Goal: Transaction & Acquisition: Purchase product/service

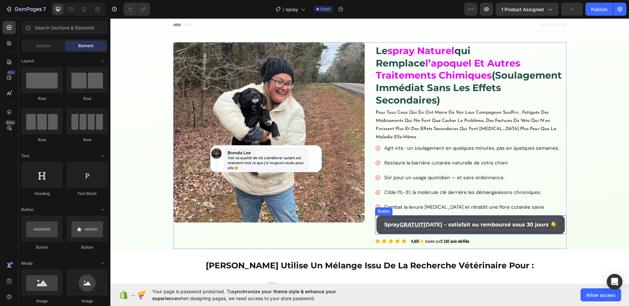
click at [416, 219] on p "Spray GRATUIT [DATE] – satisfait ou remboursé sous 30 jours 👇" at bounding box center [470, 224] width 173 height 11
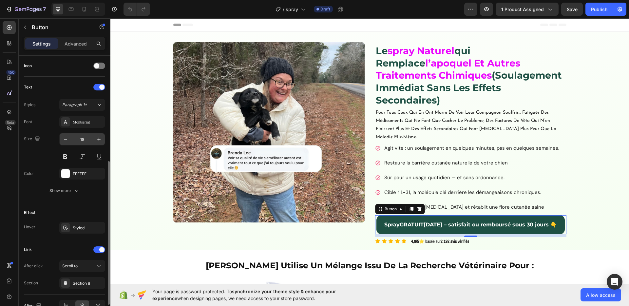
scroll to position [235, 0]
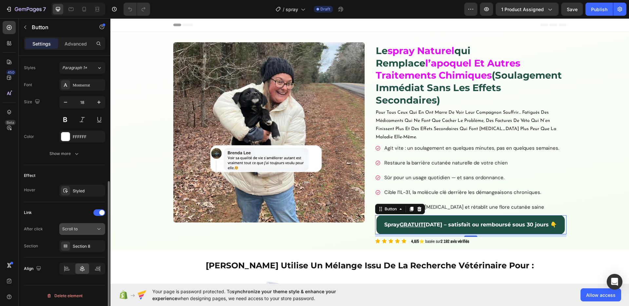
click at [86, 231] on div "Scroll to" at bounding box center [78, 229] width 33 height 6
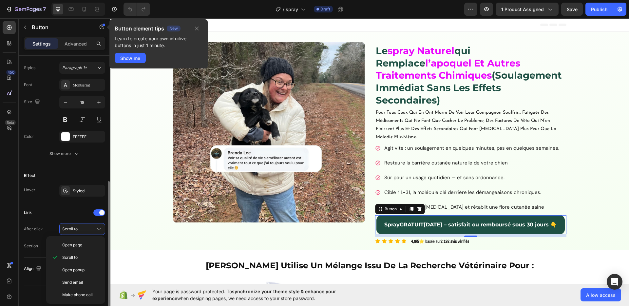
click at [63, 206] on div "Link After click Scroll to Section Section 8" at bounding box center [64, 229] width 81 height 55
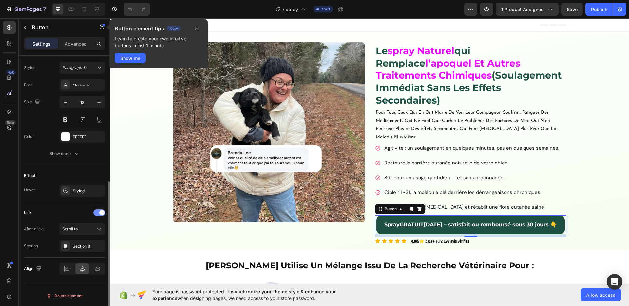
click at [102, 214] on span at bounding box center [101, 212] width 5 height 5
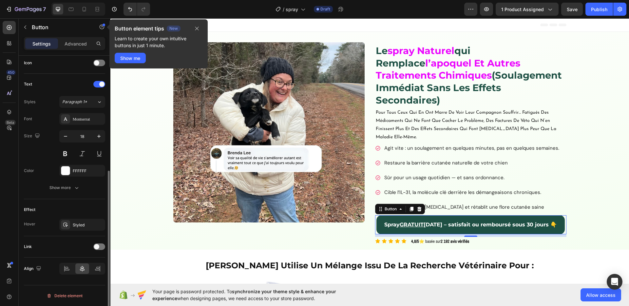
scroll to position [201, 0]
click at [95, 245] on span at bounding box center [96, 246] width 5 height 5
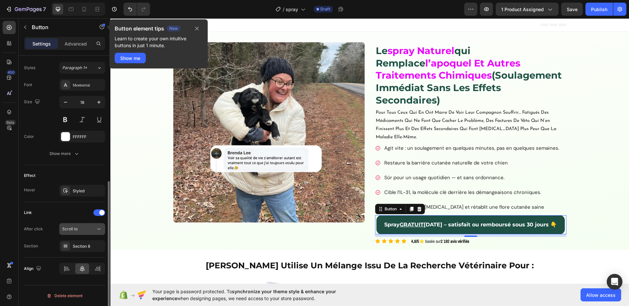
click at [85, 231] on div "Scroll to" at bounding box center [78, 229] width 33 height 6
click at [84, 230] on div "Scroll to" at bounding box center [78, 229] width 33 height 6
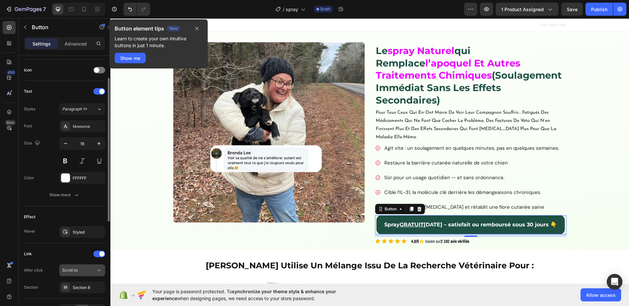
scroll to position [0, 0]
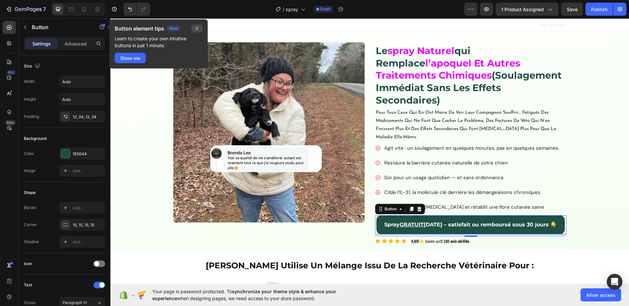
drag, startPoint x: 199, startPoint y: 29, endPoint x: 82, endPoint y: 18, distance: 117.4
click at [199, 29] on icon "button" at bounding box center [196, 28] width 5 height 5
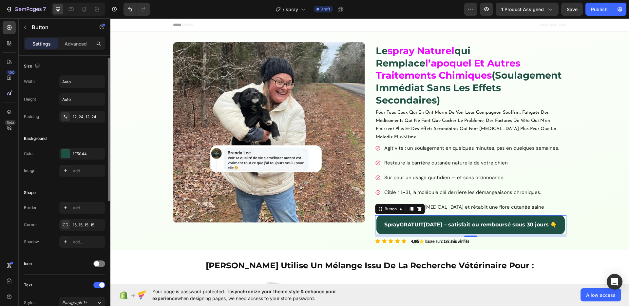
scroll to position [4, 0]
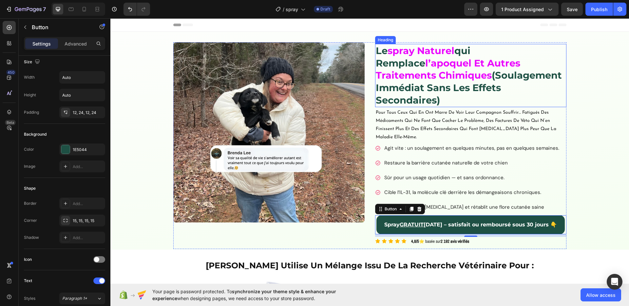
click at [431, 69] on h2 "le spray naturel qui remplace l’apoquel et autres traitements chimiques (soulag…" at bounding box center [470, 75] width 191 height 63
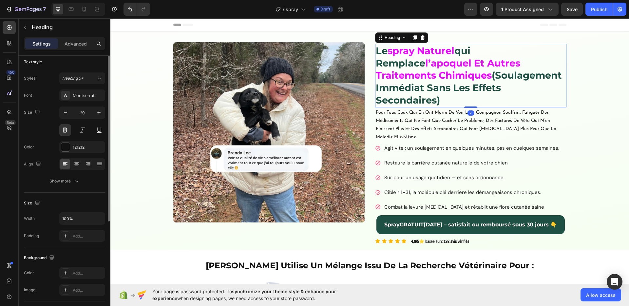
click at [431, 69] on h2 "le spray naturel qui remplace l’apoquel et autres traitements chimiques (soulag…" at bounding box center [470, 75] width 191 height 63
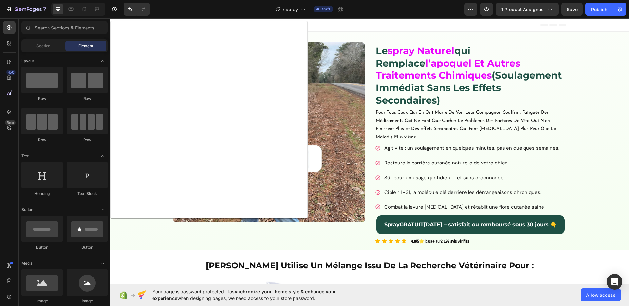
click at [431, 69] on p "⁠⁠⁠⁠⁠⁠⁠ le spray naturel qui remplace l’apoquel et autres traitements chimiques…" at bounding box center [470, 76] width 190 height 62
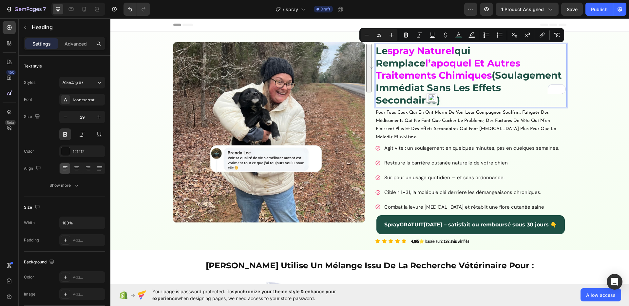
click at [402, 65] on span "l’apoquel et autres traitements chimiques" at bounding box center [447, 69] width 144 height 24
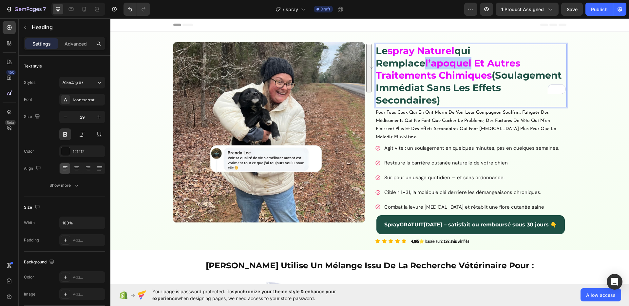
click at [402, 65] on span "l’apoquel et autres traitements chimiques" at bounding box center [447, 69] width 144 height 24
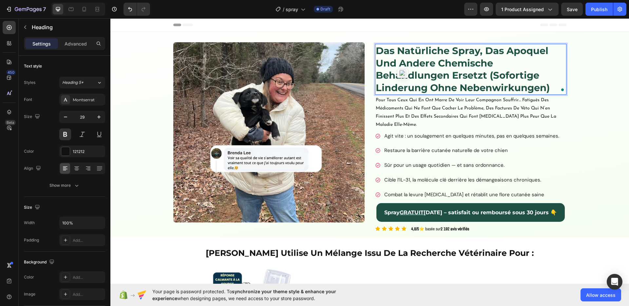
click at [473, 60] on span "Das natürliche Spray, das Apoquel und andere chemische Behandlungen ersetzt (so…" at bounding box center [462, 69] width 174 height 48
drag, startPoint x: 476, startPoint y: 53, endPoint x: 396, endPoint y: 53, distance: 79.9
click at [396, 53] on span "Das natürliche Spray, das Apoquel und andere chemische Behandlungen ersetzt (so…" at bounding box center [462, 69] width 174 height 48
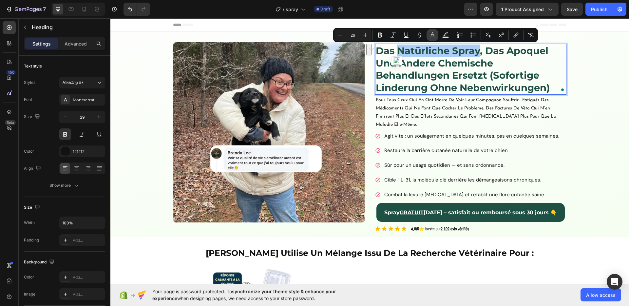
drag, startPoint x: 432, startPoint y: 35, endPoint x: 323, endPoint y: 40, distance: 109.1
click at [432, 35] on icon "Editor contextual toolbar" at bounding box center [432, 35] width 7 height 7
type input "1E5044"
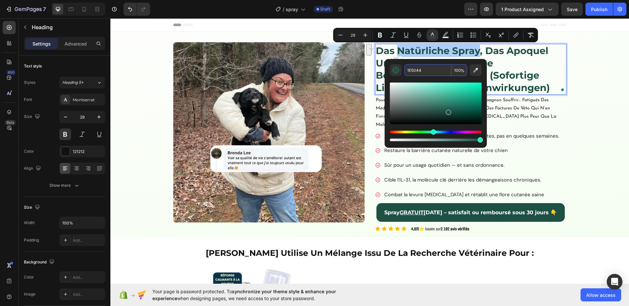
click at [433, 71] on input "1E5044" at bounding box center [427, 70] width 47 height 12
paste input "#EB06FE"
type input "EB06FE"
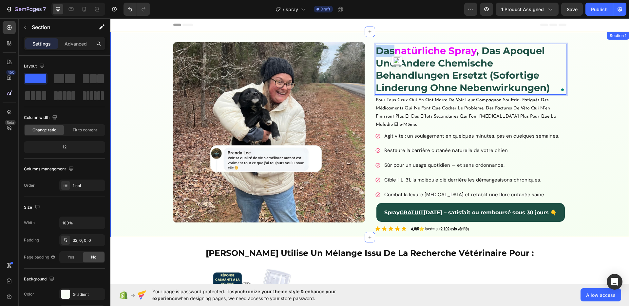
click at [574, 82] on div "Image Das natürliche Spray , das Apoquel und andere chemische Behandlungen erse…" at bounding box center [369, 139] width 518 height 195
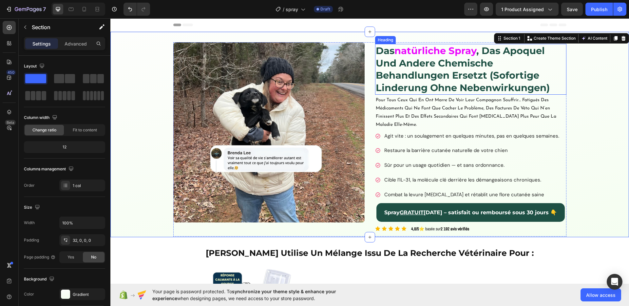
click at [472, 72] on span ", das Apoquel und andere chemische Behandlungen ersetzt (sofortige Linderung oh…" at bounding box center [462, 69] width 174 height 48
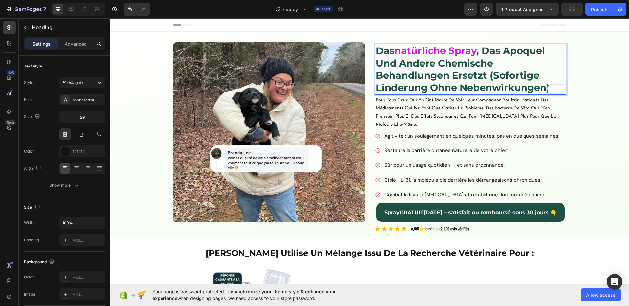
drag, startPoint x: 484, startPoint y: 77, endPoint x: 485, endPoint y: 65, distance: 11.5
drag, startPoint x: 485, startPoint y: 65, endPoint x: 485, endPoint y: 59, distance: 6.9
click at [485, 59] on span ", das Apoquel und andere chemische Behandlungen ersetzt (sofortige Linderung oh…" at bounding box center [462, 69] width 174 height 48
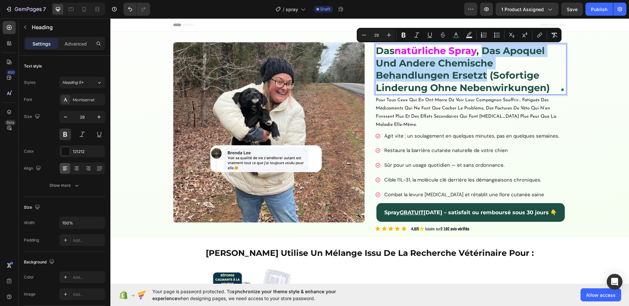
drag, startPoint x: 486, startPoint y: 76, endPoint x: 482, endPoint y: 52, distance: 23.8
click at [482, 52] on span ", das Apoquel und andere chemische Behandlungen ersetzt (sofortige Linderung oh…" at bounding box center [462, 69] width 174 height 48
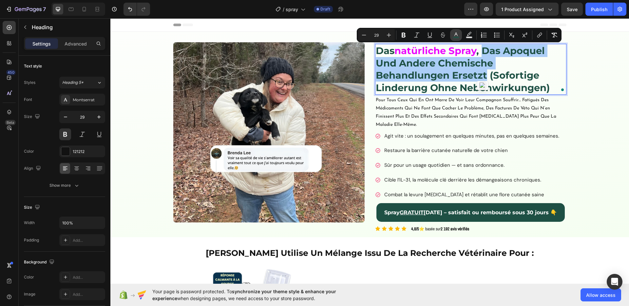
click at [453, 35] on icon "Editor contextual toolbar" at bounding box center [455, 35] width 7 height 7
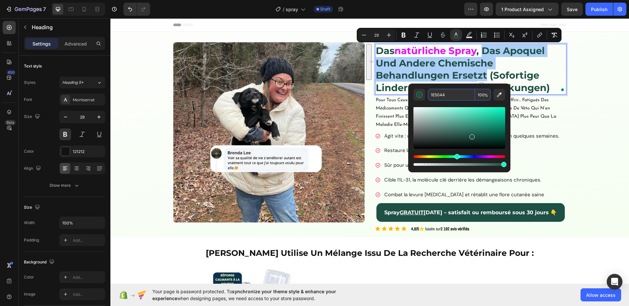
click at [443, 93] on input "1E5044" at bounding box center [451, 95] width 47 height 12
paste input "#EB06FE"
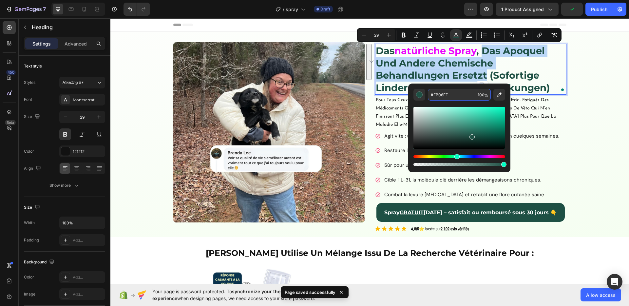
type input "EB06FE"
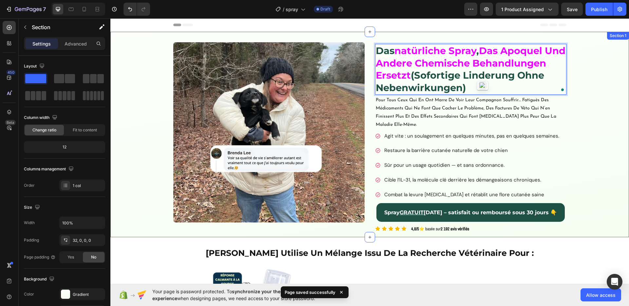
click at [584, 106] on div "Image Das natürliche Spray , das Apoquel und andere chemische Behandlungen erse…" at bounding box center [369, 139] width 518 height 195
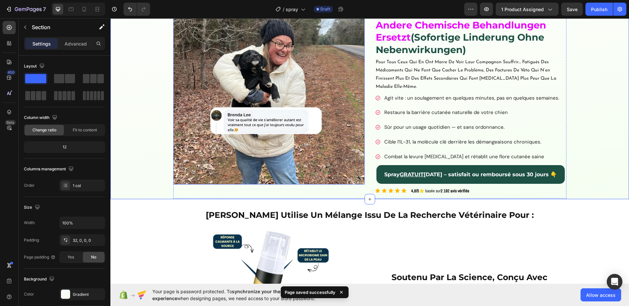
scroll to position [39, 0]
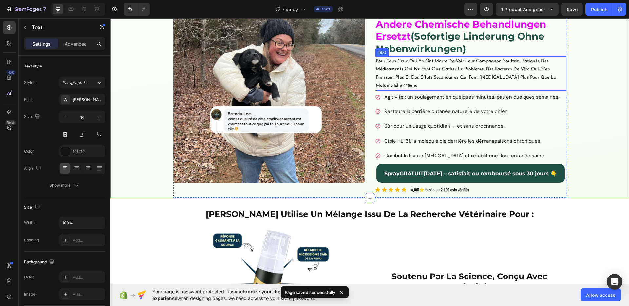
click at [388, 72] on p "pour tous ceux qui en ont marre de voir leur compagnon souffrir… fatigués des m…" at bounding box center [470, 73] width 190 height 33
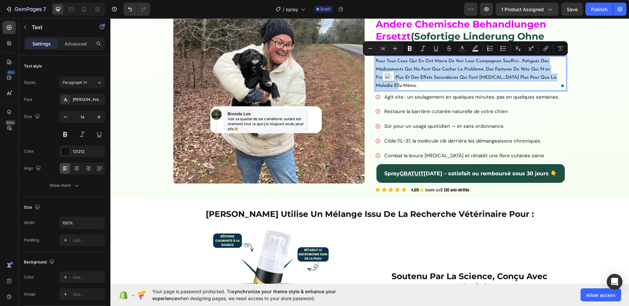
copy p "pour tous ceux qui en ont marre de voir leur compagnon souffrir… fatigués des m…"
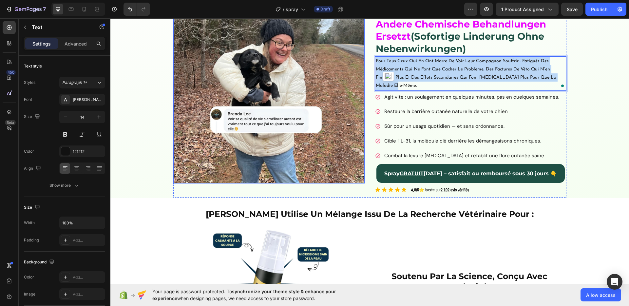
copy p "pour tous ceux qui en ont marre de voir leur compagnon souffrir… fatigués des m…"
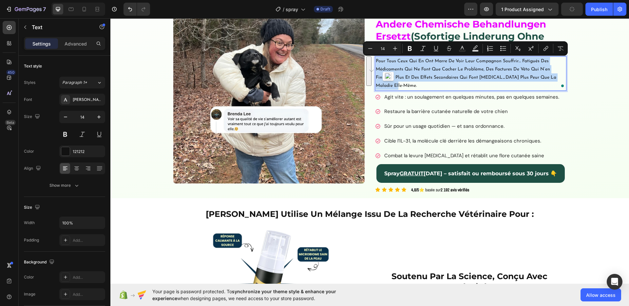
click at [424, 79] on p "pour tous ceux qui en ont marre de voir leur compagnon souffrir… fatigués des m…" at bounding box center [470, 73] width 190 height 33
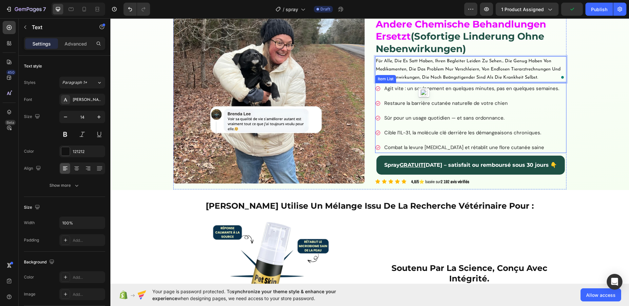
click at [411, 89] on span "Agit vite : un soulagement en quelques minutes, pas en quelques semaines." at bounding box center [471, 88] width 175 height 7
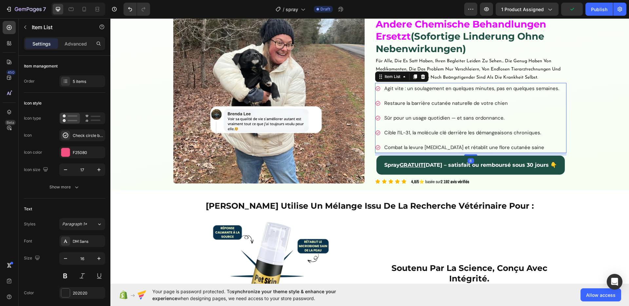
click at [411, 89] on span "Agit vite : un soulagement en quelques minutes, pas en quelques semaines." at bounding box center [471, 88] width 175 height 7
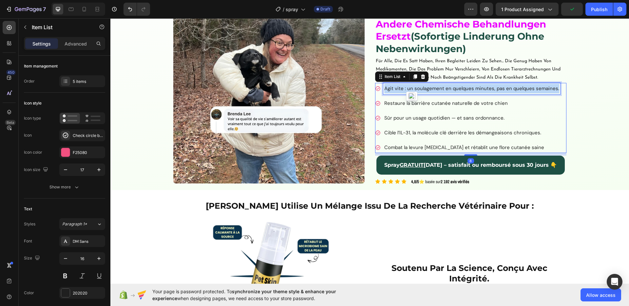
click at [411, 89] on span "Agit vite : un soulagement en quelques minutes, pas en quelques semaines." at bounding box center [471, 88] width 175 height 7
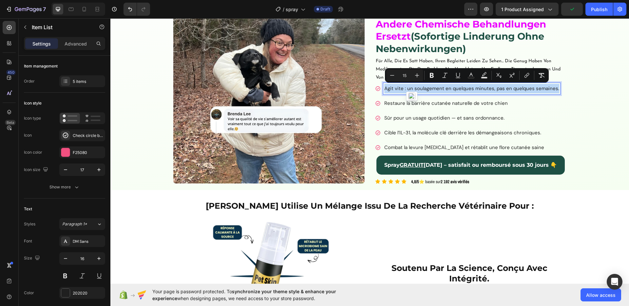
copy span "Agit vite : un soulagement en quelques minutes, pas en quelques semaines."
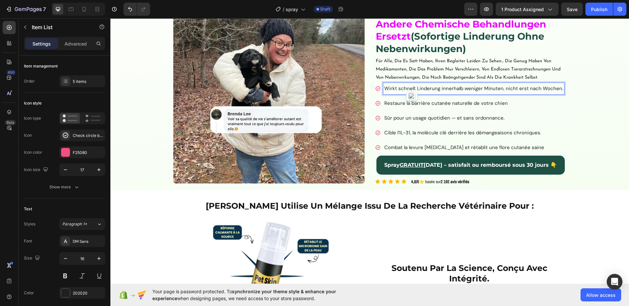
click at [388, 108] on p "Restaure la barrière cutanée naturelle de votre chien" at bounding box center [473, 103] width 179 height 9
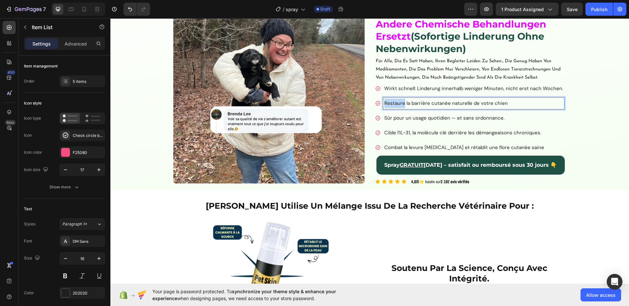
click at [388, 108] on p "Restaure la barrière cutanée naturelle de votre chien" at bounding box center [473, 103] width 179 height 9
click at [404, 120] on span "Sûr pour un usage quotidien — et sans ordonnance." at bounding box center [444, 118] width 120 height 7
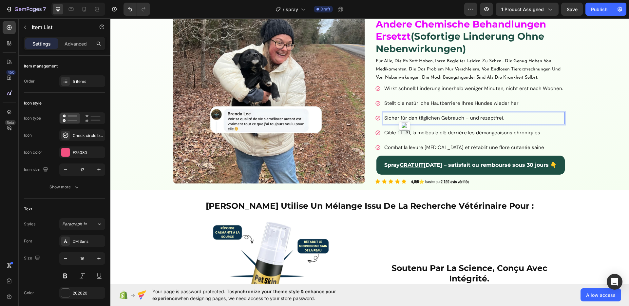
click at [397, 132] on span "Cible l’IL-31, la molécule clé derrière les démangeaisons chroniques." at bounding box center [462, 132] width 157 height 7
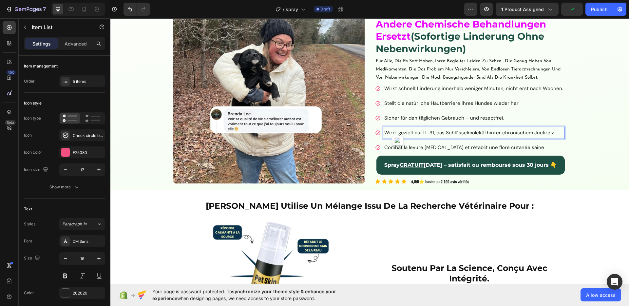
click at [418, 149] on span "Combat la levure Malassezia et rétablit une flore cutanée saine" at bounding box center [464, 147] width 160 height 7
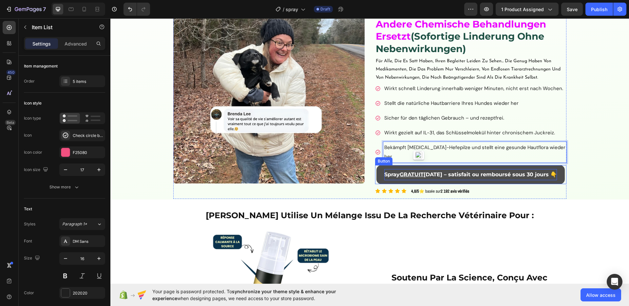
click at [462, 169] on p "Spray GRATUIT aujourd’hui – satisfait ou remboursé sous 30 jours 👇" at bounding box center [470, 174] width 173 height 11
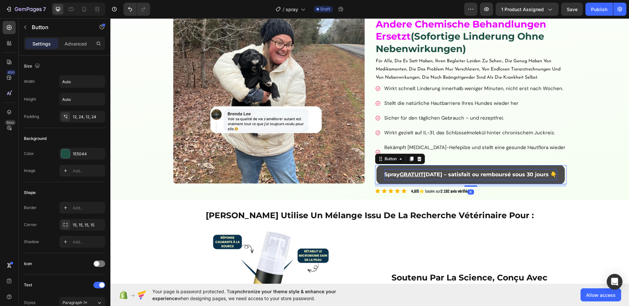
click at [462, 169] on p "Spray GRATUIT aujourd’hui – satisfait ou remboursé sous 30 jours 👇" at bounding box center [470, 174] width 173 height 11
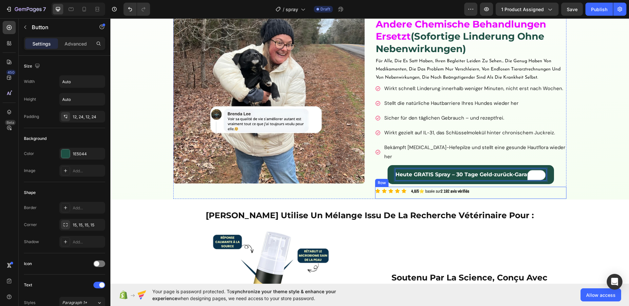
click at [451, 188] on strong "2 192 avis vérifiés" at bounding box center [454, 191] width 28 height 6
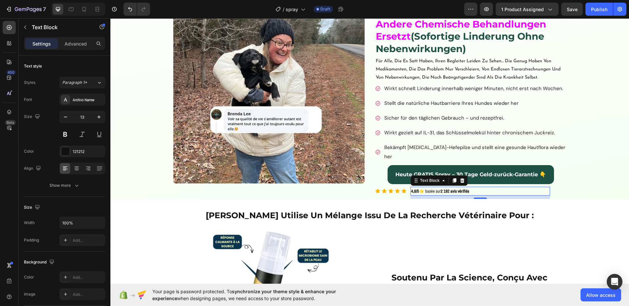
click at [451, 188] on strong "2 192 avis vérifiés" at bounding box center [454, 191] width 28 height 6
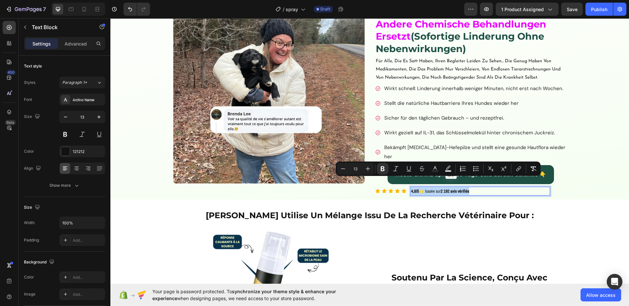
copy p "4,8/5 ⭐ basée sur 2 192 avis vérifiés"
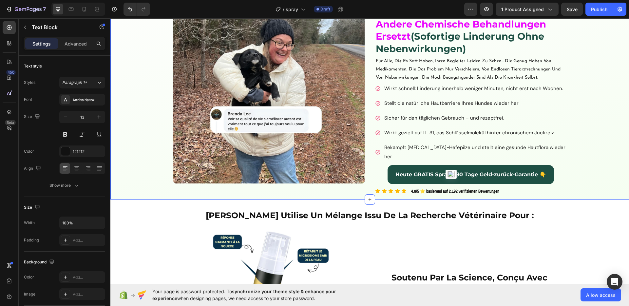
click at [596, 156] on div "Image ⁠⁠⁠⁠⁠⁠⁠ Das natürliche Spray , das Apoquel und andere chemische Behandlun…" at bounding box center [369, 101] width 518 height 196
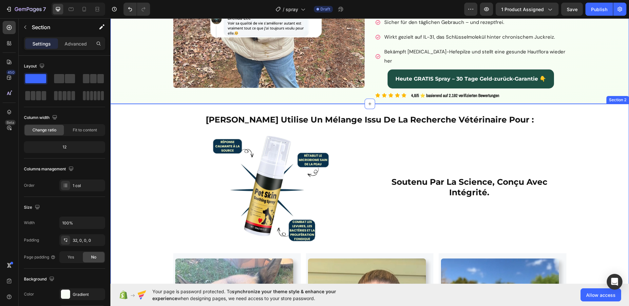
scroll to position [135, 0]
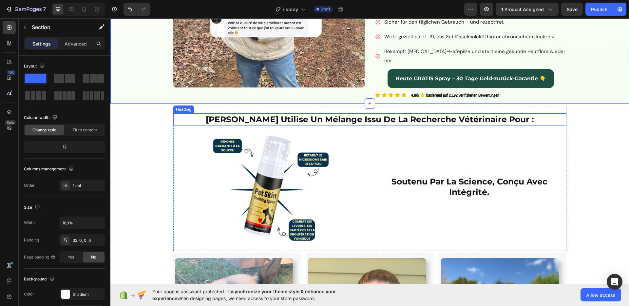
click at [380, 114] on strong "zouzou utilise un mélange issu de la recherche vétérinaire pour :" at bounding box center [370, 119] width 328 height 10
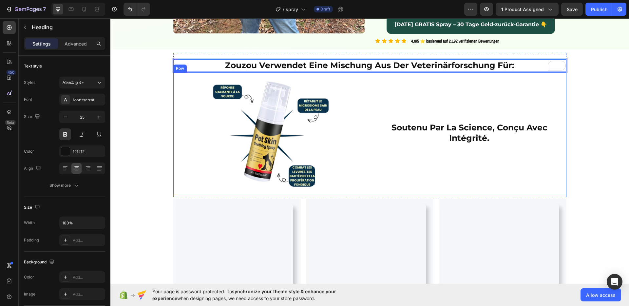
scroll to position [190, 0]
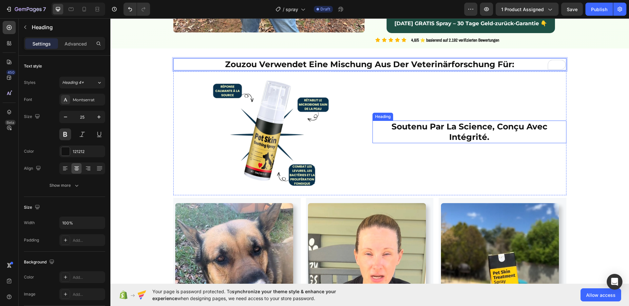
click at [439, 131] on h2 "soutenu par la science, conçu avec intégrité." at bounding box center [469, 131] width 194 height 23
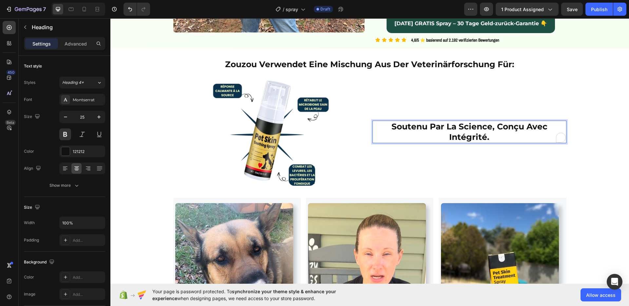
click at [439, 131] on h2 "soutenu par la science, conçu avec intégrité." at bounding box center [469, 131] width 194 height 23
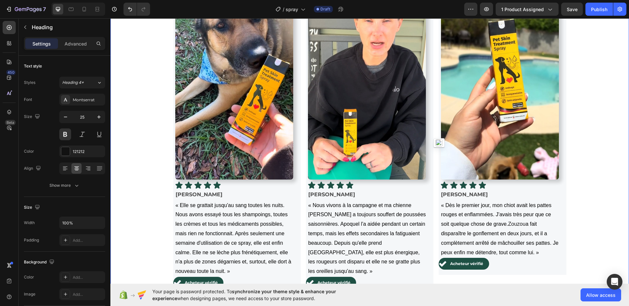
scroll to position [421, 0]
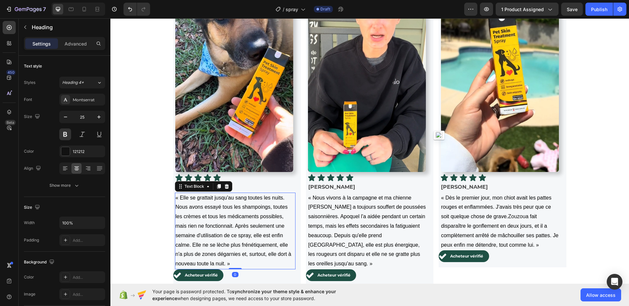
click at [262, 201] on p "« Elle se grattait jusqu'au sang toutes les nuits. Nous avons essayé tous les s…" at bounding box center [234, 230] width 119 height 75
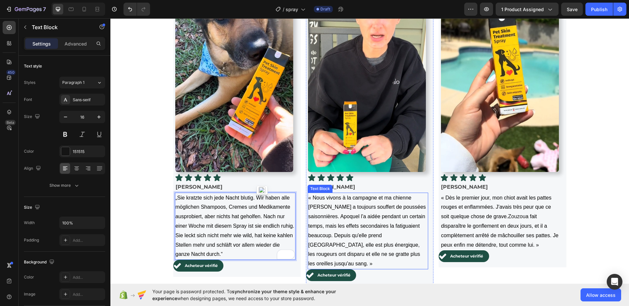
click at [378, 226] on span "« Nous vivons à la campagne et ma chienne [PERSON_NAME] a toujours souffert de …" at bounding box center [367, 231] width 118 height 72
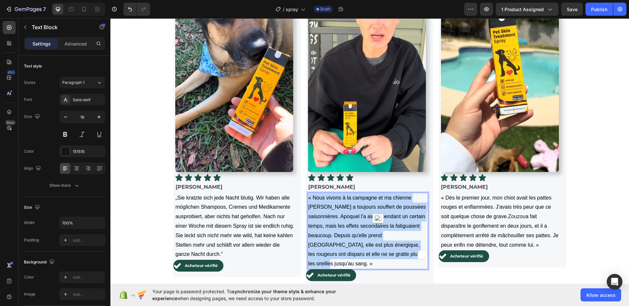
click at [378, 226] on span "« Nous vivons à la campagne et ma chienne [PERSON_NAME] a toujours souffert de …" at bounding box center [367, 231] width 118 height 72
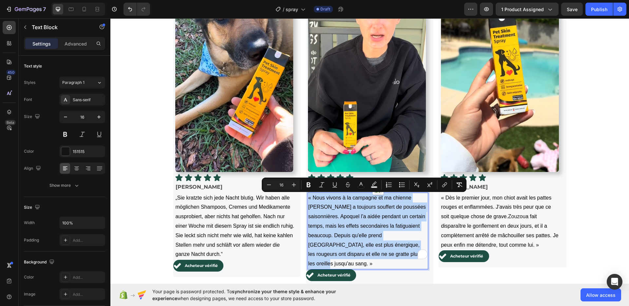
copy span "« Nous vivons à la campagne et ma chienne [PERSON_NAME] a toujours souffert de …"
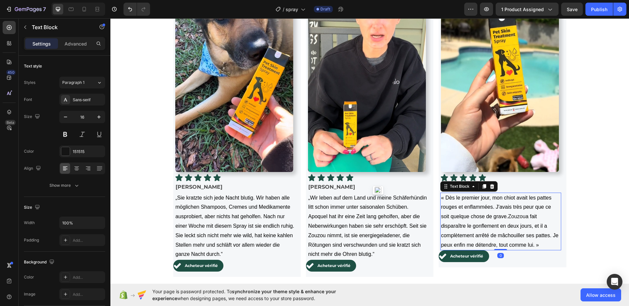
click at [490, 228] on span "a fait disparaître le gonflement en deux jours, et il a complètement arrêté de …" at bounding box center [499, 230] width 117 height 34
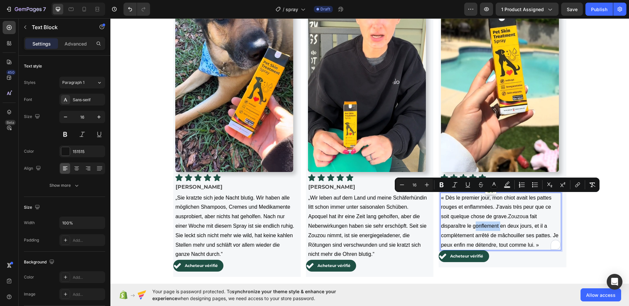
copy p "« Dès le premier jour, mon chiot avait les pattes rouges et enflammées. J'avais…"
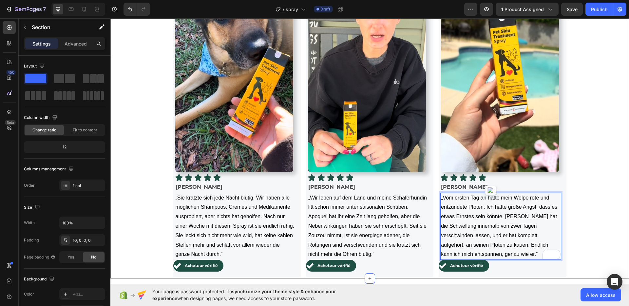
click at [582, 206] on div "⁠⁠⁠⁠⁠⁠⁠ Zouzou verwendet eine Mischung aus der Veterinärforschung für: Heading …" at bounding box center [369, 44] width 518 height 467
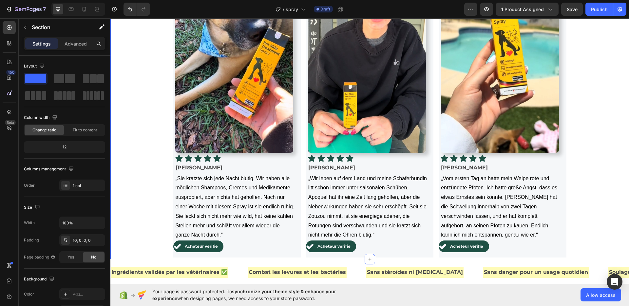
scroll to position [462, 0]
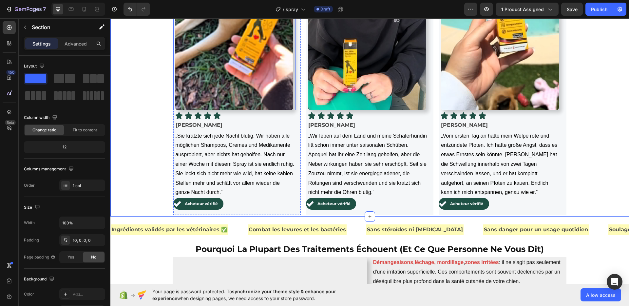
scroll to position [483, 0]
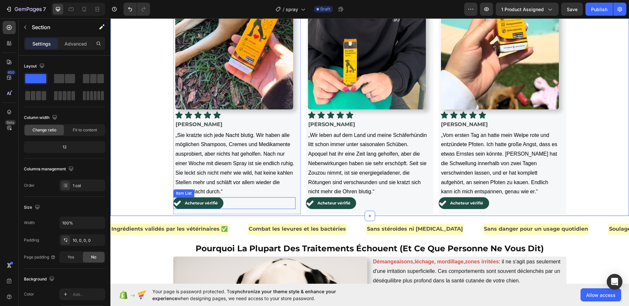
click at [201, 204] on span "Acheteur vérifié" at bounding box center [201, 202] width 33 height 5
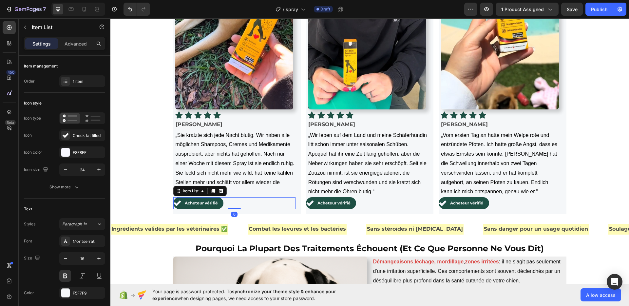
click at [201, 204] on span "Acheteur vérifié" at bounding box center [201, 202] width 33 height 5
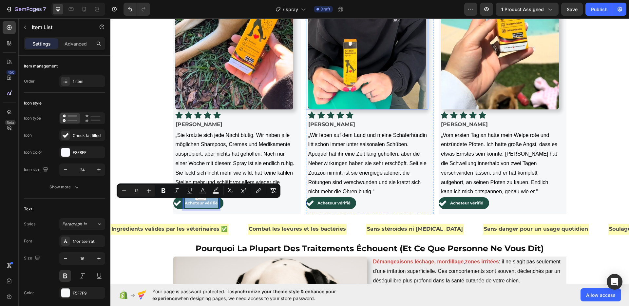
copy span "Acheteur vérifié"
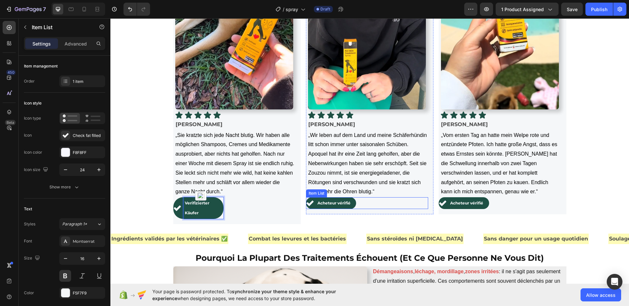
click at [334, 206] on p "Acheteur vérifié" at bounding box center [333, 203] width 33 height 10
click at [333, 207] on p "Acheteur vérifié" at bounding box center [333, 203] width 33 height 10
click at [185, 209] on p "Verifizierter Käufer" at bounding box center [204, 208] width 38 height 20
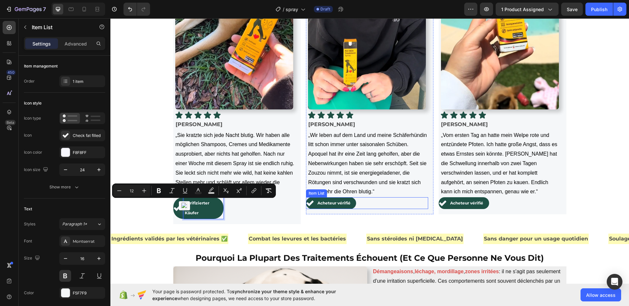
click at [331, 204] on span "Acheteur vérifié" at bounding box center [333, 202] width 33 height 5
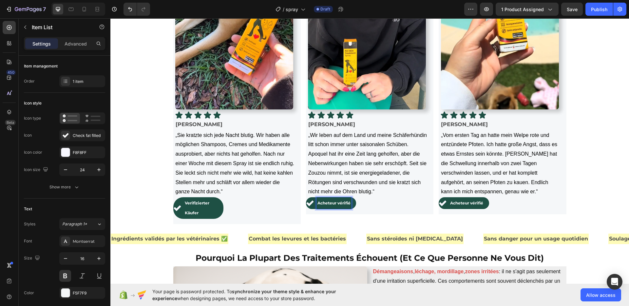
click at [331, 204] on span "Acheteur vérifié" at bounding box center [333, 202] width 33 height 5
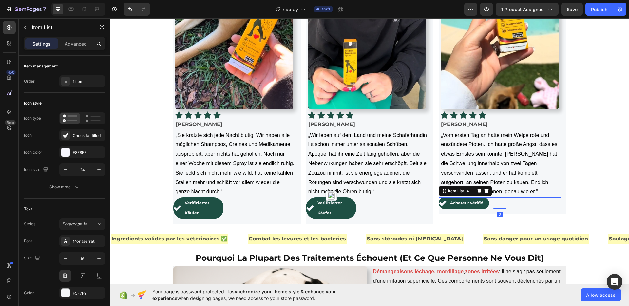
click at [452, 203] on span "Acheteur vérifié" at bounding box center [466, 202] width 33 height 5
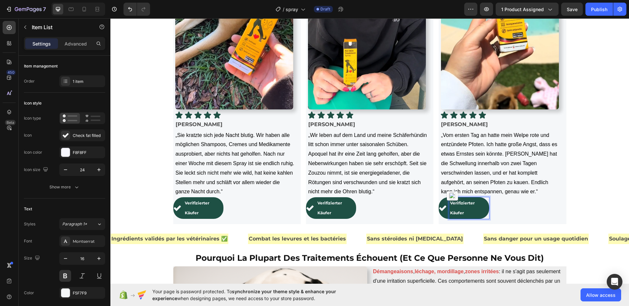
click at [504, 214] on div "Verifizierter Käufer" at bounding box center [499, 208] width 122 height 22
click at [486, 210] on div "Verifizierter Käufer" at bounding box center [499, 208] width 122 height 22
click at [75, 40] on p "Advanced" at bounding box center [75, 43] width 22 height 7
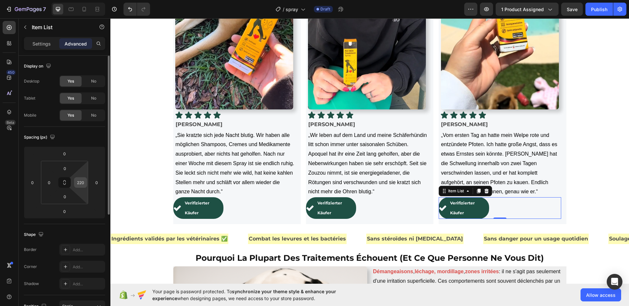
click at [85, 185] on div "220" at bounding box center [80, 182] width 13 height 10
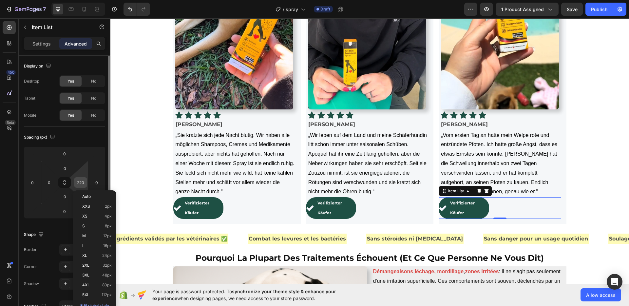
click at [80, 182] on input "220" at bounding box center [81, 182] width 10 height 10
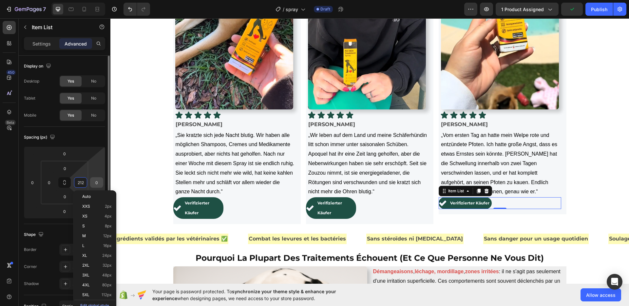
type input "213"
click at [337, 214] on p "Verifizierter Käufer" at bounding box center [336, 208] width 38 height 20
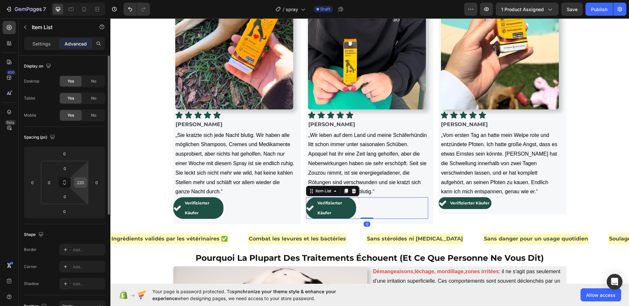
click at [78, 178] on input "220" at bounding box center [81, 182] width 10 height 10
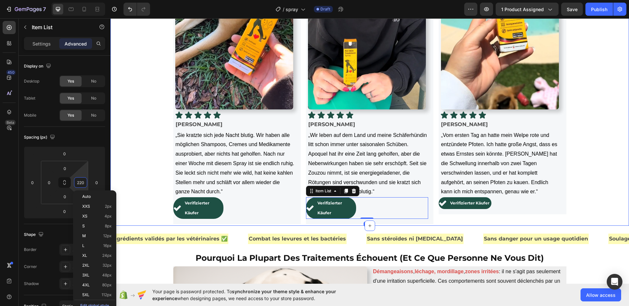
paste input "13"
type input "213"
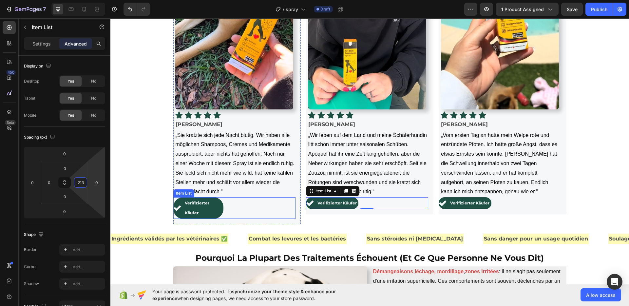
click at [212, 209] on p "Verifizierter Käufer" at bounding box center [204, 208] width 38 height 20
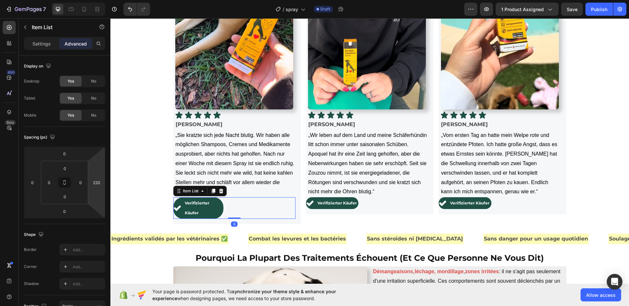
click at [251, 217] on div "Verifizierter Käufer Item List 0" at bounding box center [234, 208] width 122 height 22
click at [100, 183] on input "220" at bounding box center [97, 182] width 10 height 10
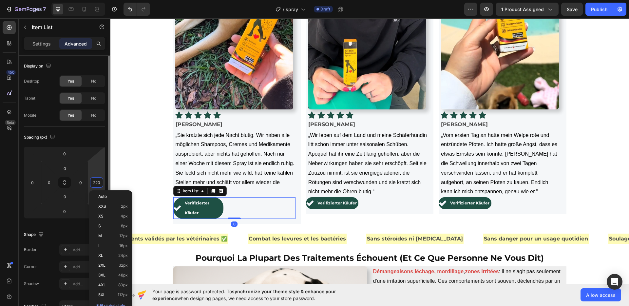
paste input "13"
type input "213"
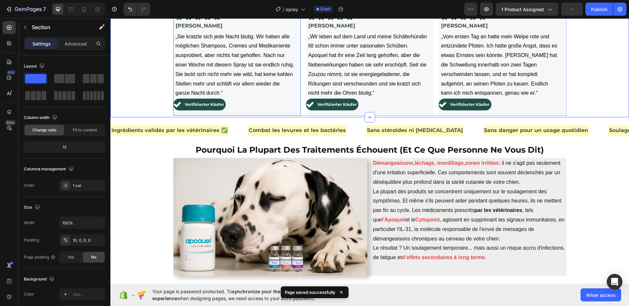
scroll to position [589, 0]
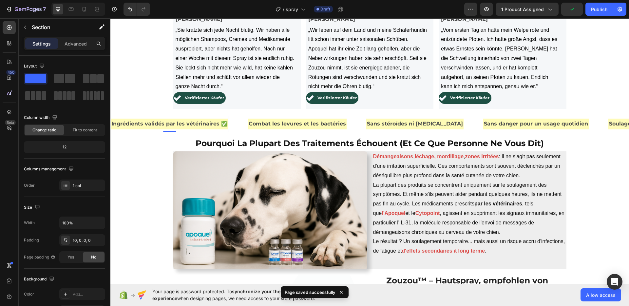
click at [184, 125] on p "Ingrédients validés par les vétérinaires ✅" at bounding box center [169, 123] width 116 height 9
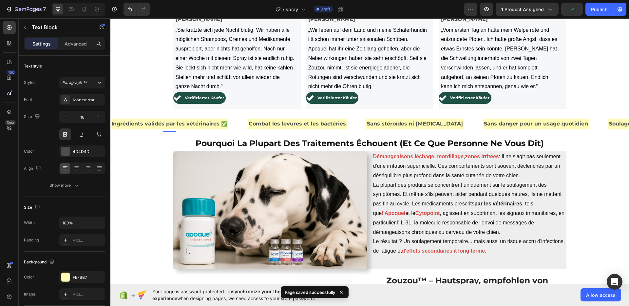
click at [184, 125] on p "Ingrédients validés par les vétérinaires ✅" at bounding box center [169, 123] width 116 height 9
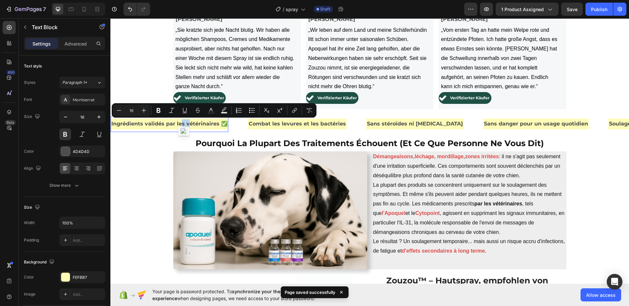
copy p "Ingrédients validés par les vétérinaires ✅"
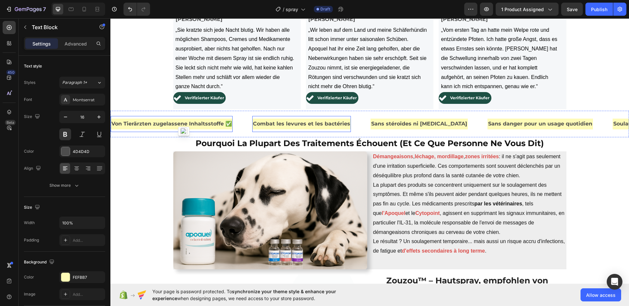
click at [276, 124] on p "Combat les levures et les bactéries" at bounding box center [301, 123] width 97 height 9
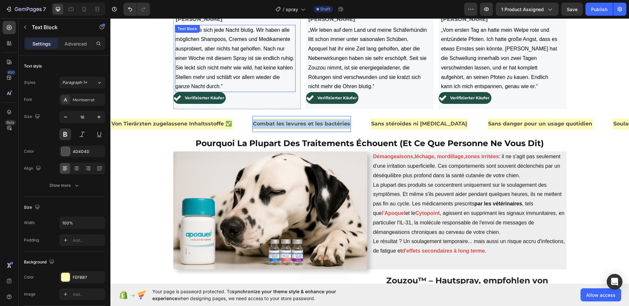
copy p "Combat les levures et les bactéries"
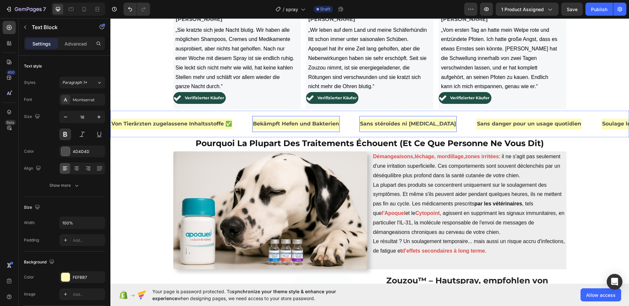
click at [395, 131] on div "Sans stéroïdes ni immunosuppression Text Block" at bounding box center [407, 124] width 97 height 16
click at [395, 131] on div "Sans stéroïdes ni immunosuppression Text Block 0" at bounding box center [407, 124] width 97 height 16
click at [397, 126] on p "Sans stéroïdes ni immunosuppression" at bounding box center [408, 123] width 96 height 9
click at [397, 126] on button "button" at bounding box center [397, 131] width 10 height 10
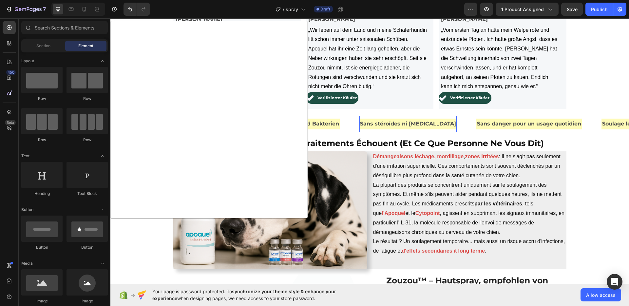
click at [397, 125] on p "Sans stéroïdes ni immunosuppression" at bounding box center [408, 123] width 96 height 9
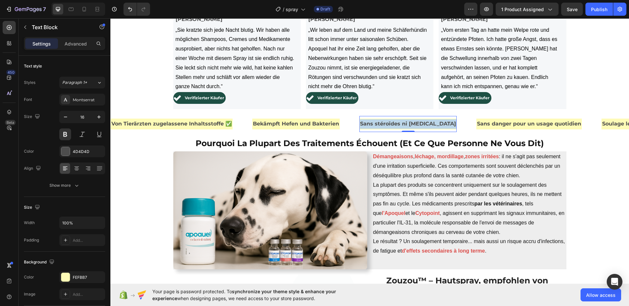
click at [397, 125] on p "Sans stéroïdes ni immunosuppression" at bounding box center [408, 123] width 96 height 9
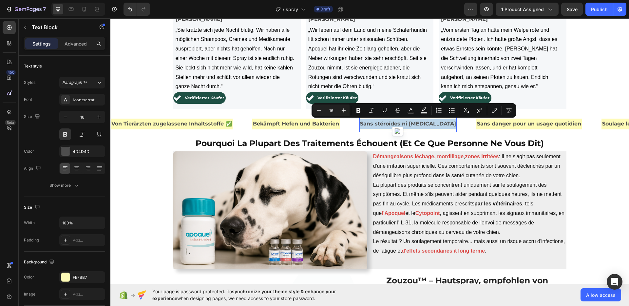
copy p "Sans stéroïdes ni immunosuppression"
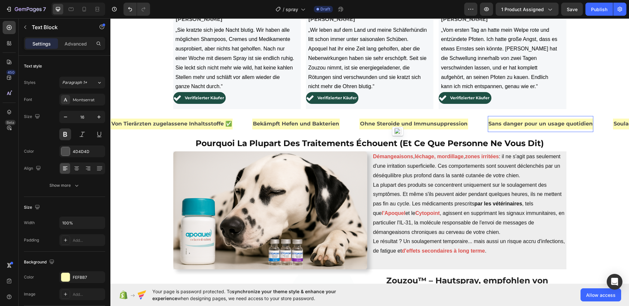
click at [507, 123] on p "Sans danger pour un usage quotidien" at bounding box center [540, 123] width 104 height 9
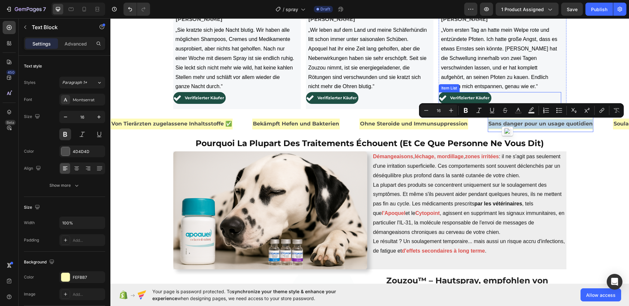
copy p "Sans danger pour un usage quotidien"
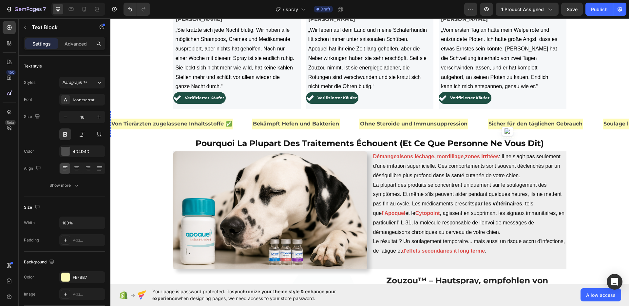
copy p "Soulage les démangeaisons chroniques"
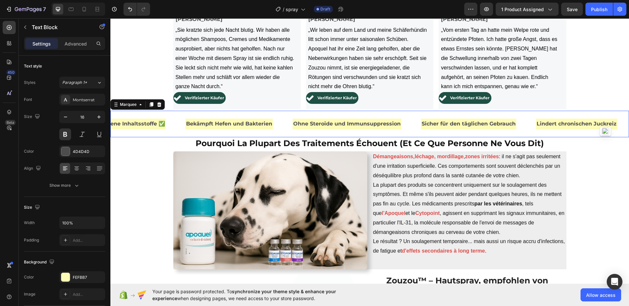
click at [533, 126] on div "Sicher für den täglichen Gebrauch Text Block" at bounding box center [478, 124] width 115 height 16
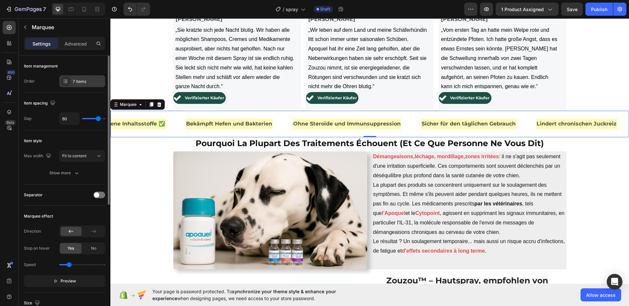
click at [62, 80] on div at bounding box center [65, 81] width 9 height 9
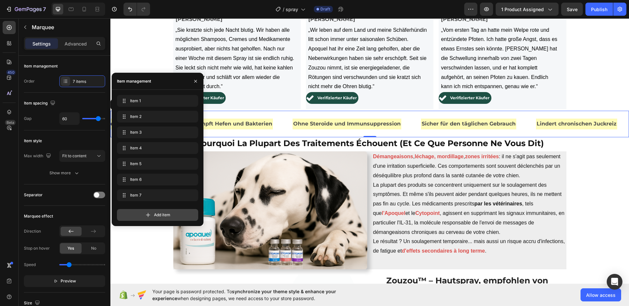
click at [150, 213] on icon at bounding box center [148, 214] width 7 height 7
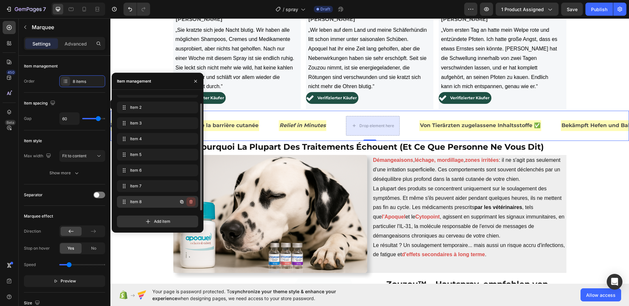
scroll to position [0, 573]
click at [191, 201] on icon "button" at bounding box center [190, 201] width 5 height 5
click at [190, 201] on div "Delete" at bounding box center [186, 202] width 12 height 6
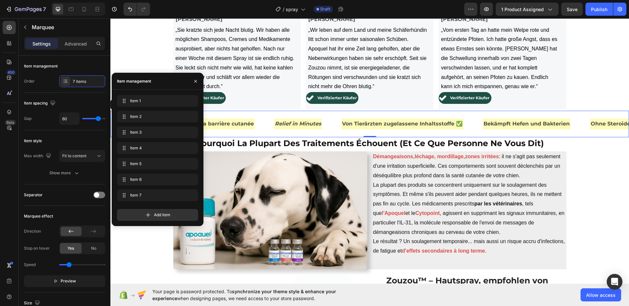
scroll to position [0, 0]
click at [305, 125] on strong "Relief in Minutes" at bounding box center [298, 123] width 46 height 6
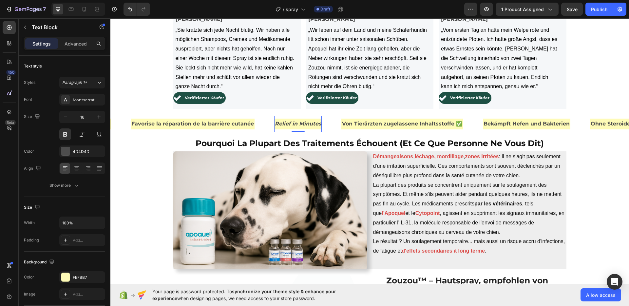
click at [305, 125] on strong "Relief in Minutes" at bounding box center [298, 123] width 46 height 6
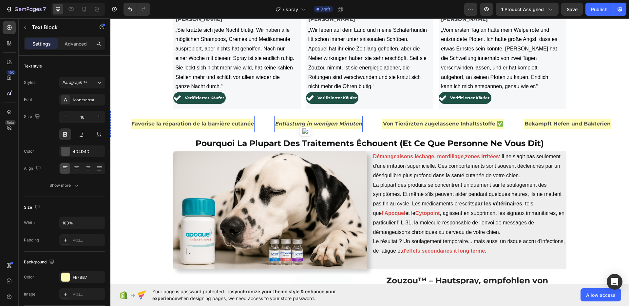
click at [208, 120] on p "Favorise la réparation de la barrière cutanée" at bounding box center [192, 123] width 122 height 9
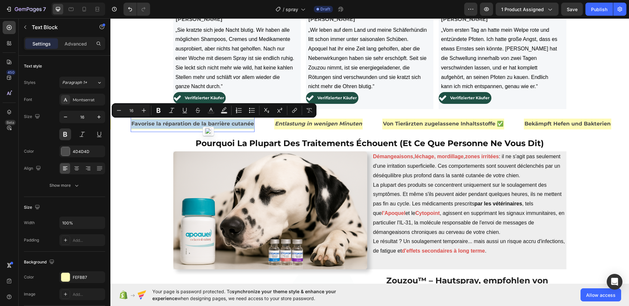
copy p "Favorise la réparation de la barrière cutanée"
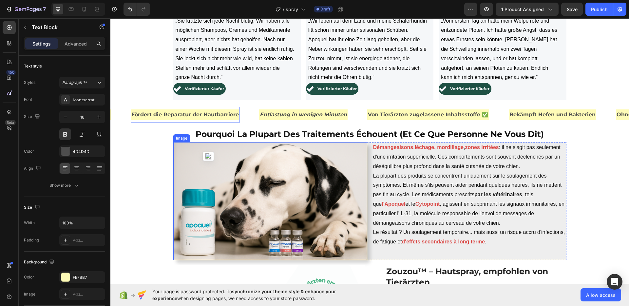
scroll to position [631, 0]
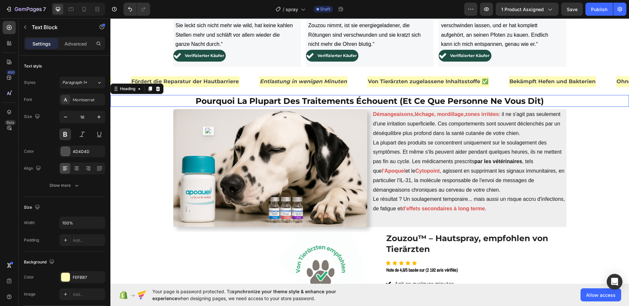
click at [365, 102] on strong "pourquoi la plupart des traitements échouent (et ce que personne ne vous dit)" at bounding box center [369, 101] width 348 height 10
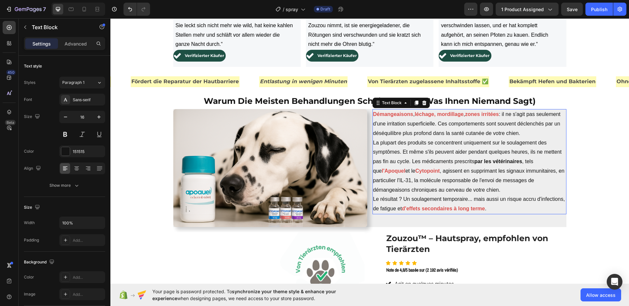
click at [436, 162] on p "La plupart des produits se concentrent uniquement sur le soulagement des symptô…" at bounding box center [469, 166] width 192 height 57
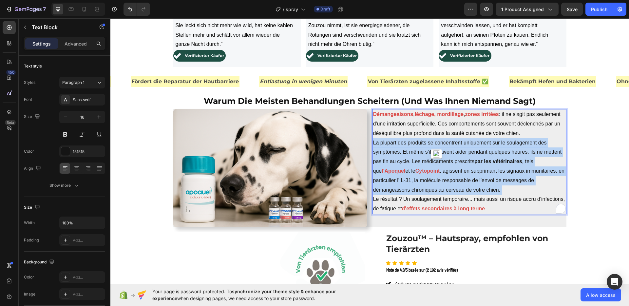
click at [436, 162] on p "La plupart des produits se concentrent uniquement sur le soulagement des symptô…" at bounding box center [469, 166] width 192 height 57
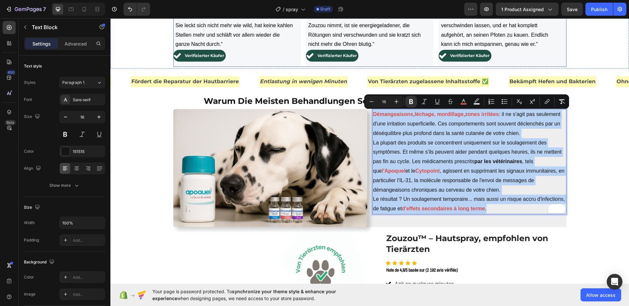
copy div "Démangeaisons , léchage, mordillage , zones irritées : il ne s'agit pas seuleme…"
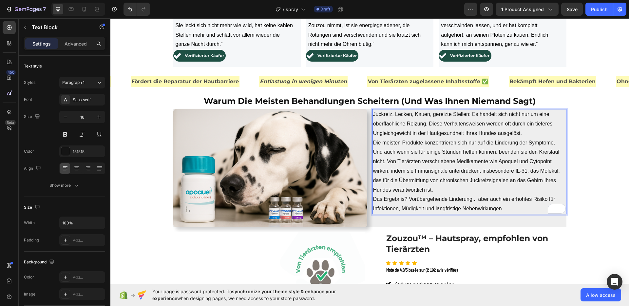
click at [386, 111] on p "Juckreiz, Lecken, Kauen, gereizte Stellen: Es handelt sich nicht nur um eine ob…" at bounding box center [469, 124] width 192 height 28
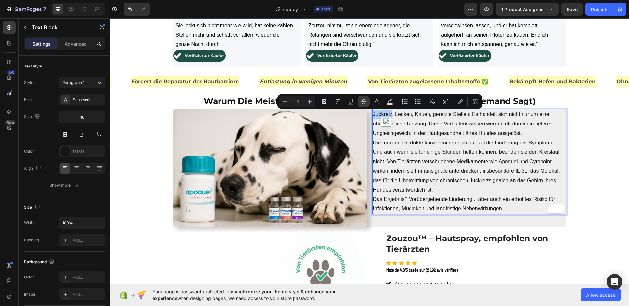
click at [366, 101] on icon "Editor contextual toolbar" at bounding box center [363, 101] width 7 height 7
click at [365, 101] on icon "Editor contextual toolbar" at bounding box center [363, 101] width 7 height 7
drag, startPoint x: 373, startPoint y: 101, endPoint x: 375, endPoint y: 108, distance: 6.5
click at [373, 101] on icon "Editor contextual toolbar" at bounding box center [376, 101] width 7 height 7
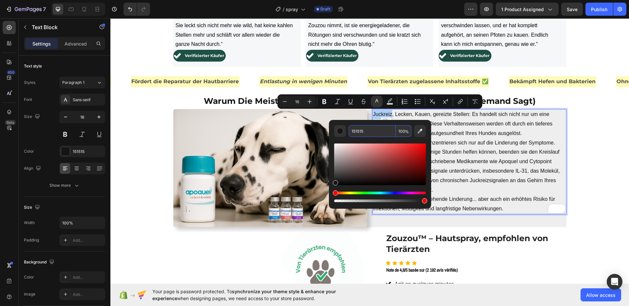
click at [378, 130] on input "151515" at bounding box center [371, 131] width 47 height 12
paste input "#DA4B48"
type input "#DA4B48"
click at [400, 113] on p "Juckreiz , Lecken, Kauen, gereizte Stellen: Es handelt sich nicht nur um eine o…" at bounding box center [469, 124] width 192 height 28
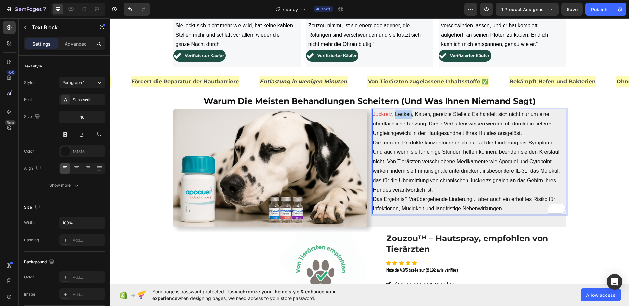
click at [400, 113] on p "Juckreiz , Lecken, Kauen, gereizte Stellen: Es handelt sich nicht nur um eine o…" at bounding box center [469, 124] width 192 height 28
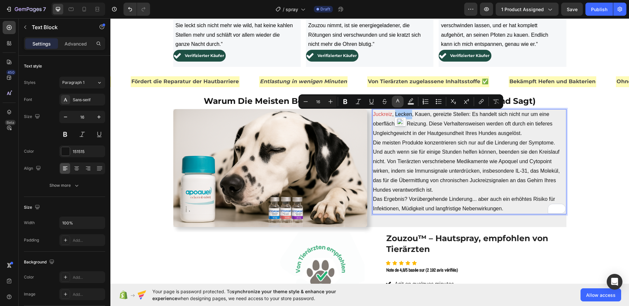
click at [396, 103] on icon "Editor contextual toolbar" at bounding box center [397, 101] width 7 height 7
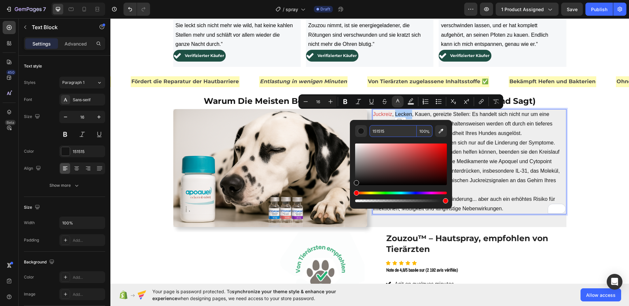
click at [395, 131] on input "151515" at bounding box center [392, 131] width 47 height 12
paste input "#DA4B48"
type input "#DA4B48"
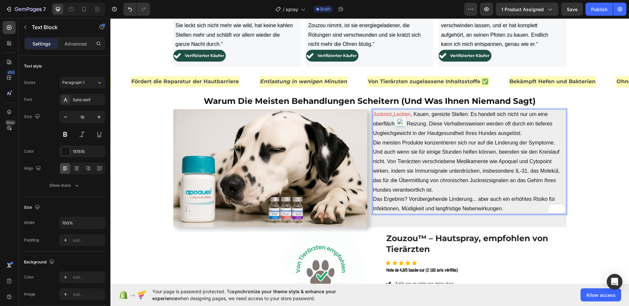
click at [420, 114] on p "Juckreiz , Lecken , Kauen, gereizte Stellen: Es handelt sich nicht nur um eine …" at bounding box center [469, 124] width 192 height 28
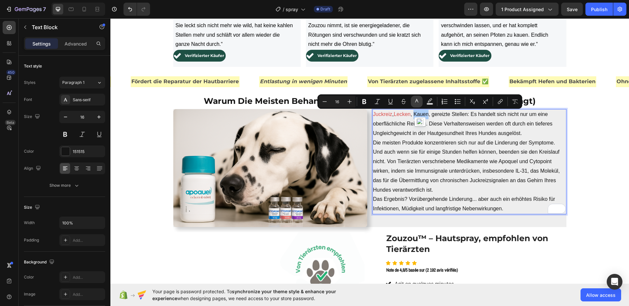
click at [414, 101] on icon "Editor contextual toolbar" at bounding box center [416, 101] width 7 height 7
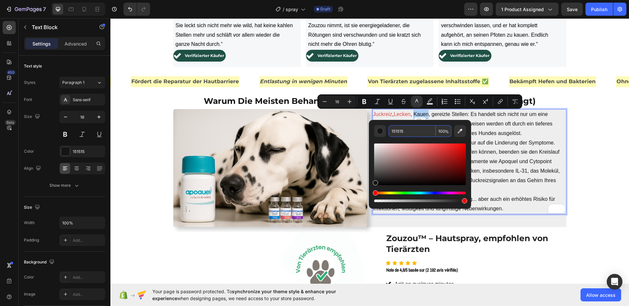
click at [407, 133] on input "151515" at bounding box center [411, 131] width 47 height 12
paste input "#DA4B48"
type input "#DA4B48"
click at [466, 121] on div "#DA4B48 100 %" at bounding box center [420, 161] width 102 height 83
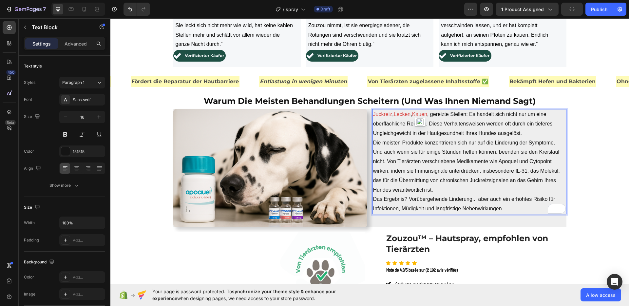
click at [442, 115] on p "Juckreiz , Lecken , Kauen , gereizte Stellen: Es handelt sich nicht nur um eine…" at bounding box center [469, 124] width 192 height 28
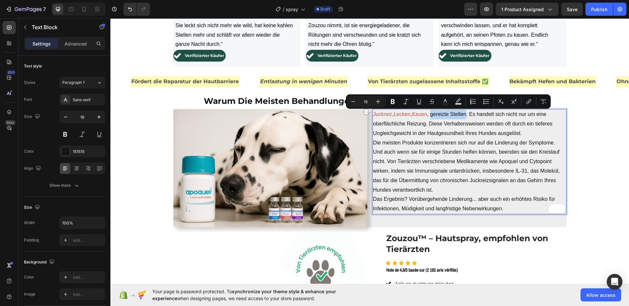
drag, startPoint x: 466, startPoint y: 115, endPoint x: 430, endPoint y: 117, distance: 36.4
click at [430, 117] on p "Juckreiz , Lecken , Kauen , gereizte Stellen: Es handelt sich nicht nur um eine…" at bounding box center [469, 124] width 192 height 28
click at [444, 102] on icon "Editor contextual toolbar" at bounding box center [445, 101] width 7 height 7
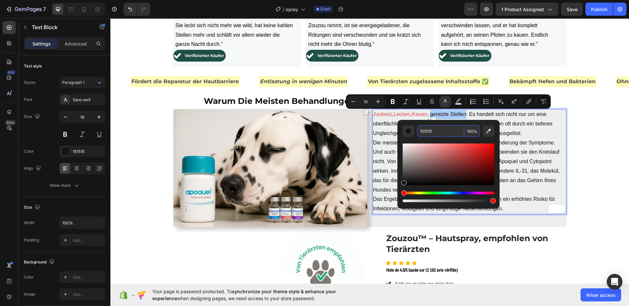
click at [446, 135] on input "151515" at bounding box center [440, 131] width 47 height 12
paste input "#DA4B48"
type input "#DA4B48"
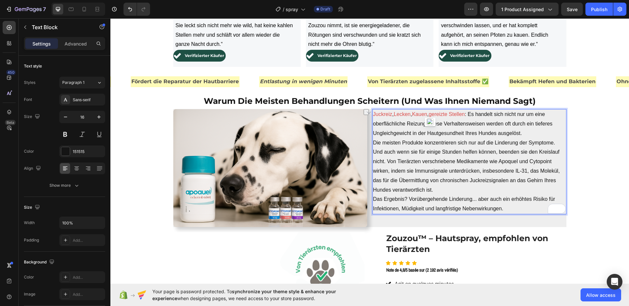
click at [528, 125] on p "Juckreiz , Lecken , Kauen , gereizte Stellen : Es handelt sich nicht nur um ein…" at bounding box center [469, 124] width 192 height 28
click at [387, 114] on span "Juckreiz" at bounding box center [382, 114] width 19 height 6
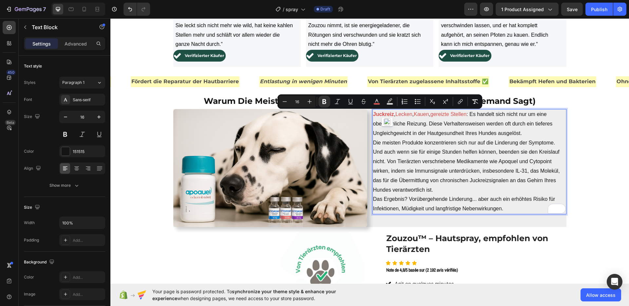
click at [402, 113] on span "Lecken" at bounding box center [403, 114] width 17 height 6
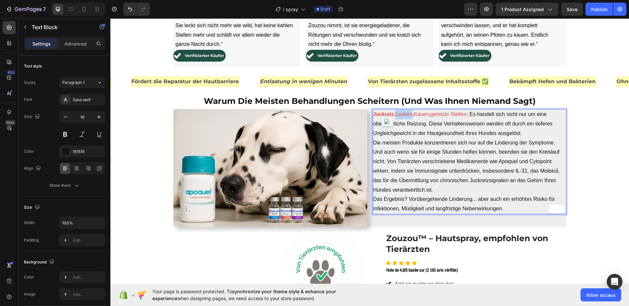
click at [402, 113] on span "Lecken" at bounding box center [403, 114] width 17 height 6
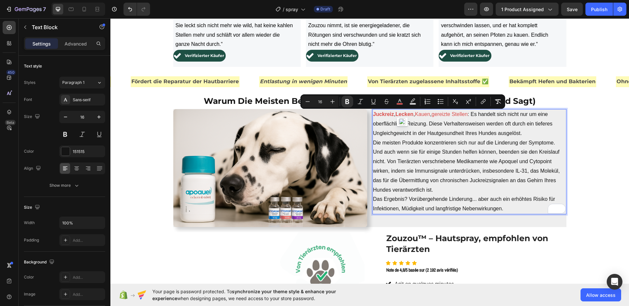
click at [425, 113] on span "Kauen" at bounding box center [422, 114] width 15 height 6
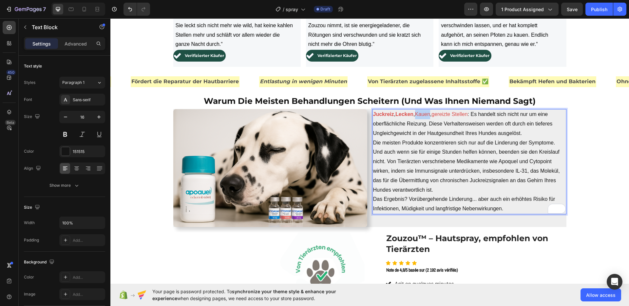
click at [425, 113] on span "Kauen" at bounding box center [422, 114] width 15 height 6
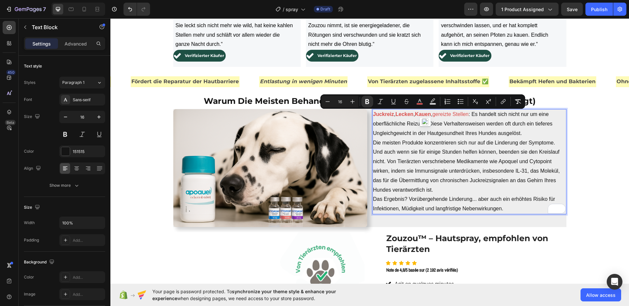
click at [444, 114] on span "gereizte Stellen" at bounding box center [450, 114] width 36 height 6
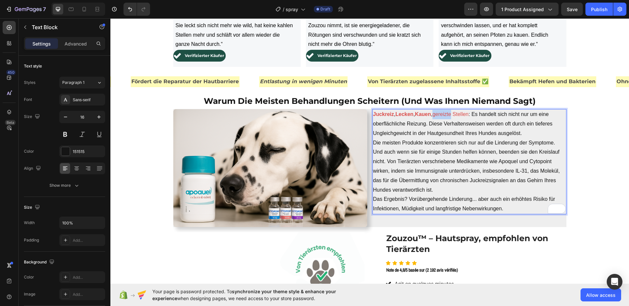
click at [444, 114] on span "gereizte Stellen" at bounding box center [450, 114] width 36 height 6
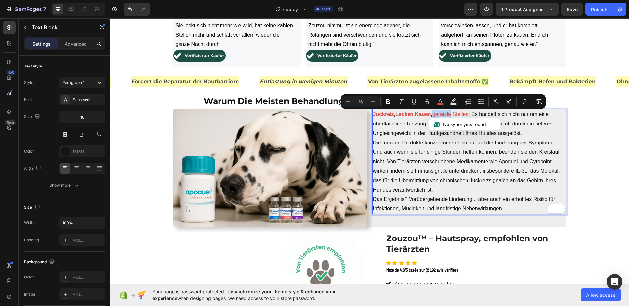
click at [437, 115] on span "gereizte Stellen" at bounding box center [450, 114] width 36 height 6
drag, startPoint x: 434, startPoint y: 115, endPoint x: 470, endPoint y: 114, distance: 35.4
click at [470, 114] on p "Juckreiz , Lecken , Kauen , gereizte Stellen : Es handelt sich nicht nur um ein…" at bounding box center [469, 124] width 192 height 28
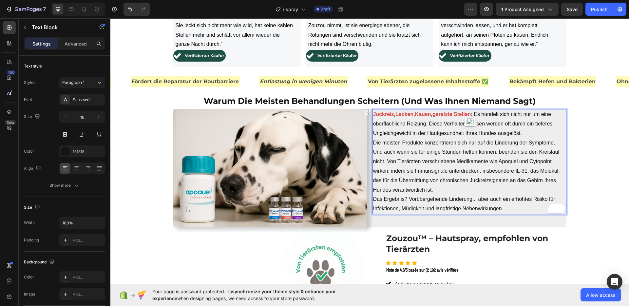
click at [483, 123] on p "Juckreiz , Lecken , Kauen , gereizte Stellen : Es handelt sich nicht nur um ein…" at bounding box center [469, 124] width 192 height 28
click at [505, 162] on p "Die meisten Produkte konzentrieren sich nur auf die Linderung der Symptome. Und…" at bounding box center [469, 166] width 192 height 57
click at [505, 161] on p "Die meisten Produkte konzentrieren sich nur auf die Linderung der Symptome. Und…" at bounding box center [469, 166] width 192 height 57
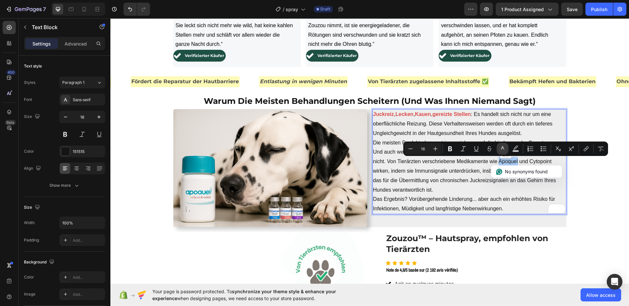
click at [503, 149] on icon "Editor contextual toolbar" at bounding box center [502, 148] width 7 height 7
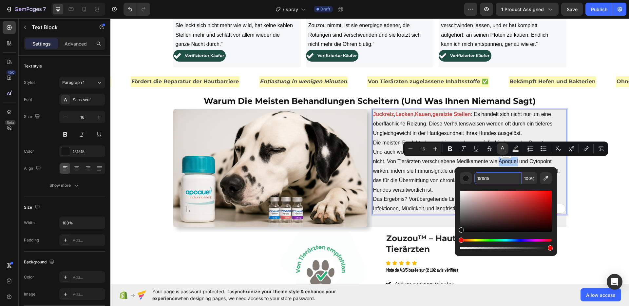
click at [492, 172] on input "151515" at bounding box center [497, 178] width 47 height 12
paste input "#DA4B48"
type input "#DA4B48"
click at [451, 148] on icon "Editor contextual toolbar" at bounding box center [450, 148] width 4 height 5
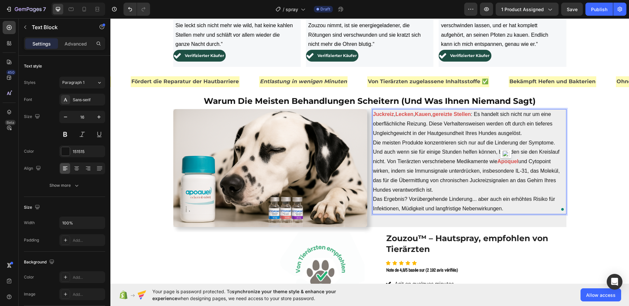
click at [449, 167] on p "Die meisten Produkte konzentrieren sich nur auf die Linderung der Symptome. Und…" at bounding box center [469, 166] width 192 height 57
click at [534, 160] on p "Die meisten Produkte konzentrieren sich nur auf die Linderung der Symptome. Und…" at bounding box center [469, 166] width 192 height 57
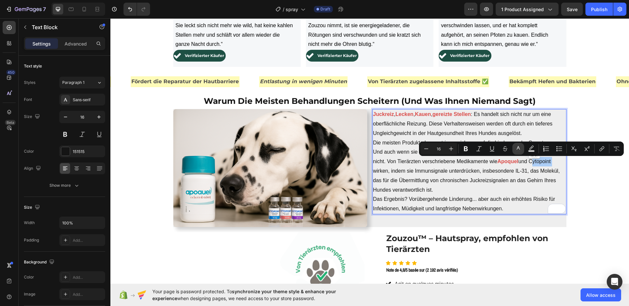
click at [517, 149] on icon "Editor contextual toolbar" at bounding box center [518, 148] width 7 height 7
click at [520, 146] on icon "Editor contextual toolbar" at bounding box center [518, 148] width 7 height 7
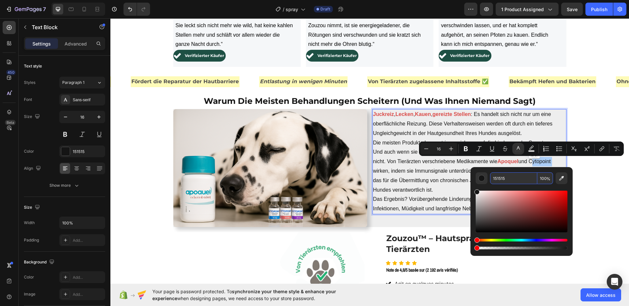
click at [519, 175] on input "151515" at bounding box center [513, 178] width 47 height 12
paste input "#DA4B48"
type input "#DA4B48"
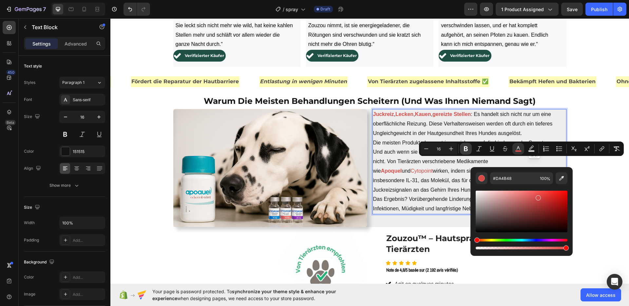
click at [468, 149] on icon "Editor contextual toolbar" at bounding box center [465, 148] width 7 height 7
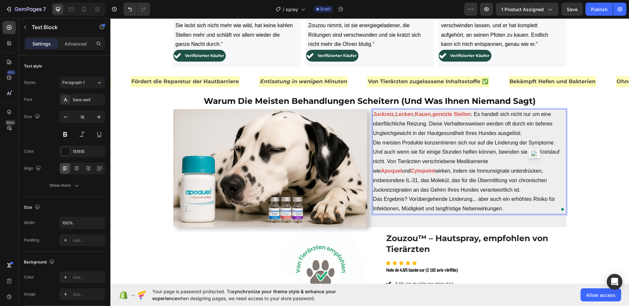
click at [436, 185] on p "Die meisten Produkte konzentrieren sich nur auf die Linderung der Symptome. Und…" at bounding box center [469, 166] width 192 height 57
click at [498, 209] on p "Das Ergebnis? Vorübergehende Linderung... aber auch ein erhöhtes Risiko für Inf…" at bounding box center [469, 203] width 192 height 19
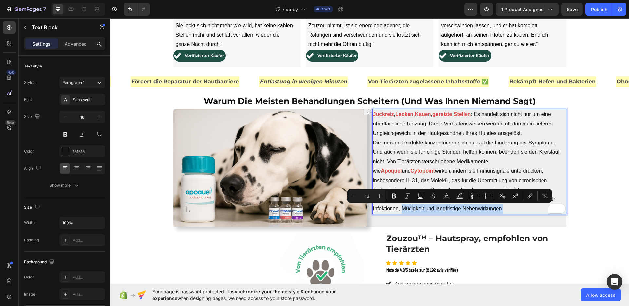
drag, startPoint x: 497, startPoint y: 209, endPoint x: 399, endPoint y: 208, distance: 98.2
click at [399, 208] on p "Das Ergebnis? Vorübergehende Linderung... aber auch ein erhöhtes Risiko für Inf…" at bounding box center [469, 203] width 192 height 19
click at [443, 195] on icon "Editor contextual toolbar" at bounding box center [446, 195] width 7 height 7
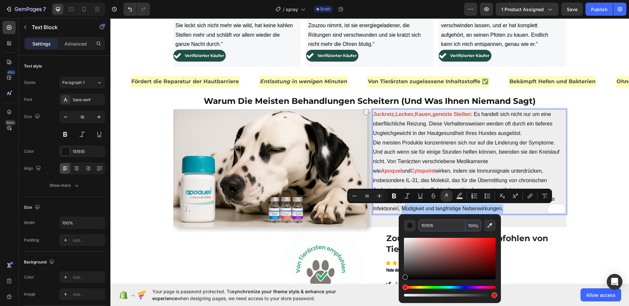
click at [435, 230] on input "151515" at bounding box center [441, 225] width 47 height 12
paste input "#DA4B48"
type input "#DA4B48"
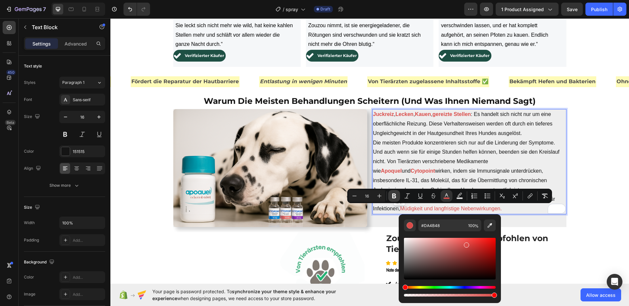
click at [397, 192] on button "Bold" at bounding box center [394, 196] width 12 height 12
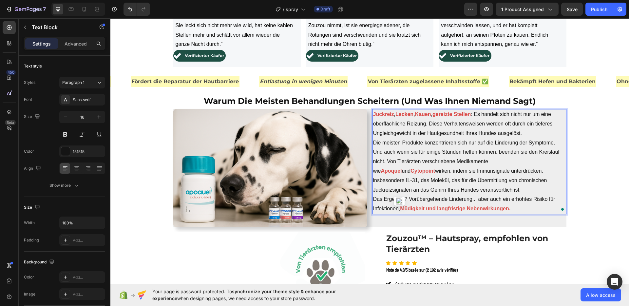
click at [430, 129] on p "Juckreiz , Lecken , Kauen , gereizte Stellen : Es handelt sich nicht nur um ein…" at bounding box center [469, 124] width 192 height 28
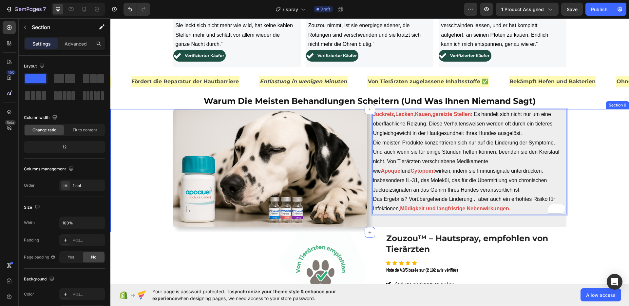
click at [617, 181] on div "Image Juckreiz , Lecken , Kauen , gereizte Stellen : Es handelt sich nicht nur …" at bounding box center [369, 170] width 518 height 123
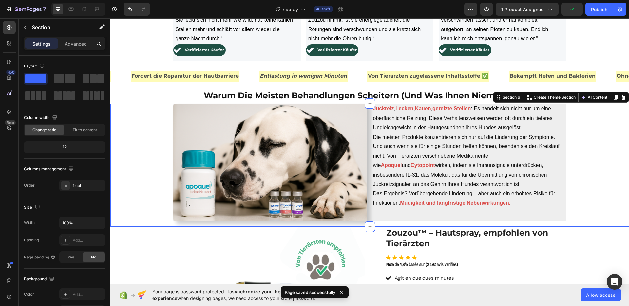
scroll to position [641, 0]
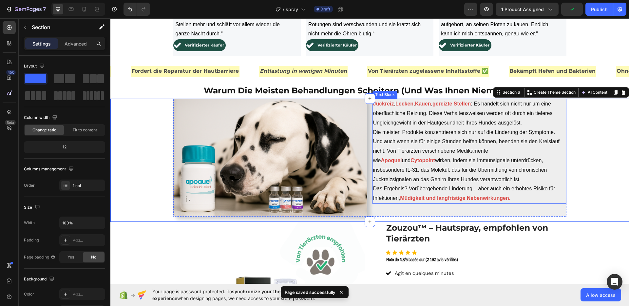
click at [503, 146] on p "Die meisten Produkte konzentrieren sich nur auf die Linderung der Symptome. Und…" at bounding box center [469, 156] width 192 height 57
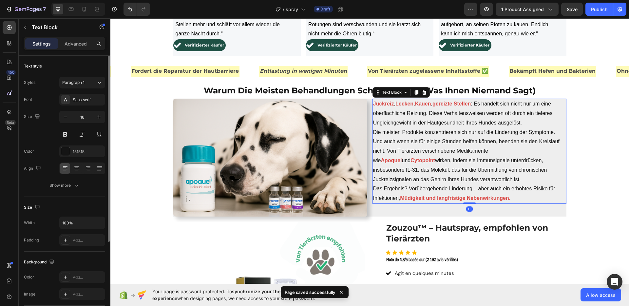
drag, startPoint x: 75, startPoint y: 44, endPoint x: 80, endPoint y: 59, distance: 16.2
click at [75, 44] on p "Advanced" at bounding box center [75, 43] width 22 height 7
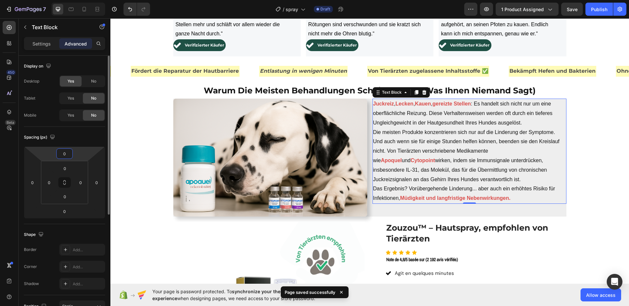
click at [61, 153] on input "0" at bounding box center [64, 154] width 13 height 10
type input "5"
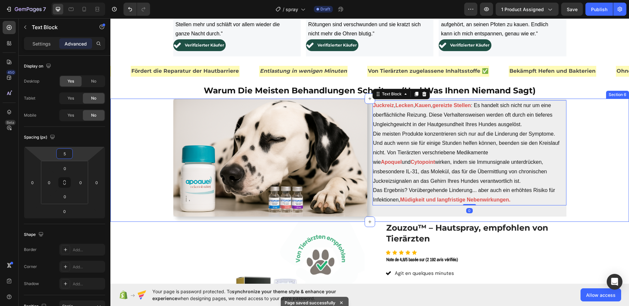
click at [153, 101] on div "Image Juckreiz , Lecken , Kauen , gereizte Stellen : Es handelt sich nicht nur …" at bounding box center [369, 160] width 518 height 123
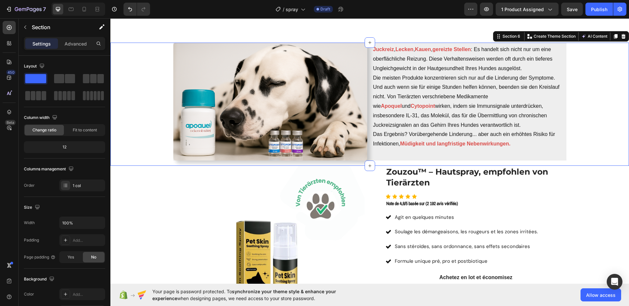
scroll to position [730, 0]
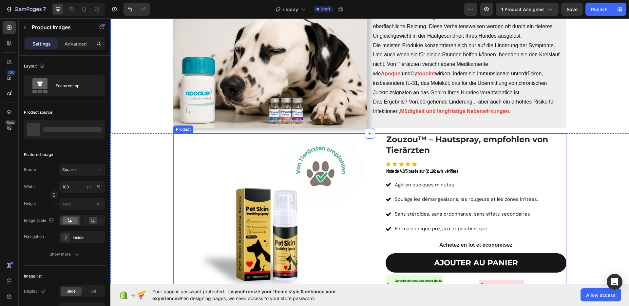
click at [319, 179] on img at bounding box center [268, 228] width 191 height 191
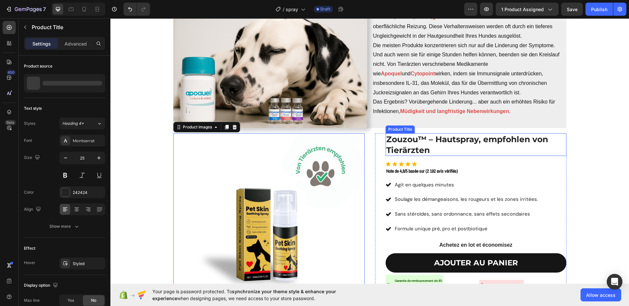
click at [430, 145] on h1 "Zouzou™ – Hautspray, empfohlen von Tierärzten" at bounding box center [475, 144] width 181 height 23
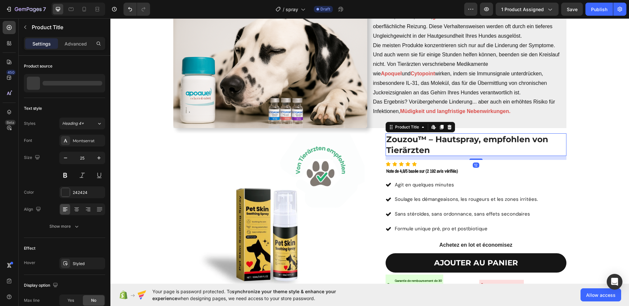
click at [430, 145] on h1 "Zouzou™ – Hautspray, empfohlen von Tierärzten" at bounding box center [475, 144] width 181 height 23
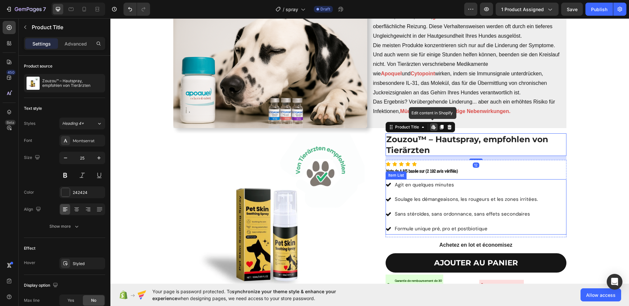
click at [463, 187] on p "Agit en quelques minutes" at bounding box center [465, 184] width 143 height 9
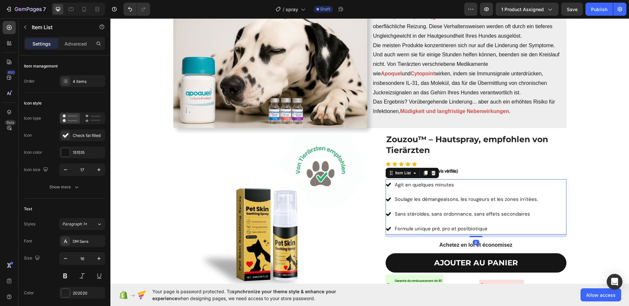
click at [463, 187] on p "Agit en quelques minutes" at bounding box center [465, 184] width 143 height 9
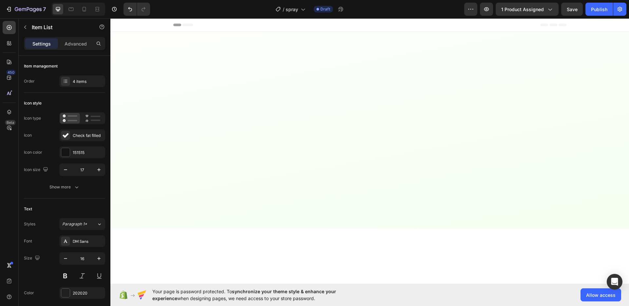
scroll to position [730, 0]
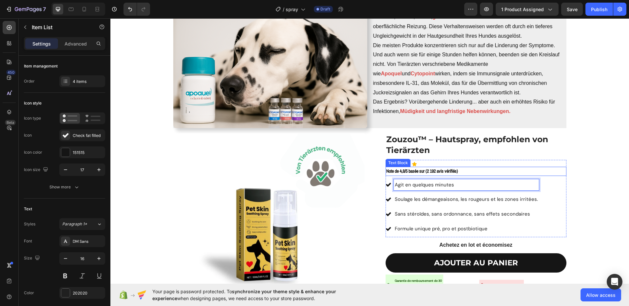
click at [462, 173] on p "Note de 4,8/5 basée sur (2 192 avis vérifiés)" at bounding box center [475, 171] width 179 height 8
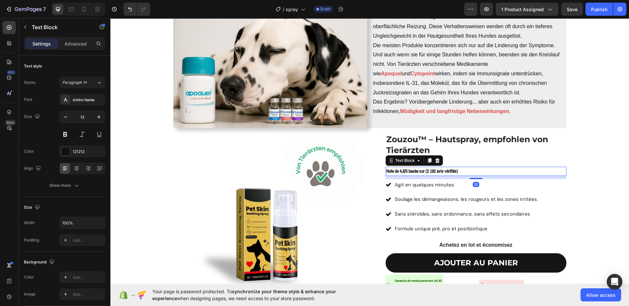
click at [462, 173] on p "Note de 4,8/5 basée sur (2 192 avis vérifiés)" at bounding box center [475, 171] width 179 height 8
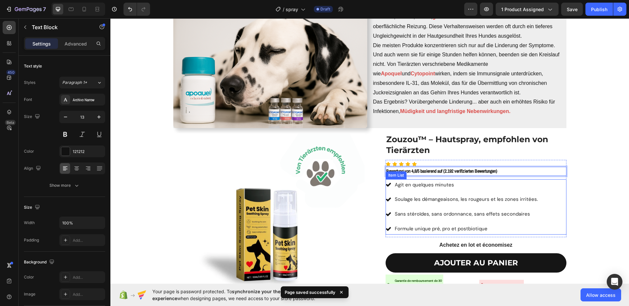
scroll to position [731, 0]
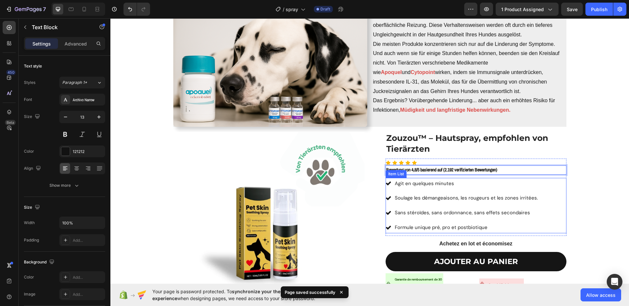
click at [448, 187] on p "Agit en quelques minutes" at bounding box center [465, 183] width 143 height 9
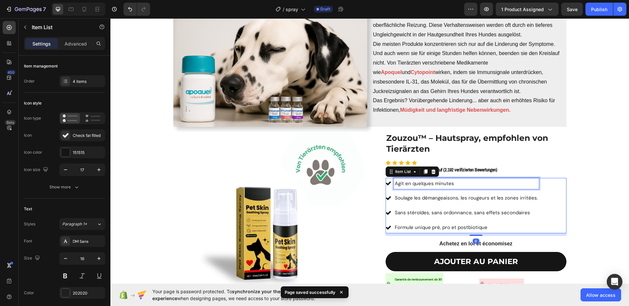
click at [448, 187] on p "Agit en quelques minutes" at bounding box center [465, 183] width 143 height 9
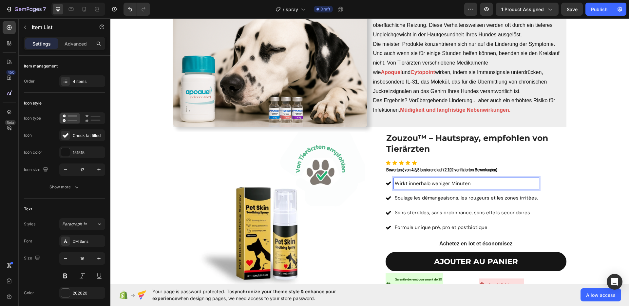
click at [434, 199] on span "Soulage les démangeaisons, les rougeurs et les zones irritées." at bounding box center [465, 197] width 143 height 7
click at [424, 210] on span "Sans stéroïdes, sans ordonnance, sans effets secondaires" at bounding box center [461, 212] width 135 height 7
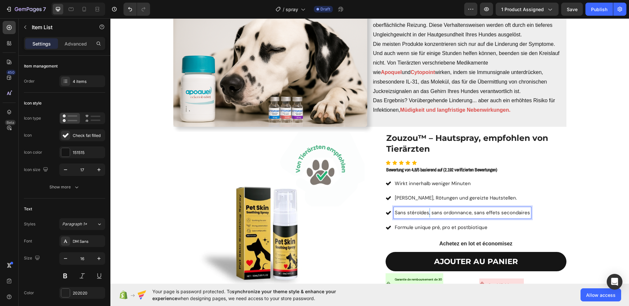
click at [424, 210] on span "Sans stéroïdes, sans ordonnance, sans effets secondaires" at bounding box center [461, 212] width 135 height 7
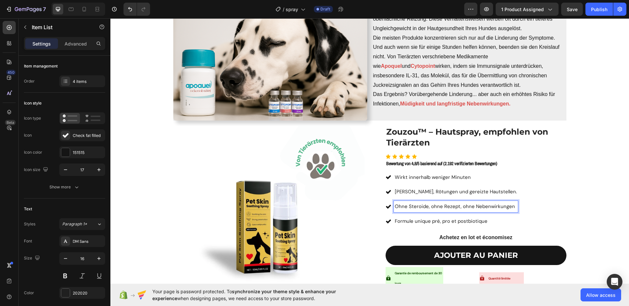
scroll to position [823, 0]
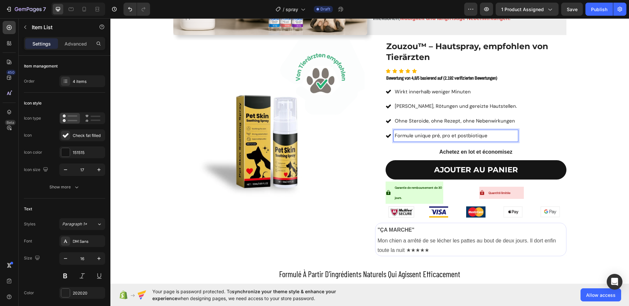
click at [435, 137] on span "Formule unique pré, pro et postbiotique" at bounding box center [440, 135] width 93 height 7
click at [466, 154] on p "Achetez en lot et économisez" at bounding box center [475, 152] width 179 height 7
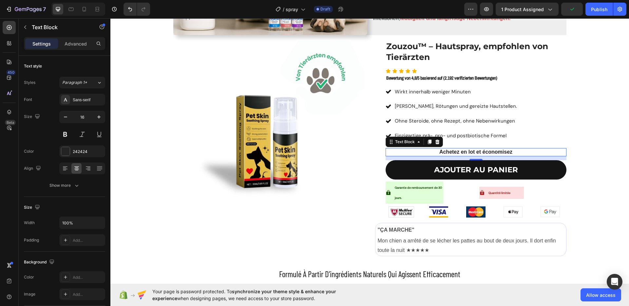
click at [466, 154] on p "Achetez en lot et économisez" at bounding box center [475, 152] width 179 height 7
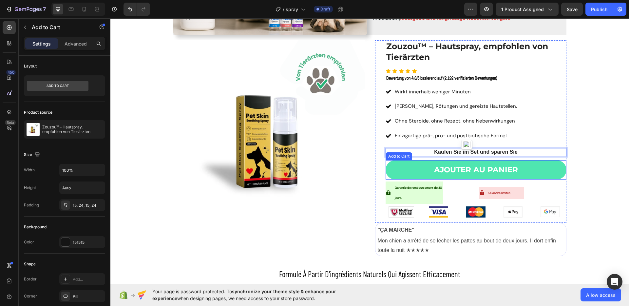
click at [428, 164] on button "AJOUTER AU PANIER" at bounding box center [475, 170] width 181 height 20
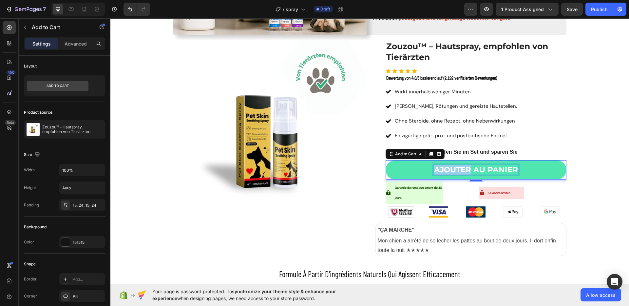
click at [453, 173] on strong "AJOUTER AU PANIER" at bounding box center [476, 169] width 84 height 9
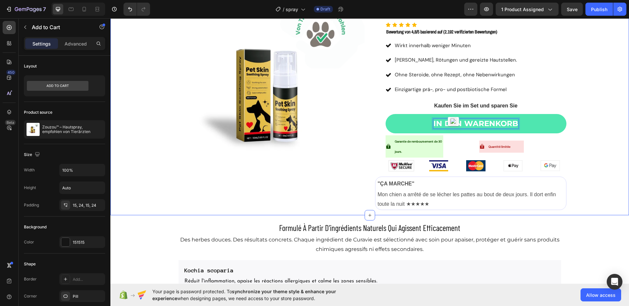
scroll to position [870, 0]
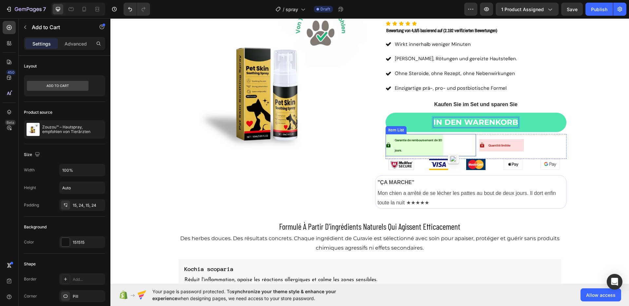
click at [424, 143] on p "Garantie de remboursement de 30 jours." at bounding box center [417, 145] width 47 height 20
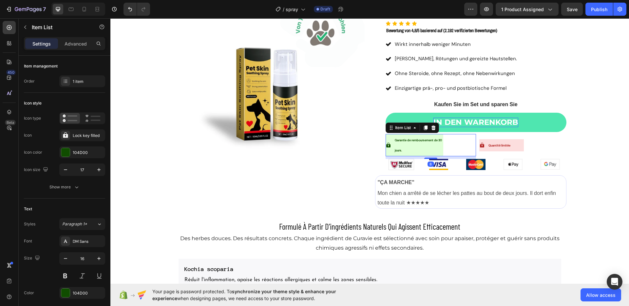
click at [424, 143] on p "Garantie de remboursement de 30 jours." at bounding box center [417, 145] width 47 height 20
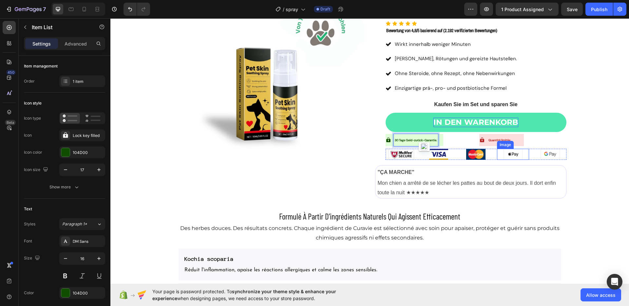
click at [498, 142] on div "Image" at bounding box center [505, 145] width 14 height 6
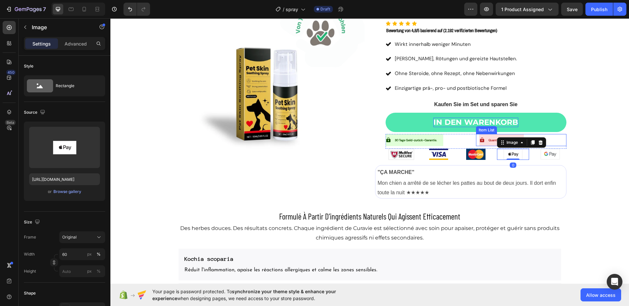
click at [491, 142] on p "Quantité limitée" at bounding box center [499, 140] width 22 height 10
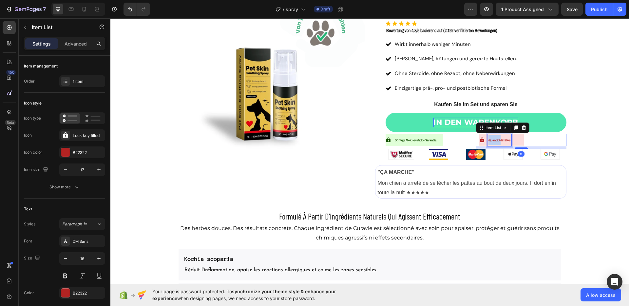
click at [491, 142] on p "Quantité limitée" at bounding box center [499, 140] width 22 height 10
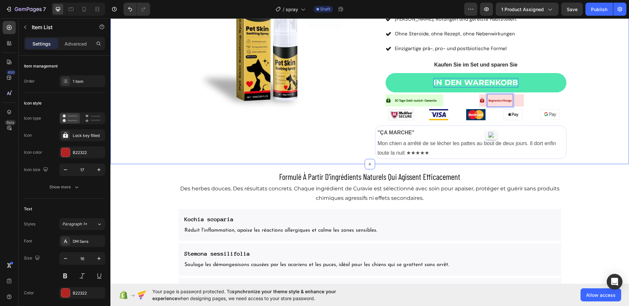
scroll to position [910, 0]
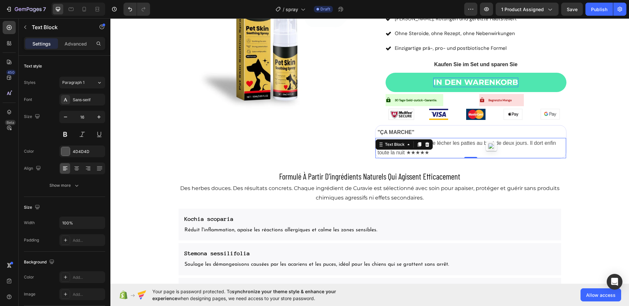
click at [427, 144] on div "Mon chien a arrêté de se lécher les pattes au bout de deux jours. Il dort enfin…" at bounding box center [470, 148] width 191 height 20
click at [427, 144] on div at bounding box center [427, 144] width 8 height 8
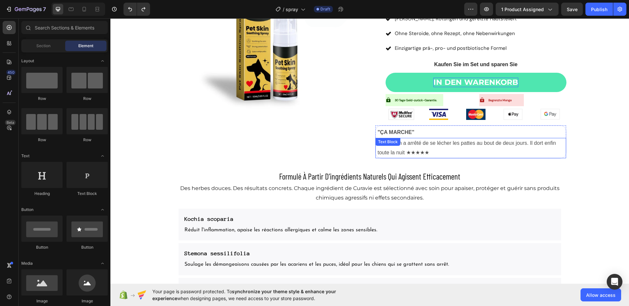
click at [452, 141] on p "Mon chien a arrêté de se lécher les pattes au bout de deux jours. Il dort enfin…" at bounding box center [471, 147] width 188 height 19
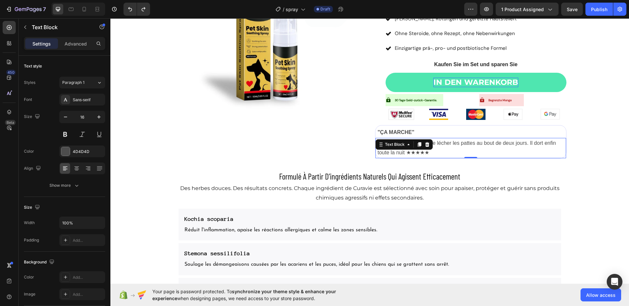
click at [452, 141] on p "Mon chien a arrêté de se lécher les pattes au bout de deux jours. Il dort enfin…" at bounding box center [471, 147] width 188 height 19
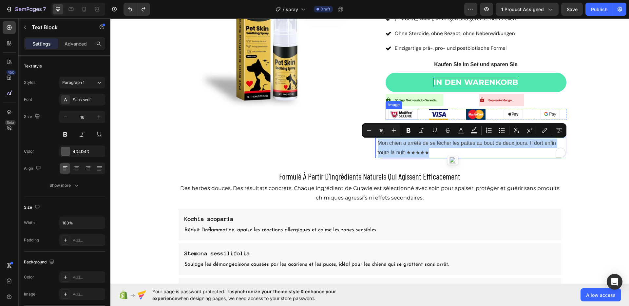
copy p "Mon chien a arrêté de se lécher les pattes au bout de deux jours. Il dort enfin…"
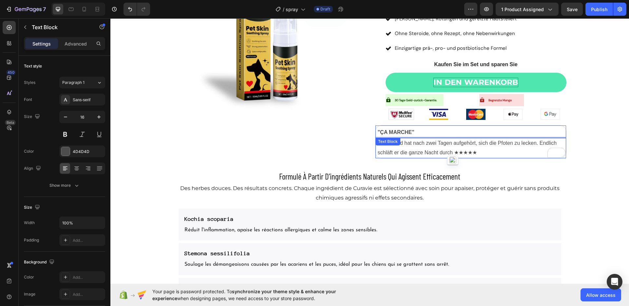
click at [411, 131] on strong ""ÇA MARCHE"" at bounding box center [395, 132] width 37 height 6
click at [555, 141] on icon "Carousel Next Arrow" at bounding box center [556, 142] width 3 height 6
click at [504, 141] on p "J'étais sceptique, mais ce spray a mieux fonctionné que l'Apoquel pour nous. Au…" at bounding box center [471, 147] width 188 height 19
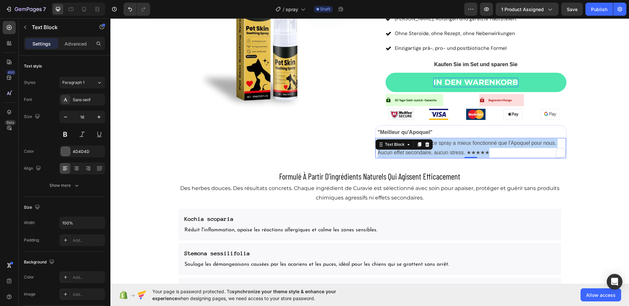
click at [504, 141] on p "J'étais sceptique, mais ce spray a mieux fonctionné que l'Apoquel pour nous. Au…" at bounding box center [471, 147] width 188 height 19
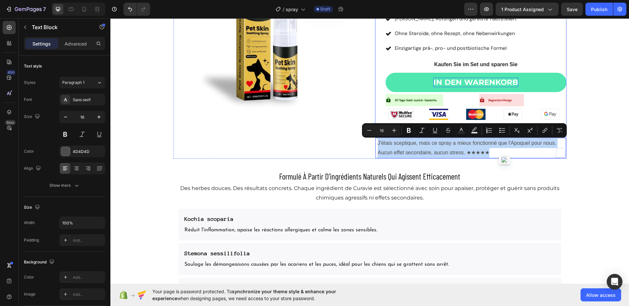
copy p "J'étais sceptique, mais ce spray a mieux fonctionné que l'Apoquel pour nous. Au…"
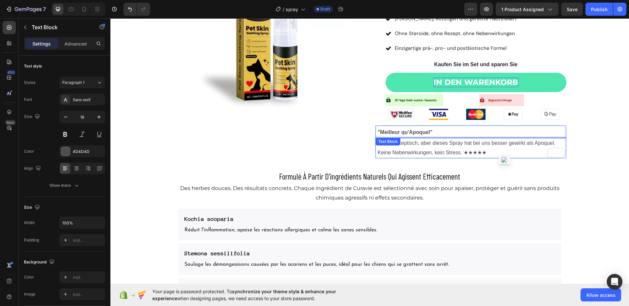
click at [461, 135] on p ""Meilleur qu'Apoquel"" at bounding box center [471, 132] width 188 height 9
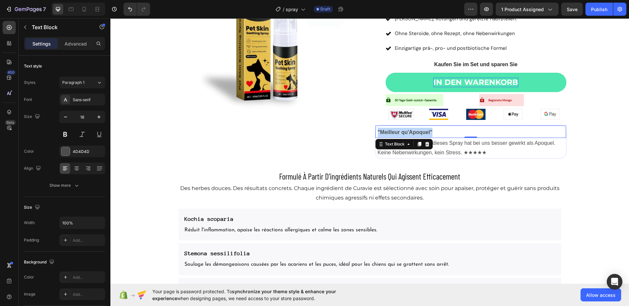
click at [461, 135] on p ""Meilleur qu'Apoquel"" at bounding box center [471, 132] width 188 height 9
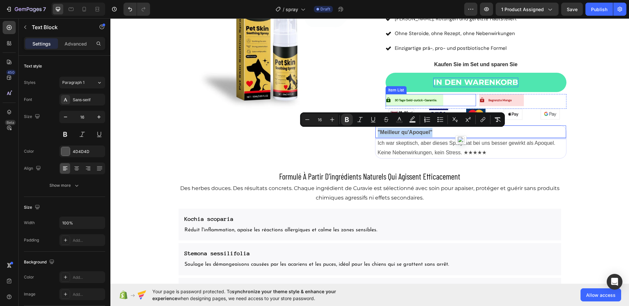
copy strong ""Meilleur qu'Apoquel""
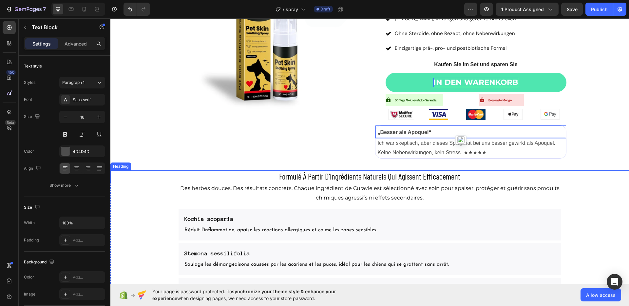
click at [362, 181] on h2 "formulé à partir d'ingrédients naturels qui agissent efficacement" at bounding box center [369, 176] width 518 height 12
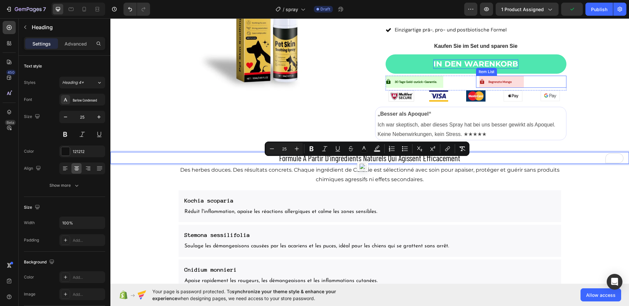
scroll to position [958, 0]
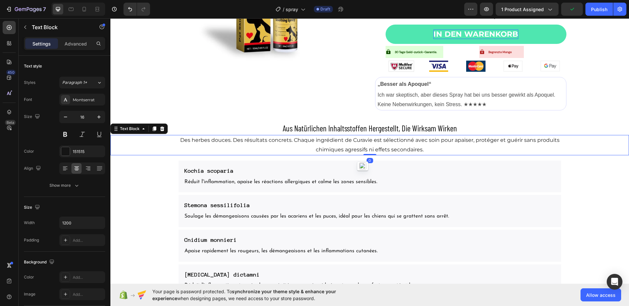
click at [356, 143] on p "Des herbes douces. Des résultats concrets. Chaque ingrédient de Curavie est sél…" at bounding box center [370, 145] width 392 height 19
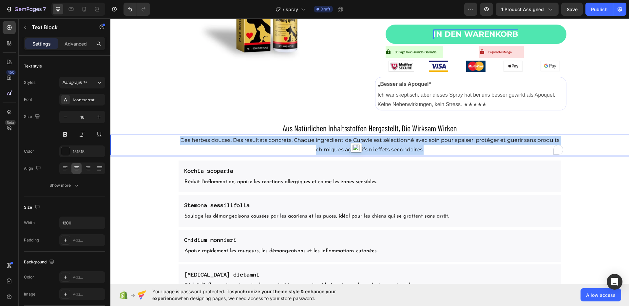
copy p "Des herbes douces. Des résultats concrets. Chaque ingrédient de Curavie est sél…"
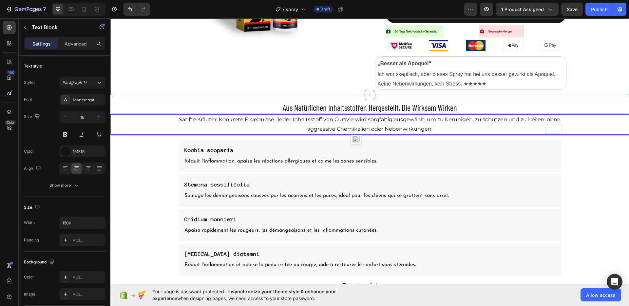
scroll to position [983, 0]
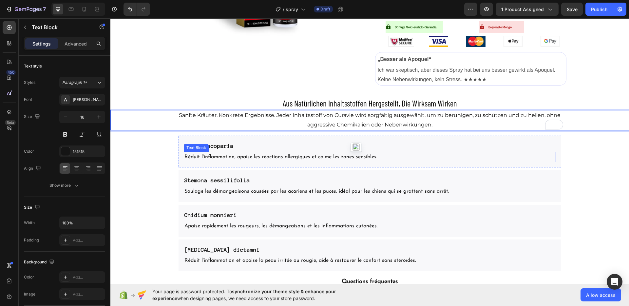
click at [313, 155] on p "Réduit l'inflammation, apaise les réactions allergiques et calme les zones sens…" at bounding box center [369, 156] width 371 height 9
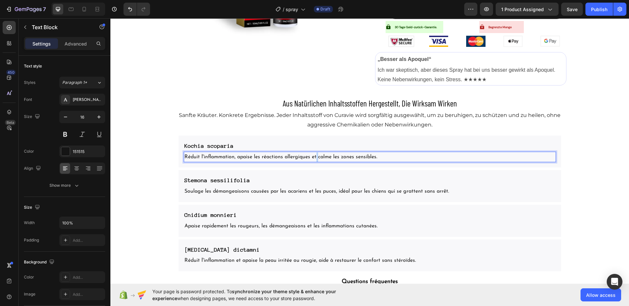
click at [313, 155] on p "Réduit l'inflammation, apaise les réactions allergiques et calme les zones sens…" at bounding box center [369, 156] width 371 height 9
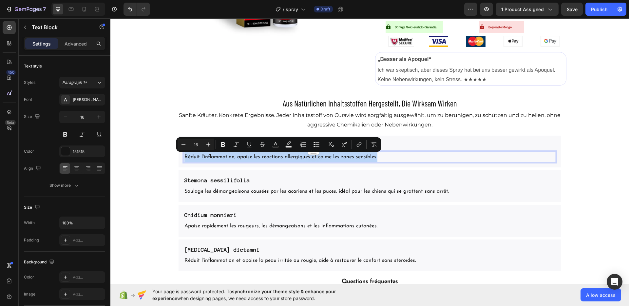
copy p "Réduit l'inflammation, apaise les réactions allergiques et calme les zones sens…"
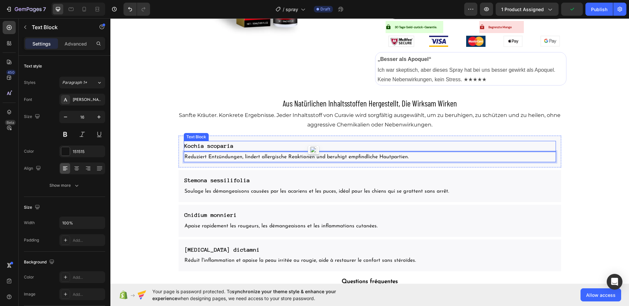
click at [283, 145] on p "Kochia scoparia" at bounding box center [369, 145] width 371 height 9
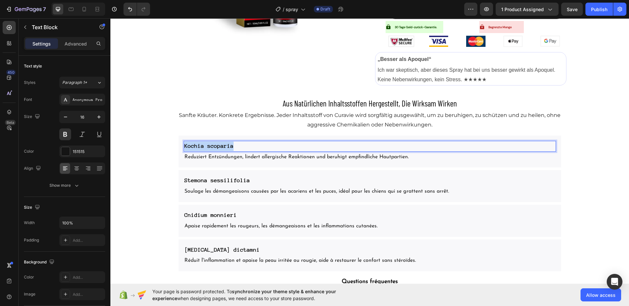
click at [283, 145] on p "Kochia scoparia" at bounding box center [369, 145] width 371 height 9
copy strong "Kochia scoparia"
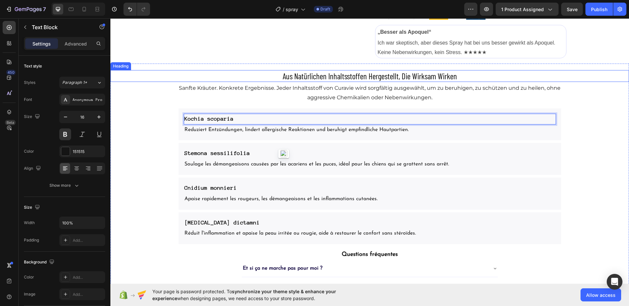
scroll to position [1018, 0]
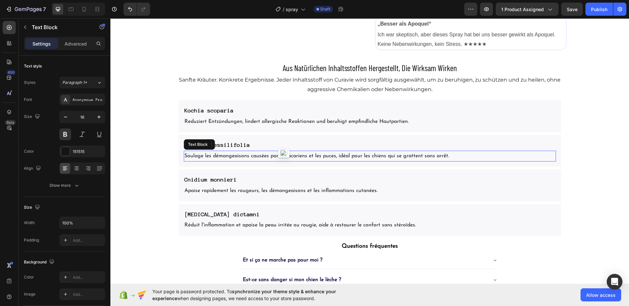
click at [248, 157] on p "Soulage les démangeaisons causées par les acariens et les puces, idéal pour les…" at bounding box center [369, 155] width 371 height 9
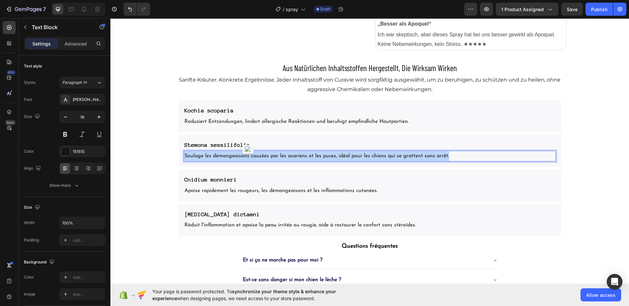
click at [248, 157] on p "Soulage les démangeaisons causées par les acariens et les puces, idéal pour les…" at bounding box center [369, 155] width 371 height 9
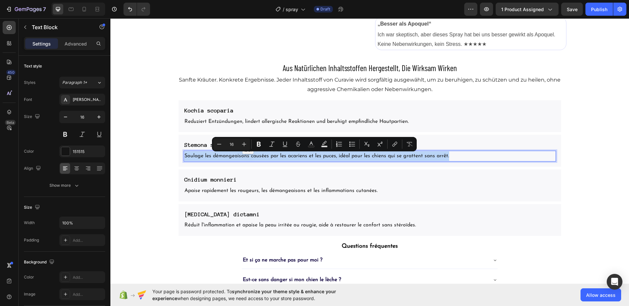
copy p "Soulage les démangeaisons causées par les acariens et les puces, idéal pour les…"
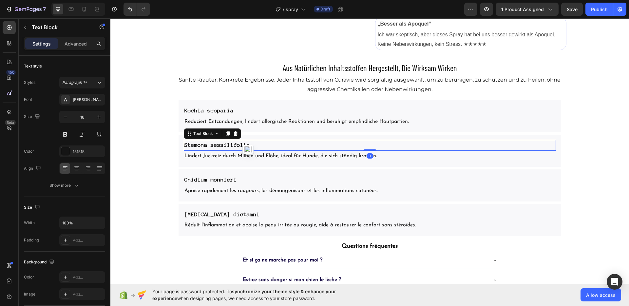
click at [206, 149] on p "Stemona sessilifolia" at bounding box center [369, 144] width 371 height 9
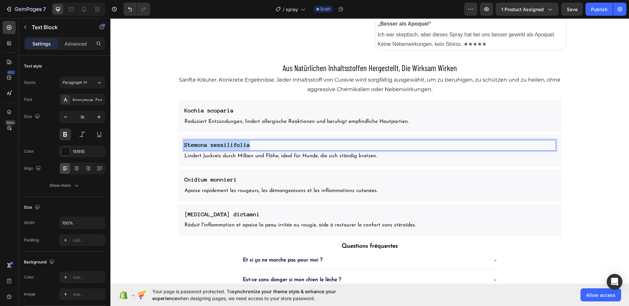
click at [206, 149] on p "Stemona sessilifolia" at bounding box center [369, 144] width 371 height 9
copy strong "Stemona sessilifolia"
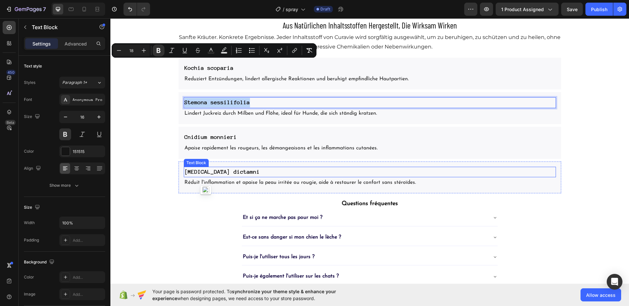
scroll to position [1102, 0]
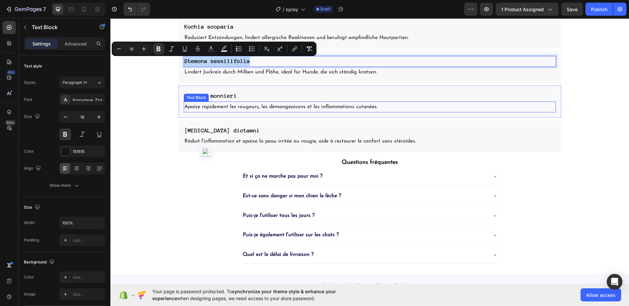
click at [271, 105] on p "Apaise rapidement les rougeurs, les démangeaisons et les inflammations cutanées." at bounding box center [369, 106] width 371 height 9
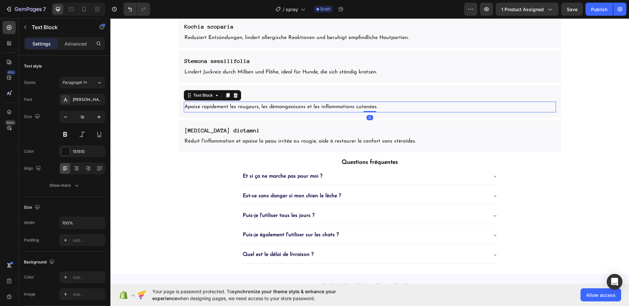
click at [271, 105] on p "Apaise rapidement les rougeurs, les démangeaisons et les inflammations cutanées." at bounding box center [369, 106] width 371 height 9
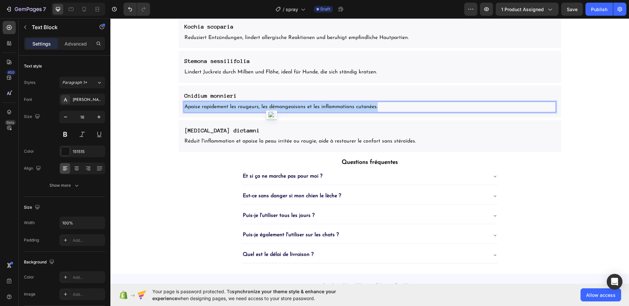
click at [271, 105] on p "Apaise rapidement les rougeurs, les démangeaisons et les inflammations cutanées." at bounding box center [369, 106] width 371 height 9
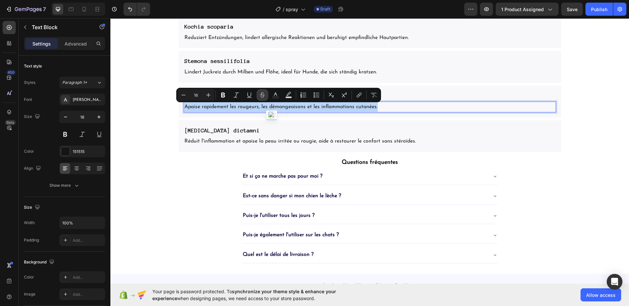
copy p "Apaise rapidement les rougeurs, les démangeaisons et les inflammations cutanées."
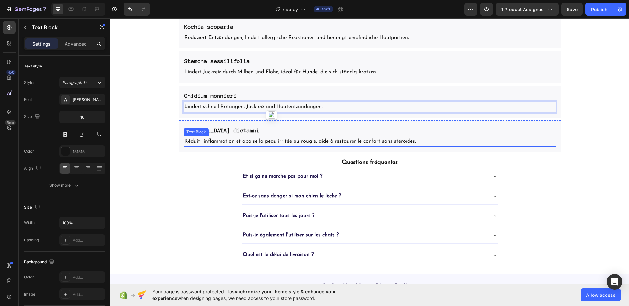
click at [261, 141] on p "Réduit l'inflammation et apaise la peau irritée ou rougie, aide à restaurer le …" at bounding box center [369, 141] width 371 height 9
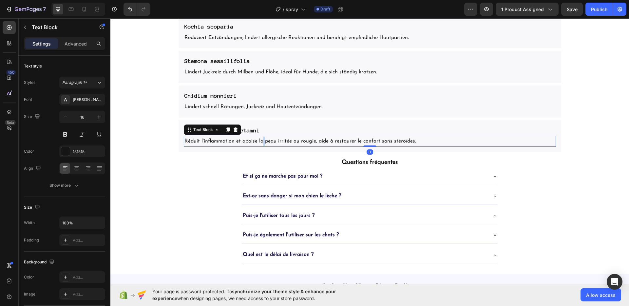
click at [261, 141] on p "Réduit l'inflammation et apaise la peau irritée ou rougie, aide à restaurer le …" at bounding box center [369, 141] width 371 height 9
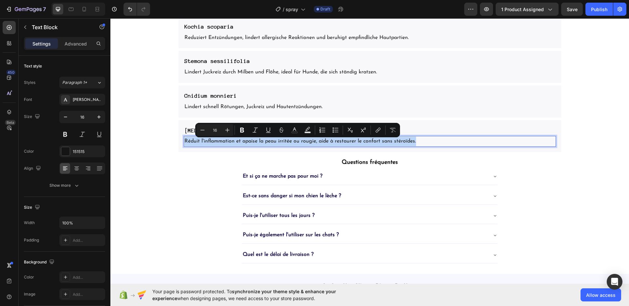
copy p "Réduit l'inflammation et apaise la peau irritée ou rougie, aide à restaurer le …"
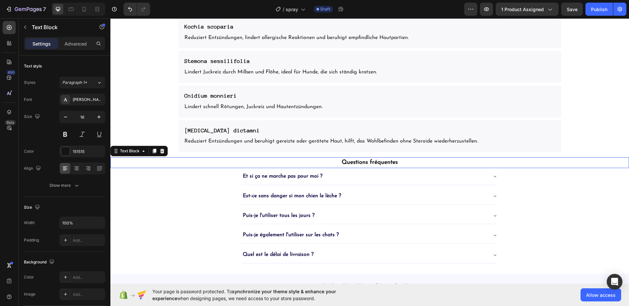
click at [341, 165] on strong "Questions fréquentes" at bounding box center [369, 162] width 56 height 6
click at [341, 164] on strong "Questions fréquentes" at bounding box center [369, 162] width 56 height 6
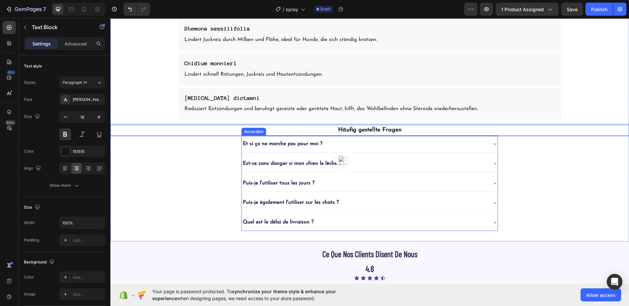
scroll to position [1142, 0]
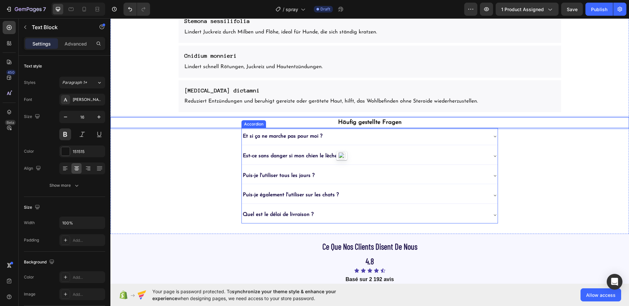
click at [292, 137] on p "Et si ça ne marche pas pour moi ?" at bounding box center [283, 136] width 80 height 9
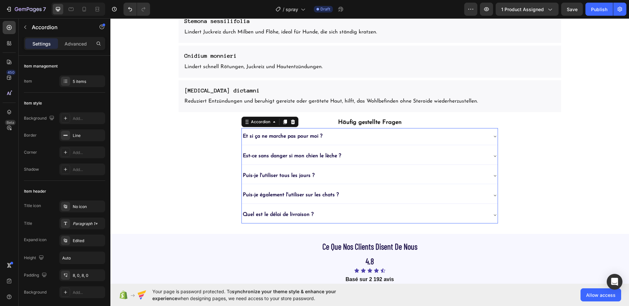
click at [292, 137] on p "Et si ça ne marche pas pour moi ?" at bounding box center [283, 136] width 80 height 9
click at [377, 138] on div "Was, wenn es bei mir nicht funktioniert?" at bounding box center [364, 136] width 245 height 11
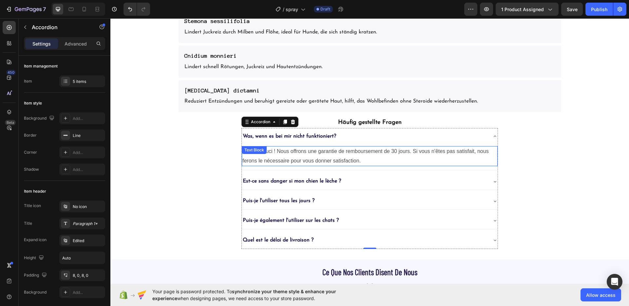
click at [349, 157] on p "Pas de souci ! Nous offrons une garantie de remboursement de 30 jours. Si vous …" at bounding box center [369, 156] width 254 height 19
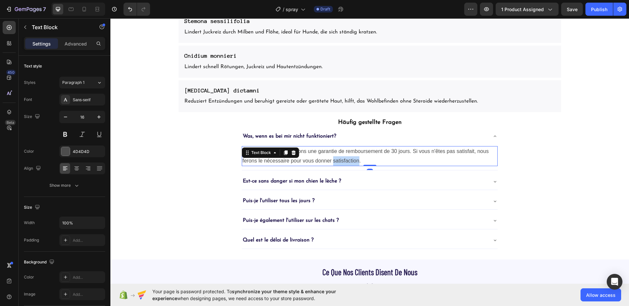
click at [349, 157] on p "Pas de souci ! Nous offrons une garantie de remboursement de 30 jours. Si vous …" at bounding box center [369, 156] width 254 height 19
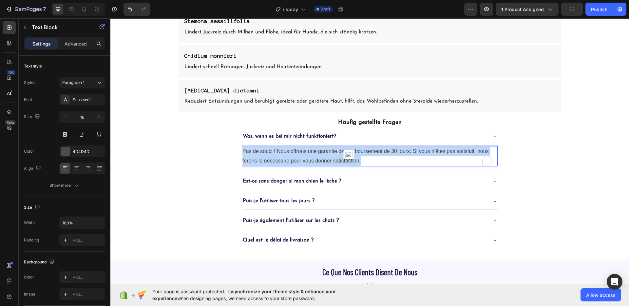
copy p "Pas de souci ! Nous offrons une garantie de remboursement de 30 jours. Si vous …"
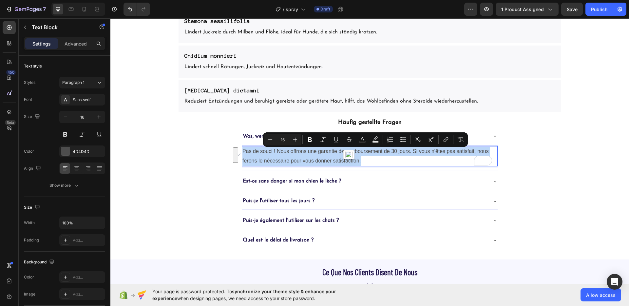
copy p "Pas de souci ! Nous offrons une garantie de remboursement de 30 jours. Si vous …"
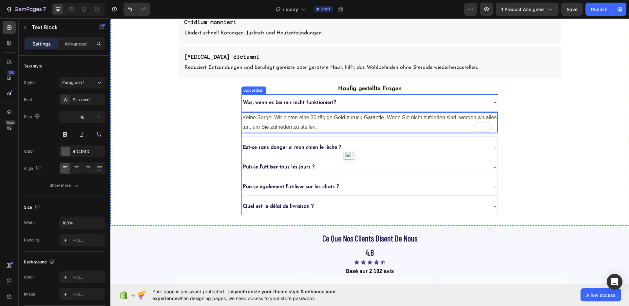
scroll to position [1177, 0]
click at [382, 150] on div "Est-ce sans danger si mon chien le lèche ?" at bounding box center [364, 146] width 245 height 11
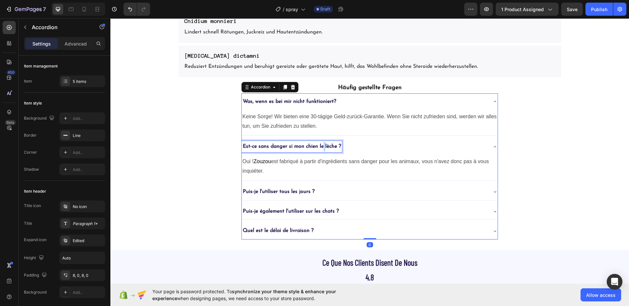
click at [322, 146] on p "Est-ce sans danger si mon chien le lèche ?" at bounding box center [292, 146] width 98 height 9
click at [328, 172] on p "Oui ! Zouzou est fabriqué à partir d'ingrédients sans danger pour les animaux, …" at bounding box center [369, 166] width 254 height 19
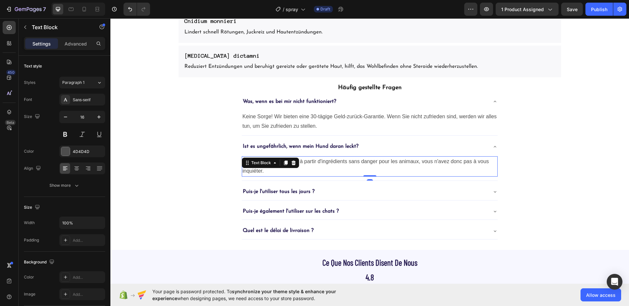
click at [328, 172] on p "Oui ! Zouzou est fabriqué à partir d'ingrédients sans danger pour les animaux, …" at bounding box center [369, 166] width 254 height 19
copy p "Oui ! Zouzou est fabriqué à partir d'ingrédients sans danger pour les animaux, …"
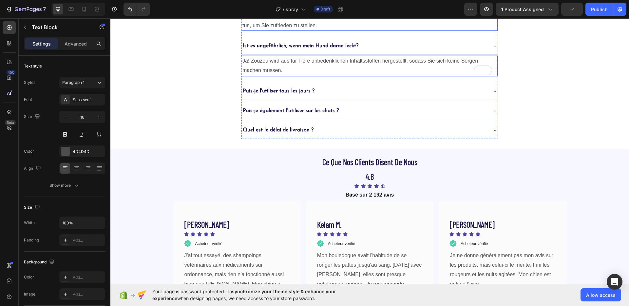
scroll to position [1278, 0]
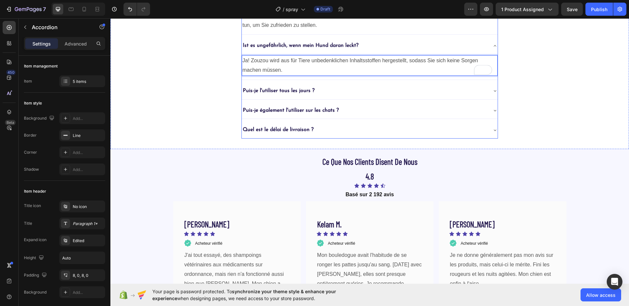
click at [365, 41] on div "Ist es ungefährlich, wenn mein Hund daran leckt?" at bounding box center [364, 45] width 245 height 11
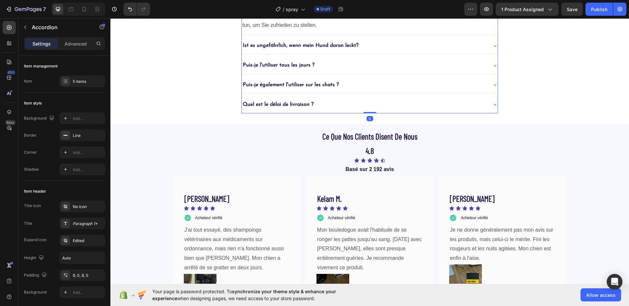
click at [345, 66] on div "Puis-je l'utiliser tous les jours ?" at bounding box center [364, 65] width 245 height 11
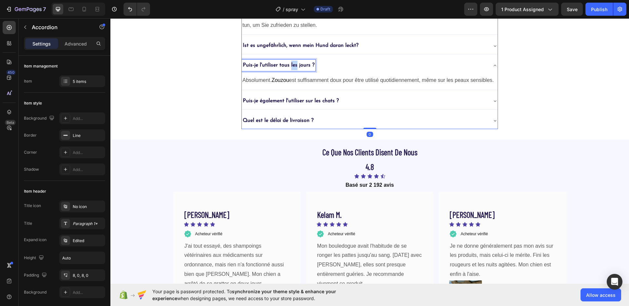
click at [295, 64] on p "Puis-je l'utiliser tous les jours ?" at bounding box center [279, 65] width 72 height 9
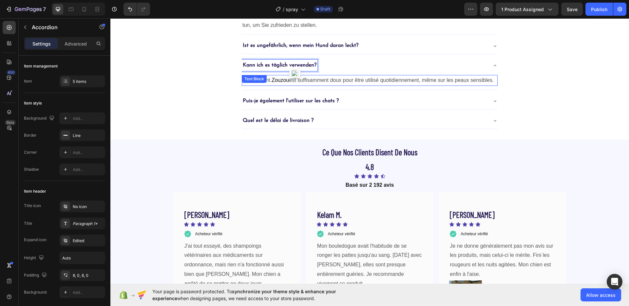
click at [313, 85] on p "Absolument. Zouzou est suffisamment doux pour être utilisé quotidiennement, mêm…" at bounding box center [369, 80] width 254 height 9
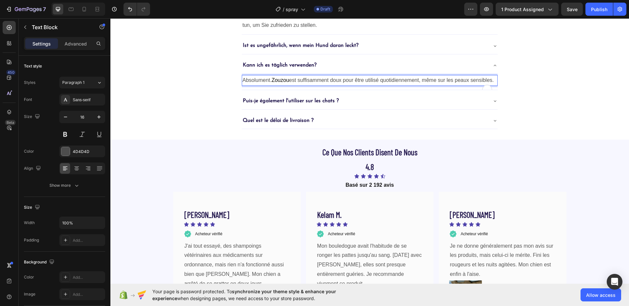
click at [313, 85] on p "Absolument. Zouzou est suffisamment doux pour être utilisé quotidiennement, mêm…" at bounding box center [369, 80] width 254 height 9
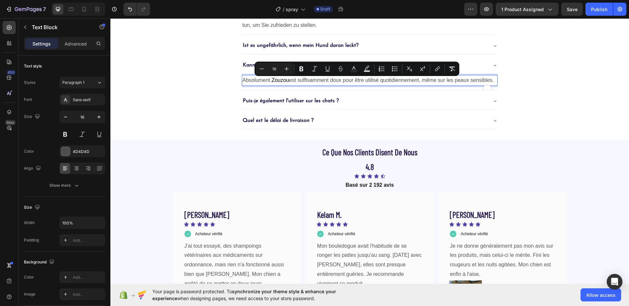
copy p "Absolument. Zouzou est suffisamment doux pour être utilisé quotidiennement, mêm…"
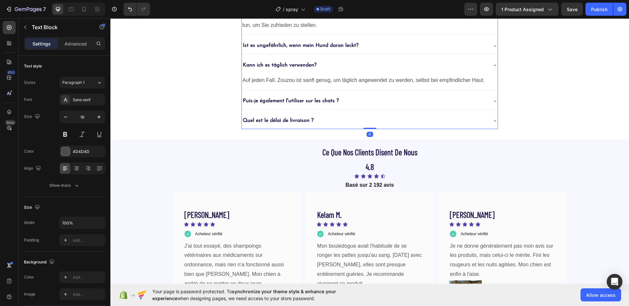
click at [350, 62] on div "Kann ich es täglich verwenden?" at bounding box center [364, 65] width 245 height 11
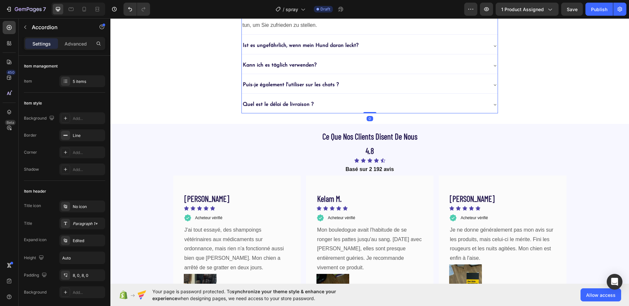
click at [350, 82] on div "Puis-je également l'utiliser sur les chats ?" at bounding box center [364, 84] width 245 height 11
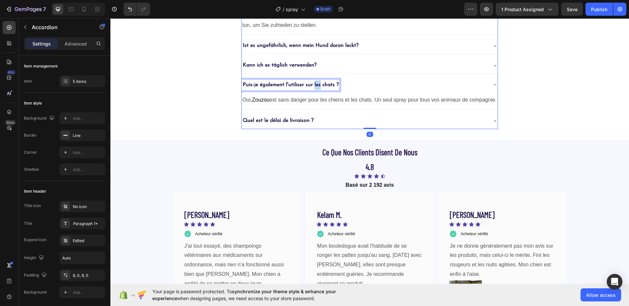
click at [316, 87] on p "Puis-je également l'utiliser sur les chats ?" at bounding box center [291, 84] width 96 height 9
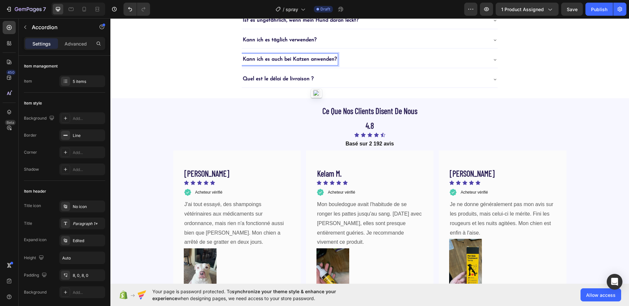
click at [351, 78] on p "Oui, [PERSON_NAME] est sans danger pour les chiens et les chats. Un seul spray …" at bounding box center [369, 72] width 254 height 9
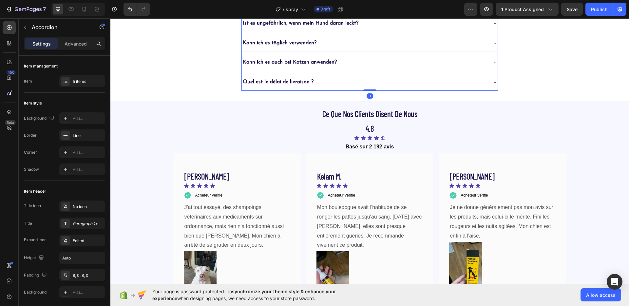
scroll to position [1274, 0]
click at [363, 66] on div "Kann ich es auch bei Katzen anwenden?" at bounding box center [364, 62] width 245 height 11
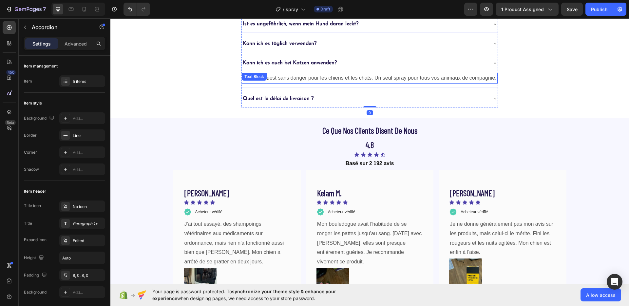
click at [357, 83] on p "Oui, [PERSON_NAME] est sans danger pour les chiens et les chats. Un seul spray …" at bounding box center [369, 77] width 254 height 9
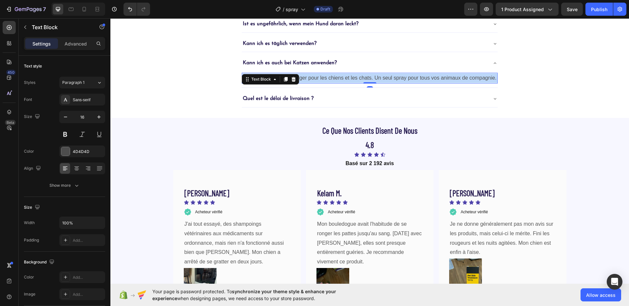
click at [357, 83] on p "Oui, [PERSON_NAME] est sans danger pour les chiens et les chats. Un seul spray …" at bounding box center [369, 77] width 254 height 9
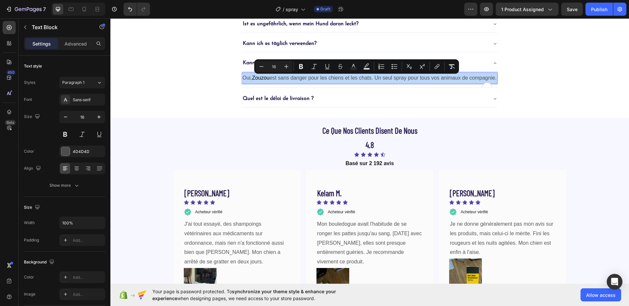
copy p "Oui, [PERSON_NAME] est sans danger pour les chiens et les chats. Un seul spray …"
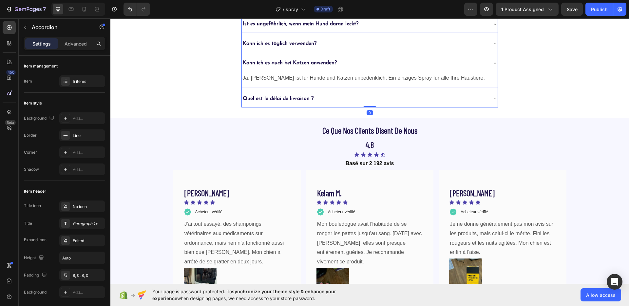
click at [384, 71] on div "Kann ich es auch bei Katzen anwenden?" at bounding box center [370, 63] width 256 height 17
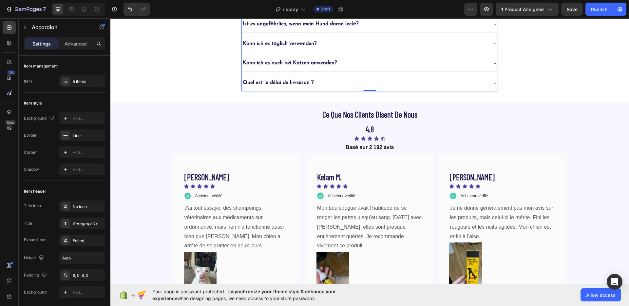
click at [389, 87] on div "Quel est le délai de livraison ?" at bounding box center [364, 82] width 245 height 11
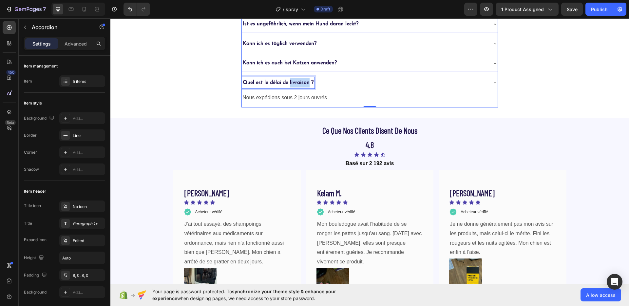
click at [305, 83] on p "Quel est le délai de livraison ?" at bounding box center [278, 82] width 71 height 9
click at [339, 101] on p "Nous expédions sous 2 jours ouvrés" at bounding box center [369, 97] width 254 height 9
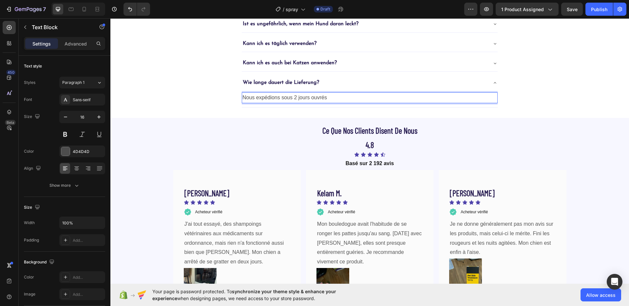
click at [339, 101] on p "Nous expédions sous 2 jours ouvrés" at bounding box center [369, 97] width 254 height 9
copy p "Nous expédions sous 2 jours ouvrés"
click at [389, 85] on div "Wie lange dauert die Lieferung?" at bounding box center [364, 82] width 245 height 11
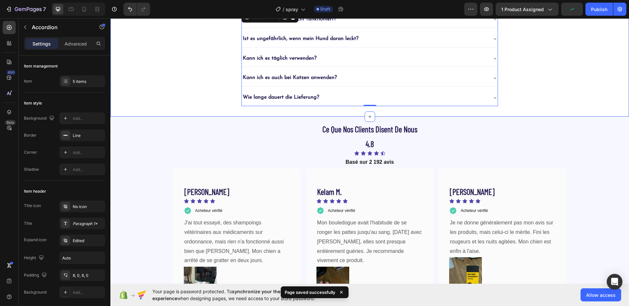
scroll to position [1271, 0]
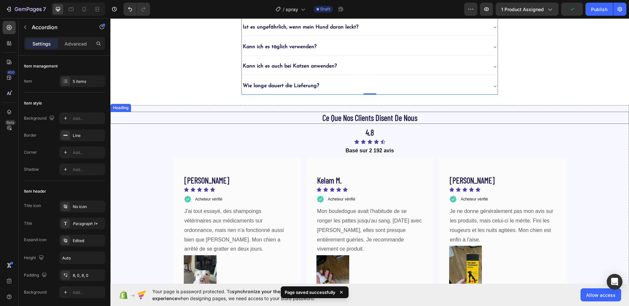
click at [388, 121] on strong "ce que nos clients disent de nous" at bounding box center [369, 118] width 95 height 10
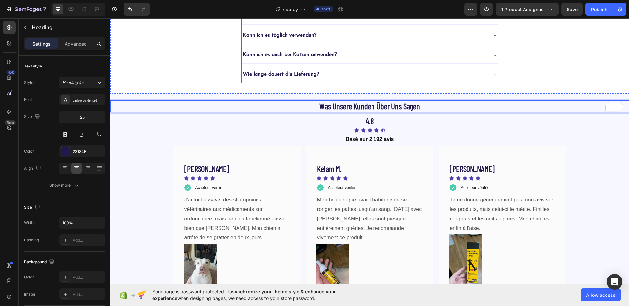
scroll to position [1355, 0]
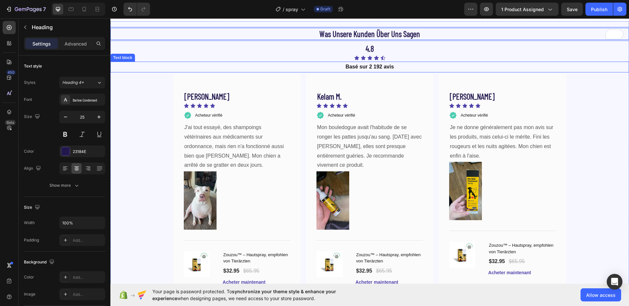
click at [384, 67] on p "Basé sur 2 192 avis" at bounding box center [369, 66] width 517 height 9
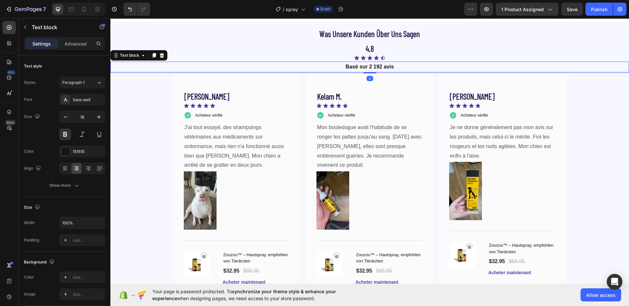
click at [384, 67] on p "Basé sur 2 192 avis" at bounding box center [369, 66] width 517 height 9
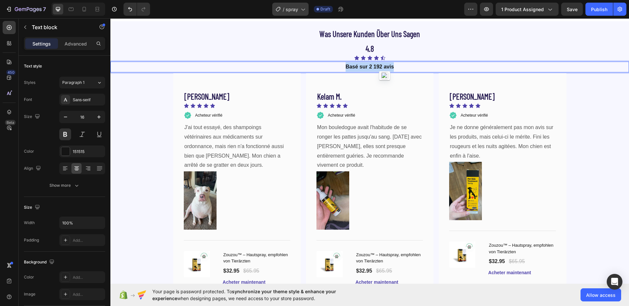
copy p "Basé sur 2 192 avis"
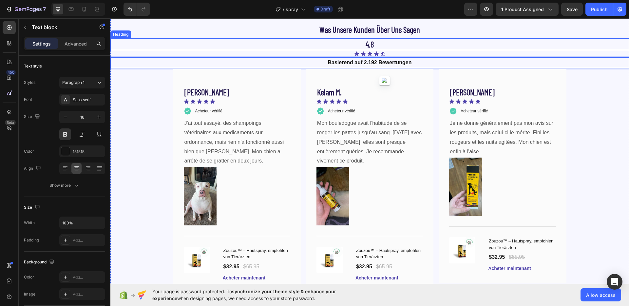
scroll to position [1367, 0]
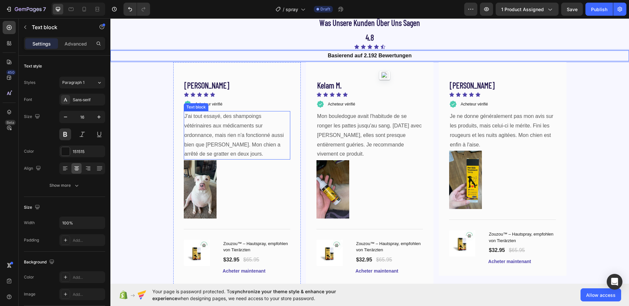
click at [232, 104] on div "Acheteur vérifié" at bounding box center [237, 104] width 106 height 12
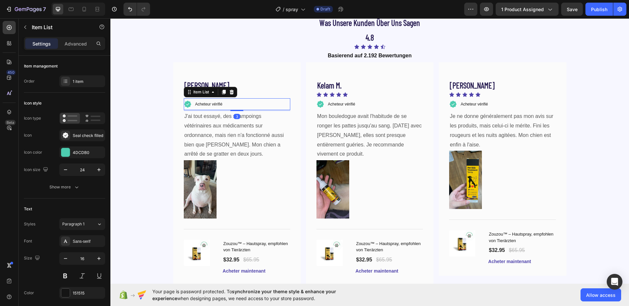
click at [232, 104] on div "Acheteur vérifié" at bounding box center [237, 104] width 106 height 12
click at [201, 107] on p "Acheteur vérifié" at bounding box center [208, 104] width 27 height 10
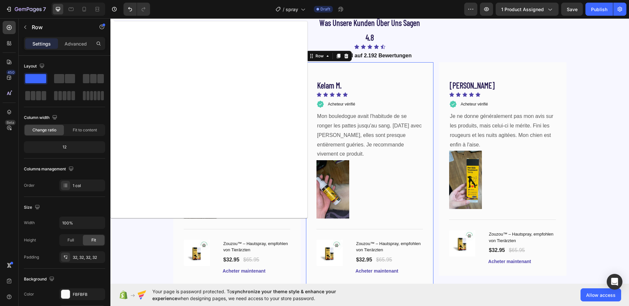
click at [339, 77] on div "kelam m. Heading Icon Icon Icon Icon Icon Icon List Acheteur vérifié Item List …" at bounding box center [369, 174] width 106 height 202
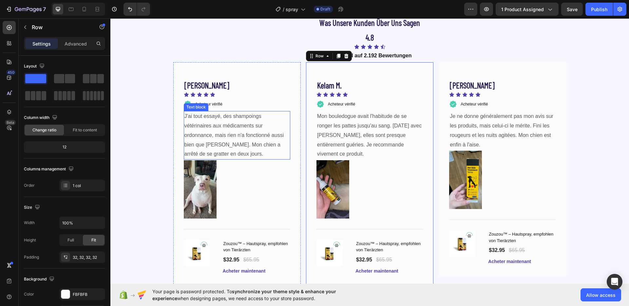
click at [237, 136] on p "J'ai tout essayé, des shampoings vétérinaires aux médicaments sur ordonnance, m…" at bounding box center [236, 135] width 105 height 47
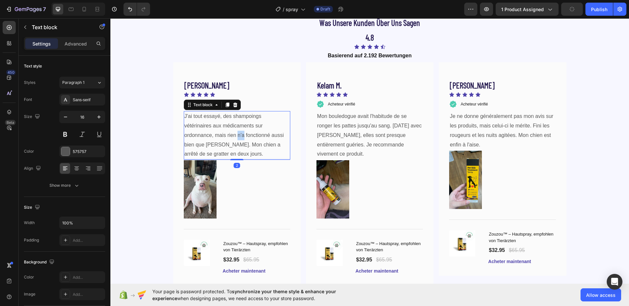
click at [237, 136] on p "J'ai tout essayé, des shampoings vétérinaires aux médicaments sur ordonnance, m…" at bounding box center [236, 135] width 105 height 47
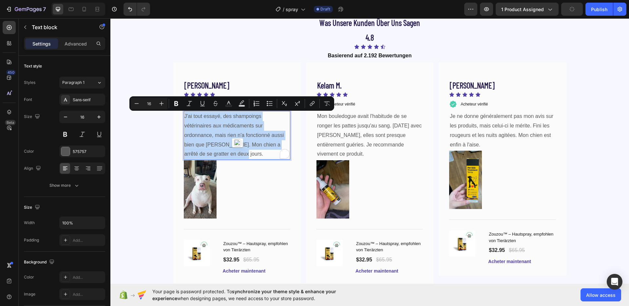
copy p "J'ai tout essayé, des shampoings vétérinaires aux médicaments sur ordonnance, m…"
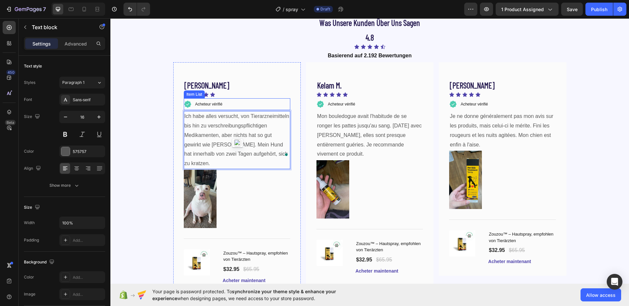
click at [220, 104] on div "Acheteur vérifié" at bounding box center [208, 104] width 29 height 12
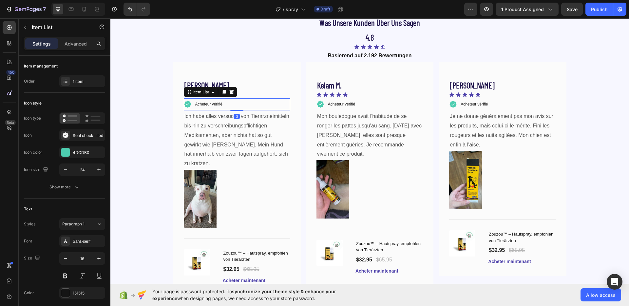
click at [220, 104] on div "Acheteur vérifié" at bounding box center [208, 104] width 29 height 12
click at [204, 101] on p "Acheteur vérifié" at bounding box center [208, 104] width 27 height 10
click at [344, 101] on p "Acheteur vérifié" at bounding box center [341, 104] width 27 height 10
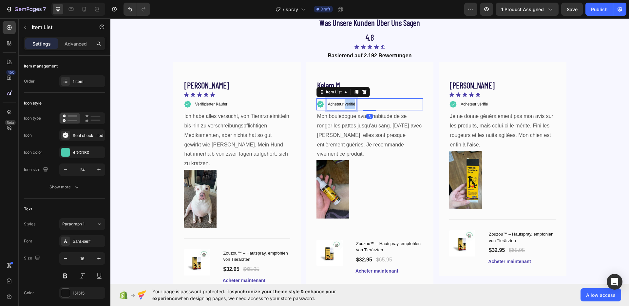
click at [344, 101] on p "Acheteur vérifié" at bounding box center [341, 104] width 27 height 10
click at [481, 104] on span "Acheteur vérifié" at bounding box center [473, 104] width 27 height 5
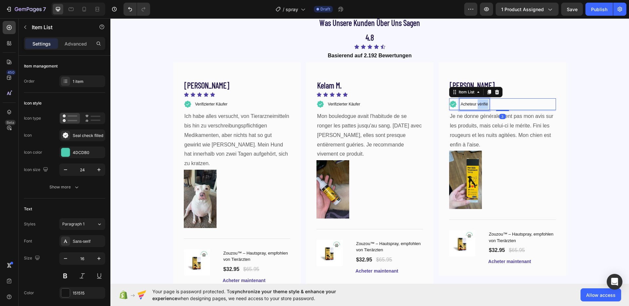
click at [481, 104] on span "Acheteur vérifié" at bounding box center [473, 104] width 27 height 5
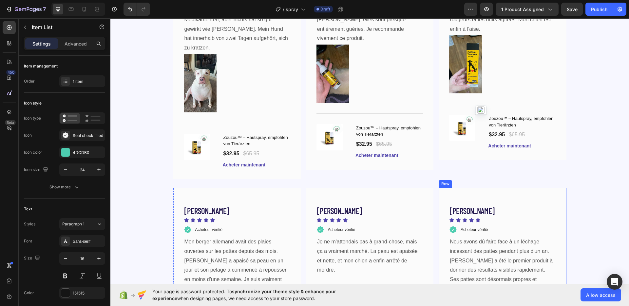
scroll to position [1483, 0]
click at [478, 227] on span "Acheteur vérifié" at bounding box center [473, 229] width 27 height 5
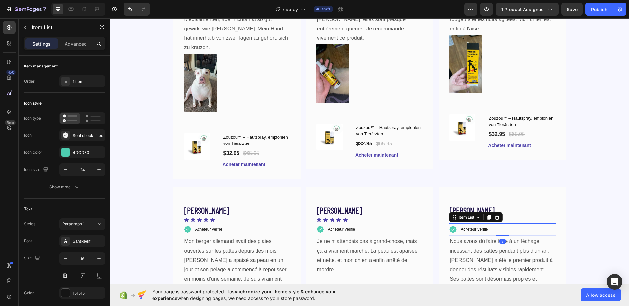
click at [478, 227] on span "Acheteur vérifié" at bounding box center [473, 229] width 27 height 5
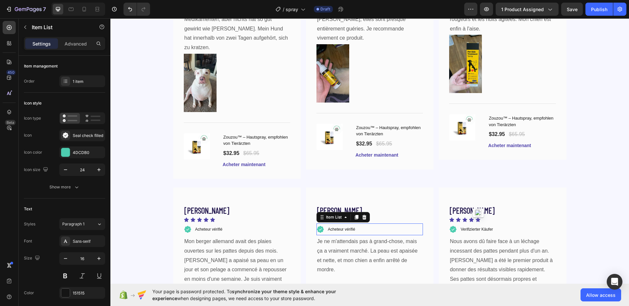
click at [351, 224] on p "Acheteur vérifié" at bounding box center [341, 229] width 27 height 10
click at [199, 227] on span "Acheteur vérifié" at bounding box center [208, 229] width 27 height 5
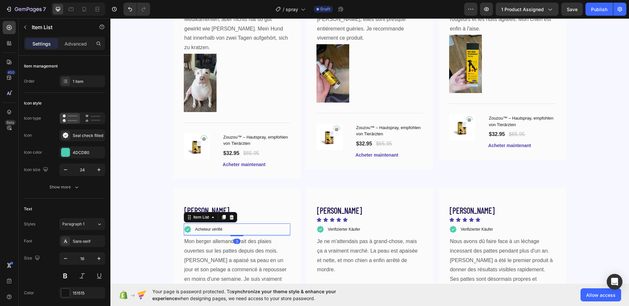
click at [199, 227] on span "Acheteur vérifié" at bounding box center [208, 229] width 27 height 5
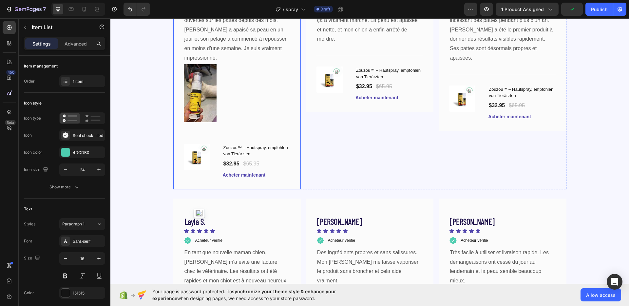
scroll to position [1724, 0]
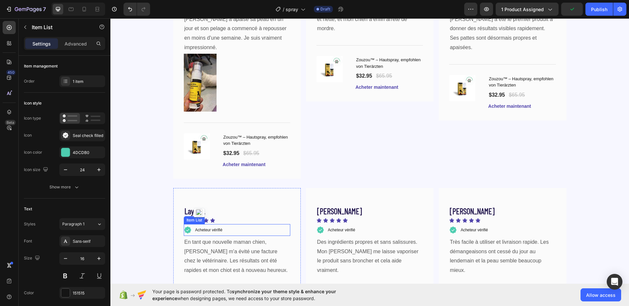
click at [220, 224] on div "Acheteur vérifié" at bounding box center [208, 230] width 29 height 12
click at [342, 228] on span "Acheteur vérifié" at bounding box center [341, 230] width 27 height 5
click at [475, 228] on span "Acheteur vérifié" at bounding box center [473, 230] width 27 height 5
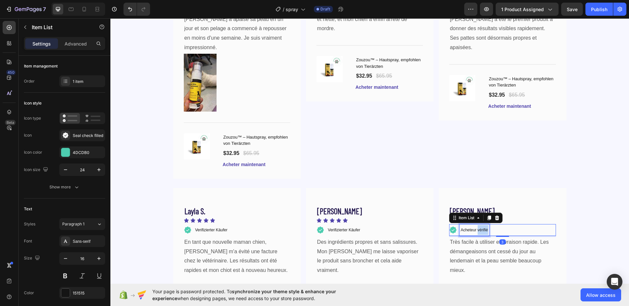
click at [475, 228] on span "Acheteur vérifié" at bounding box center [473, 230] width 27 height 5
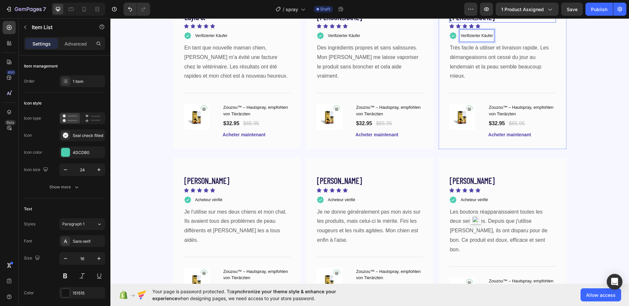
scroll to position [1915, 0]
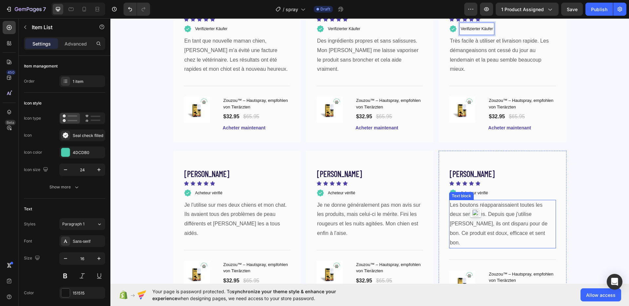
click at [467, 193] on div "Text block" at bounding box center [461, 196] width 22 height 6
click at [467, 192] on span "Acheteur vérifié" at bounding box center [473, 193] width 27 height 5
click at [474, 193] on span "Acheteur vérifié" at bounding box center [473, 193] width 27 height 5
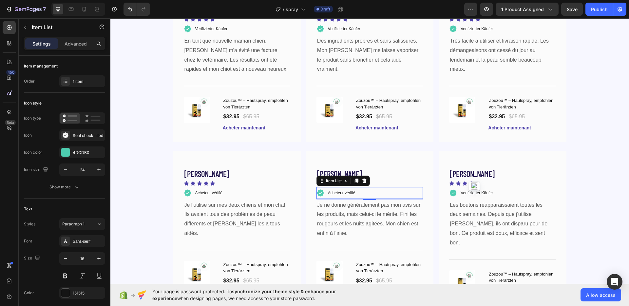
click at [349, 192] on span "Acheteur vérifié" at bounding box center [341, 193] width 27 height 5
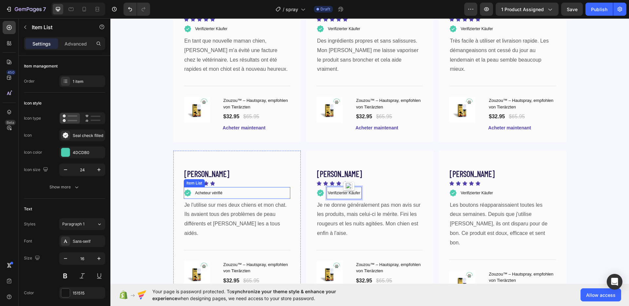
click at [204, 192] on span "Acheteur vérifié" at bounding box center [208, 193] width 27 height 5
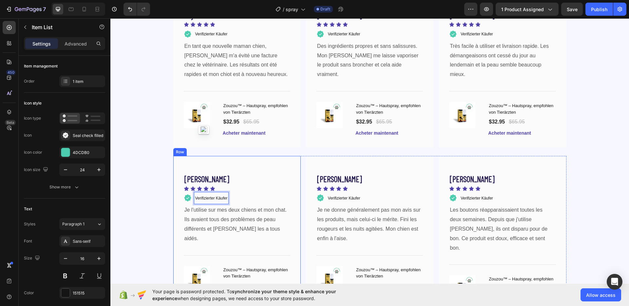
scroll to position [1768, 0]
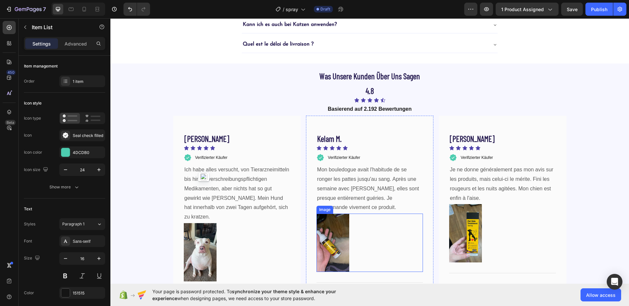
scroll to position [1326, 0]
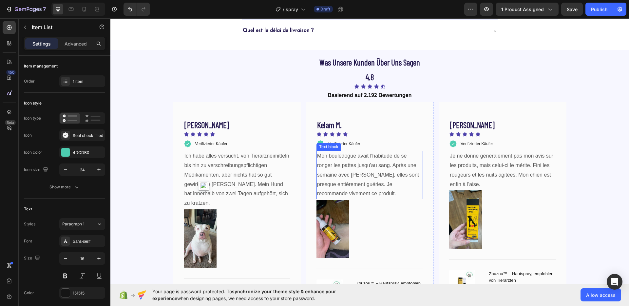
click at [375, 171] on p "Mon bouledogue avait l'habitude de se ronger les pattes jusqu'au sang. Après un…" at bounding box center [369, 174] width 105 height 47
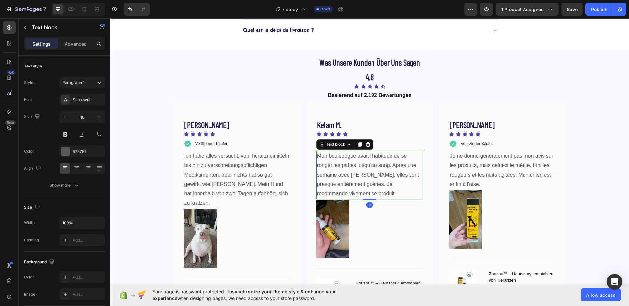
click at [375, 171] on p "Mon bouledogue avait l'habitude de se ronger les pattes jusqu'au sang. Après un…" at bounding box center [369, 174] width 105 height 47
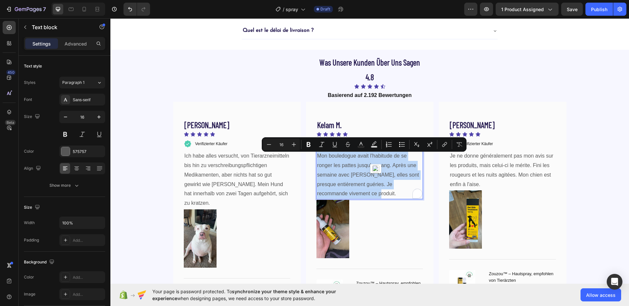
copy p "Mon bouledogue avait l'habitude de se ronger les pattes jusqu'au sang. Après un…"
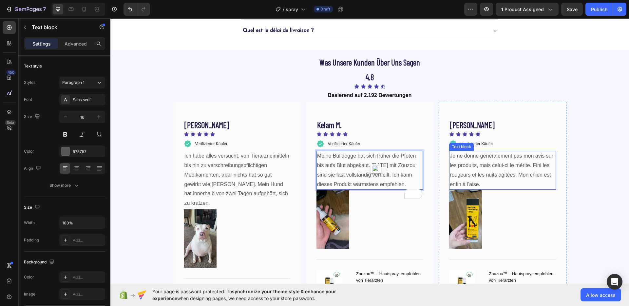
click at [483, 160] on p "Je ne donne généralement pas mon avis sur les produits, mais celui-ci le mérite…" at bounding box center [501, 170] width 105 height 38
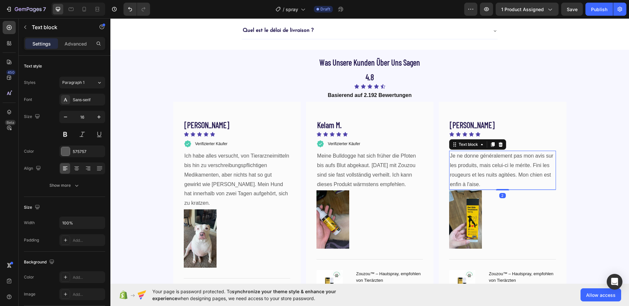
click at [483, 160] on p "Je ne donne généralement pas mon avis sur les produits, mais celui-ci le mérite…" at bounding box center [501, 170] width 105 height 38
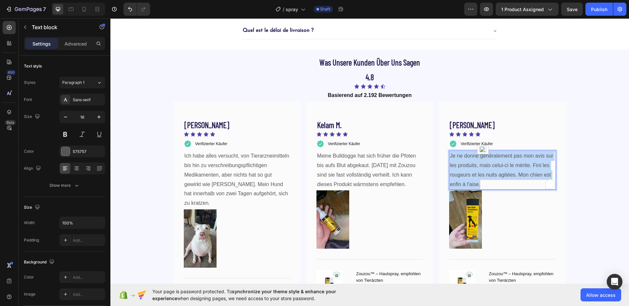
copy p "Je ne donne généralement pas mon avis sur les produits, mais celui-ci le mérite…"
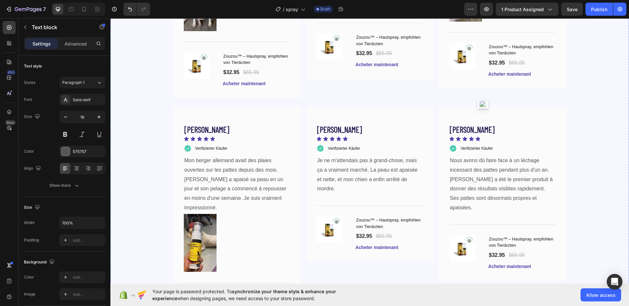
scroll to position [1574, 0]
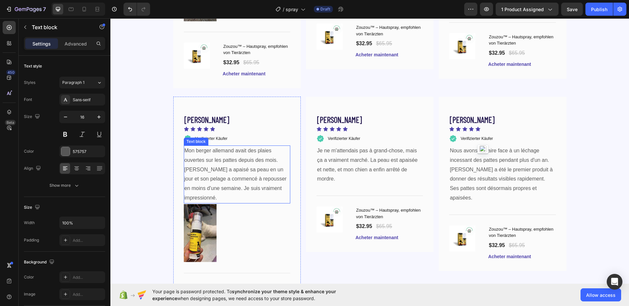
click at [210, 153] on p "Mon berger allemand avait des plaies ouvertes sur les pattes depuis des mois. Z…" at bounding box center [236, 174] width 105 height 57
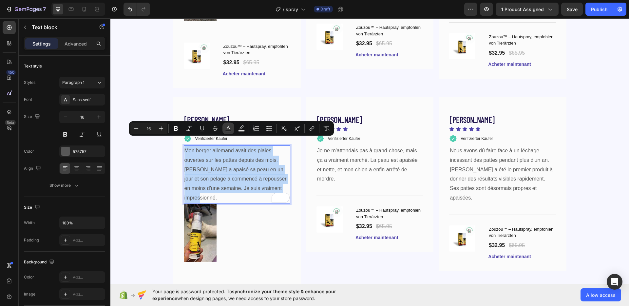
copy p "Mon berger allemand avait des plaies ouvertes sur les pattes depuis des mois. Z…"
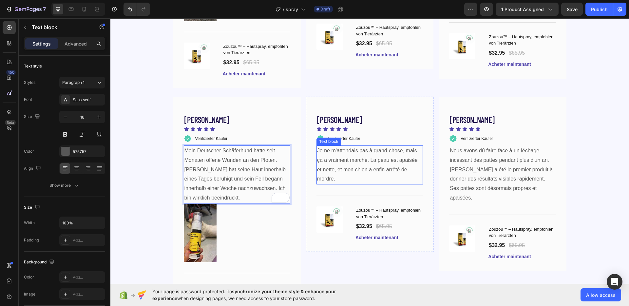
click at [346, 146] on p "Je ne m'attendais pas à grand-chose, mais ça a vraiment marché. La peau est apa…" at bounding box center [369, 165] width 105 height 38
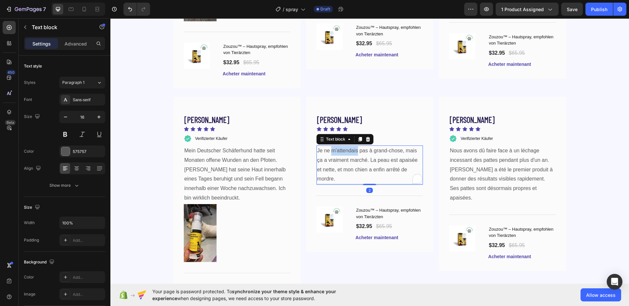
click at [346, 146] on p "Je ne m'attendais pas à grand-chose, mais ça a vraiment marché. La peau est apa…" at bounding box center [369, 165] width 105 height 38
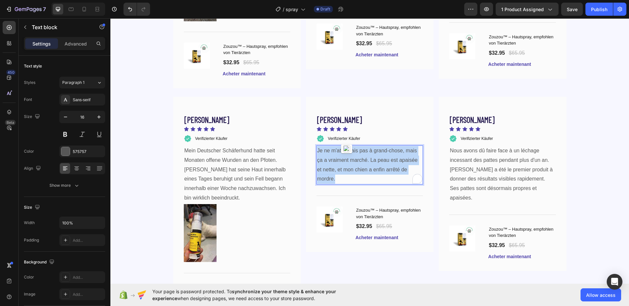
click at [346, 146] on p "Je ne m'attendais pas à grand-chose, mais ça a vraiment marché. La peau est apa…" at bounding box center [369, 165] width 105 height 38
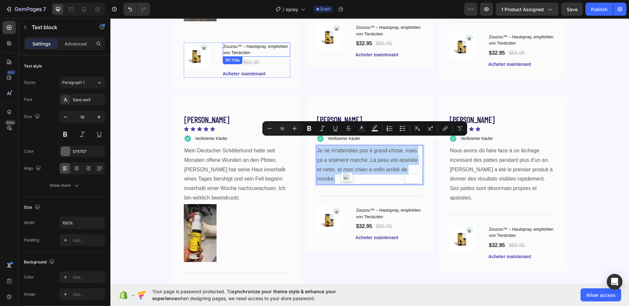
copy p "Je ne m'attendais pas à grand-chose, mais ça a vraiment marché. La peau est apa…"
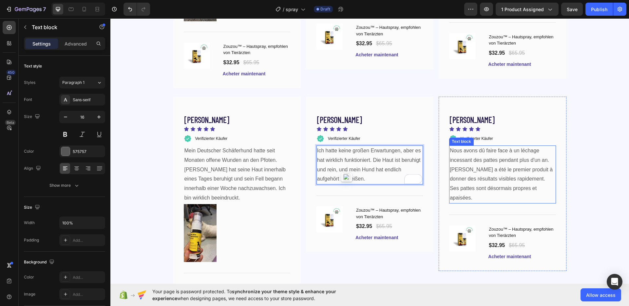
click at [495, 158] on p "Nous avons dû faire face à un léchage incessant des pattes pendant plus d'un an…" at bounding box center [501, 174] width 105 height 57
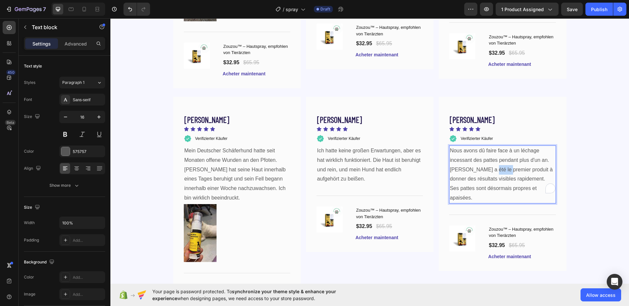
click at [495, 158] on p "Nous avons dû faire face à un léchage incessant des pattes pendant plus d'un an…" at bounding box center [501, 174] width 105 height 57
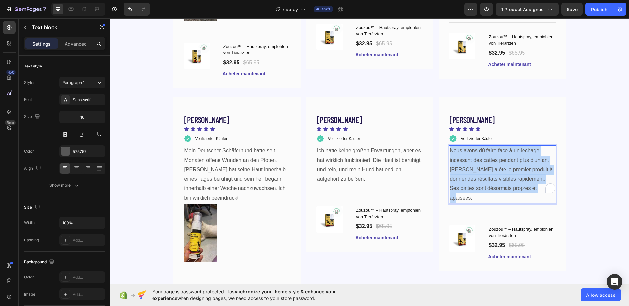
click at [495, 158] on p "Nous avons dû faire face à un léchage incessant des pattes pendant plus d'un an…" at bounding box center [501, 174] width 105 height 57
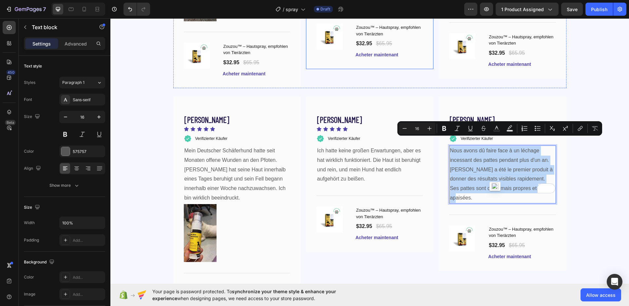
copy p "Nous avons dû faire face à un léchage incessant des pattes pendant plus d'un an…"
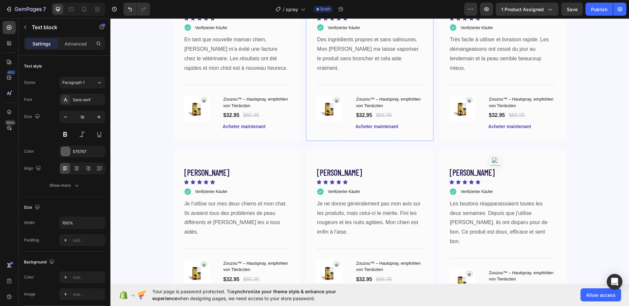
scroll to position [1842, 0]
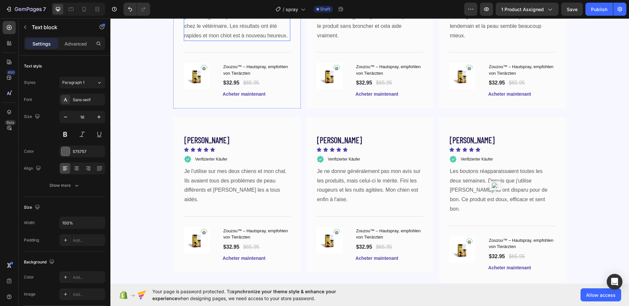
click at [208, 40] on p "En tant que nouvelle maman chien, Zouzou m'a évité une facture chez le vétérina…" at bounding box center [236, 22] width 105 height 38
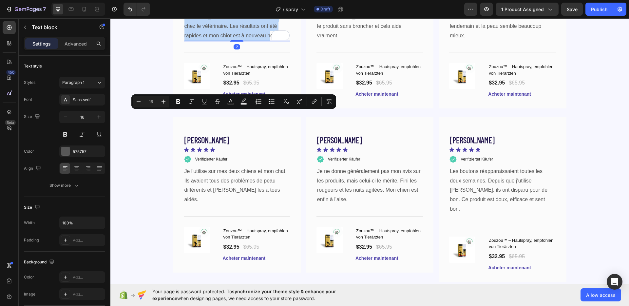
copy p "En tant que nouvelle maman chien, Zouzou m'a évité une facture chez le vétérina…"
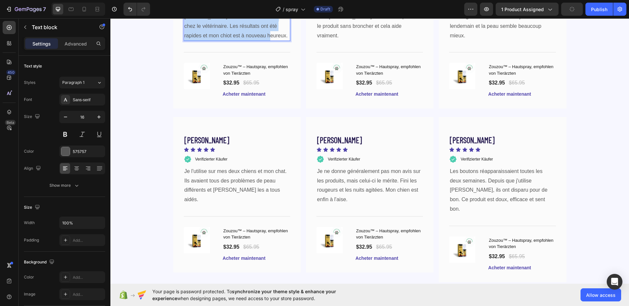
click at [214, 40] on p "En tant que nouvelle maman chien, Zouzou m'a évité une facture chez le vétérina…" at bounding box center [236, 22] width 105 height 38
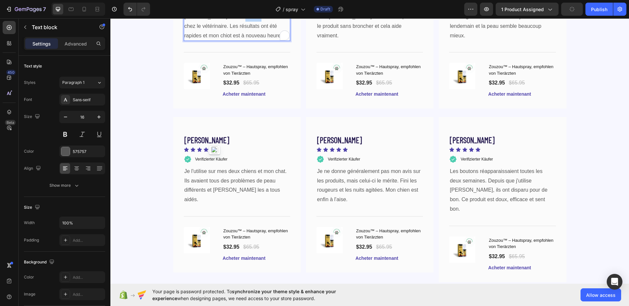
click at [214, 40] on p "En tant que nouvelle maman chien, Zouzou m'a évité une facture chez le vétérina…" at bounding box center [236, 22] width 105 height 38
click at [397, 40] on p "Des ingrédients propres et sans salissures. Mon Shih Tzu me laisse vaporiser le…" at bounding box center [369, 22] width 105 height 38
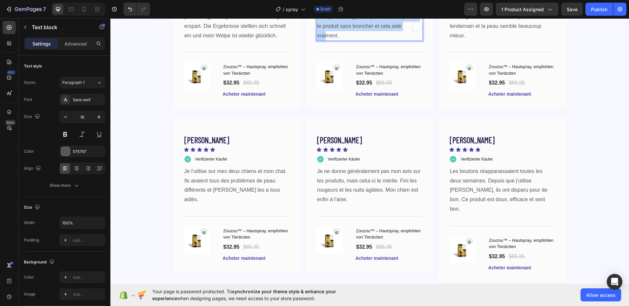
click at [397, 40] on p "Des ingrédients propres et sans salissures. Mon Shih Tzu me laisse vaporiser le…" at bounding box center [369, 22] width 105 height 38
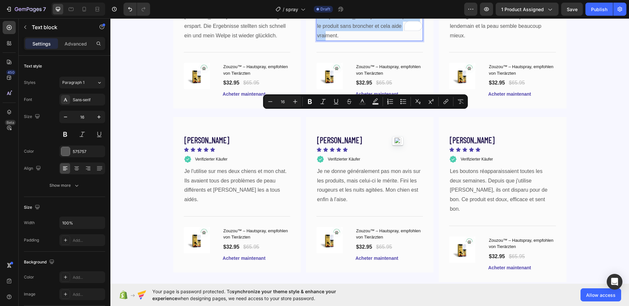
copy p "Des ingrédients propres et sans salissures. Mon Shih Tzu me laisse vaporiser le…"
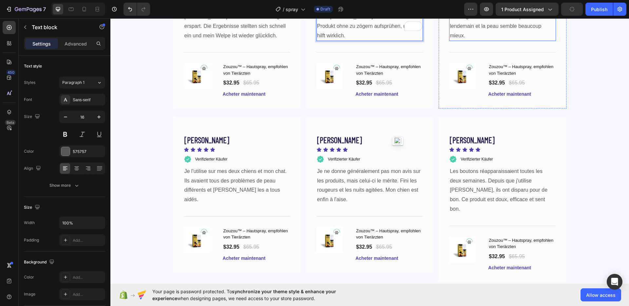
click at [474, 40] on p "Très facile à utiliser et livraison rapide. Les démangeaisons ont cessé du jour…" at bounding box center [501, 22] width 105 height 38
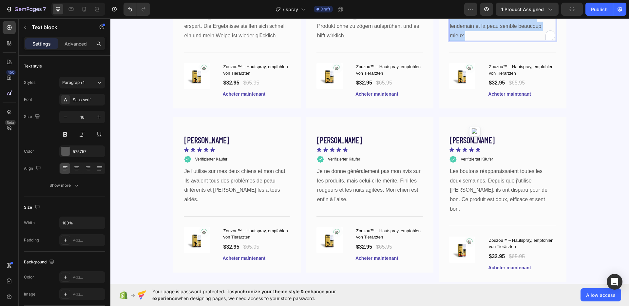
click at [474, 40] on p "Très facile à utiliser et livraison rapide. Les démangeaisons ont cessé du jour…" at bounding box center [501, 22] width 105 height 38
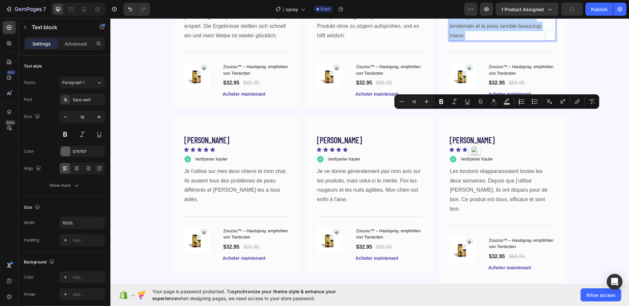
copy p "Très facile à utiliser et livraison rapide. Les démangeaisons ont cessé du jour…"
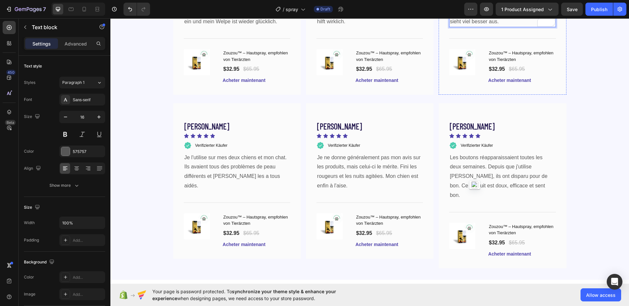
scroll to position [2000, 0]
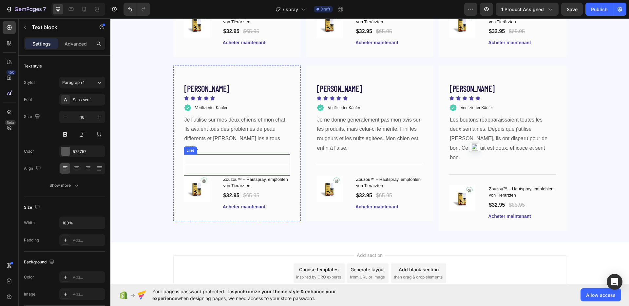
click at [234, 136] on p "Je l'utilise sur mes deux chiens et mon chat. Ils avaient tous des problèmes de…" at bounding box center [236, 134] width 105 height 38
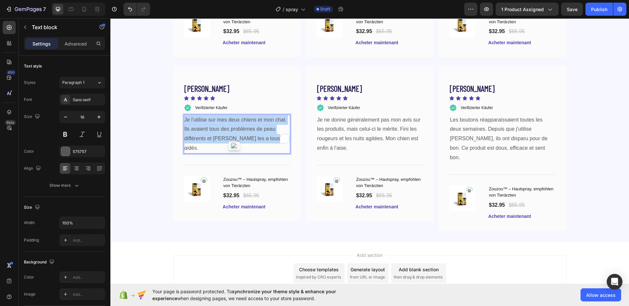
copy p "Je l'utilise sur mes deux chiens et mon chat. Ils avaient tous des problèmes de…"
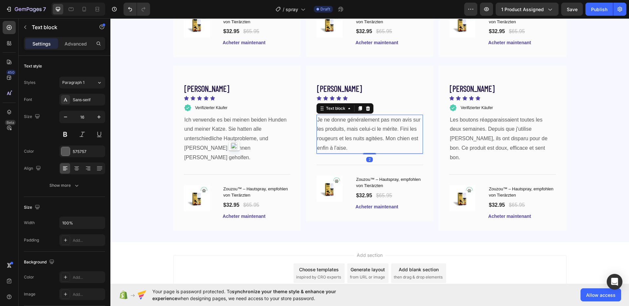
click at [361, 131] on p "Je ne donne généralement pas mon avis sur les produits, mais celui-ci le mérite…" at bounding box center [369, 134] width 105 height 38
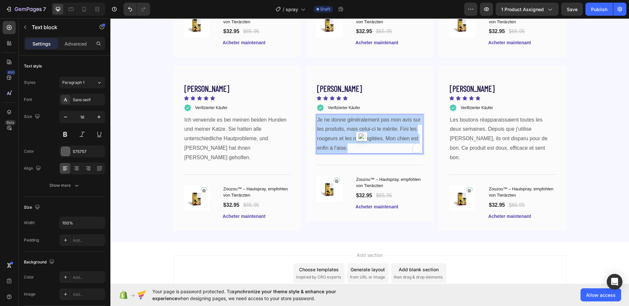
copy p "Je ne donne généralement pas mon avis sur les produits, mais celui-ci le mérite…"
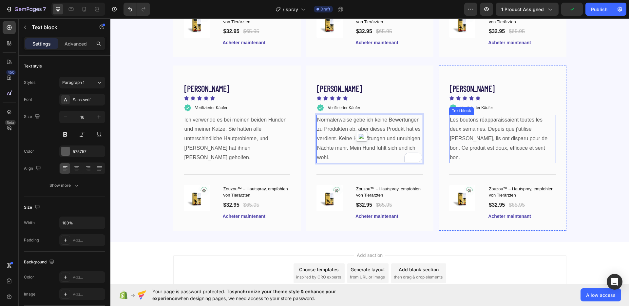
click at [506, 131] on p "Les boutons réapparaissaient toutes les deux semaines. Depuis que j'utilise Zou…" at bounding box center [501, 138] width 105 height 47
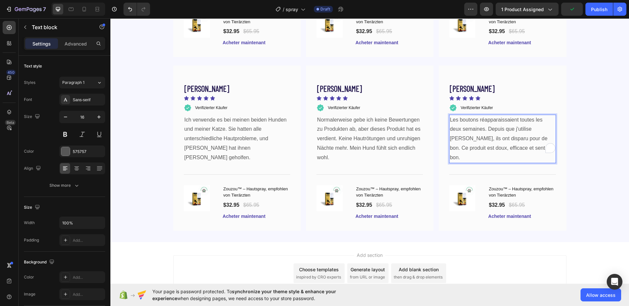
click at [506, 131] on p "Les boutons réapparaissaient toutes les deux semaines. Depuis que j'utilise Zou…" at bounding box center [501, 138] width 105 height 47
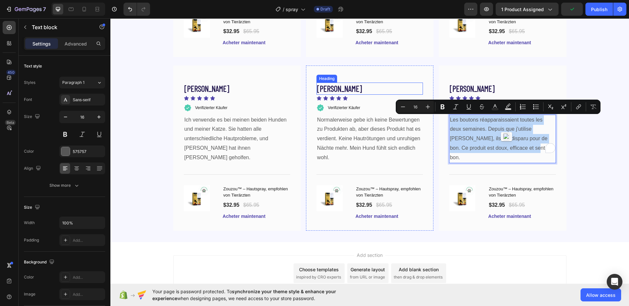
copy p "Les boutons réapparaissaient toutes les deux semaines. Depuis que j'utilise Zou…"
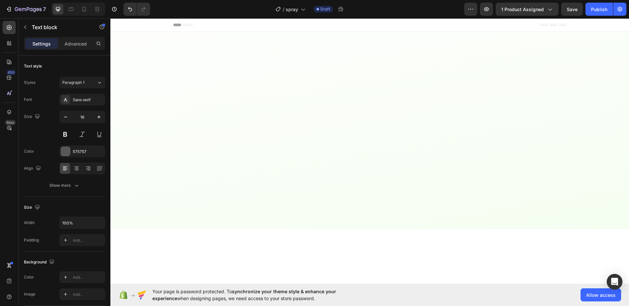
scroll to position [2000, 0]
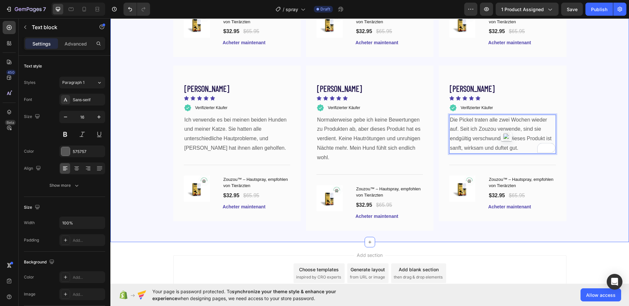
click at [580, 146] on div "layla s. Heading Icon Icon Icon Icon Icon Icon List Verifizierter Käufer Item L…" at bounding box center [369, 67] width 518 height 330
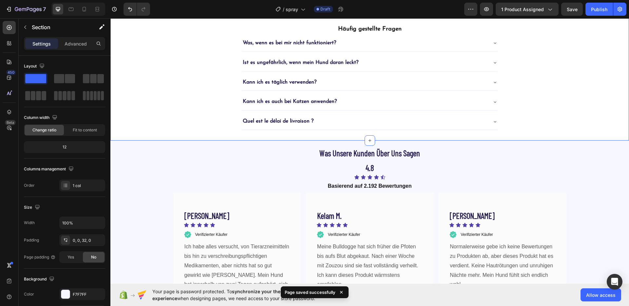
scroll to position [1402, 0]
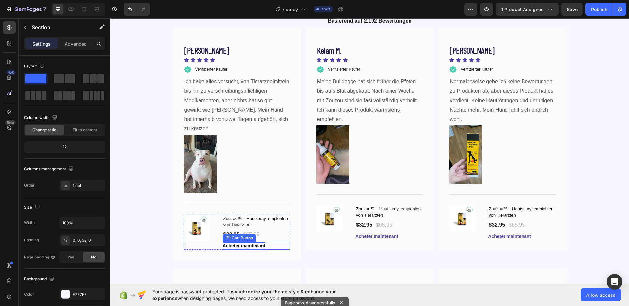
click at [252, 242] on div "Acheter maintenant" at bounding box center [244, 245] width 43 height 7
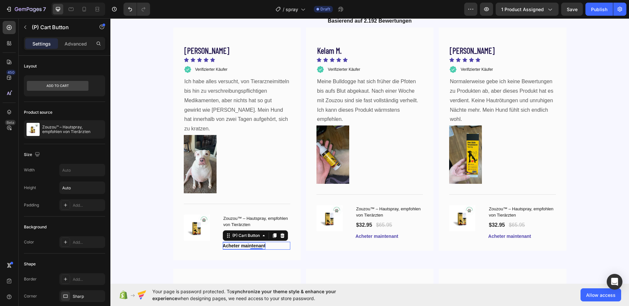
click at [252, 242] on div "Acheter maintenant" at bounding box center [244, 245] width 43 height 7
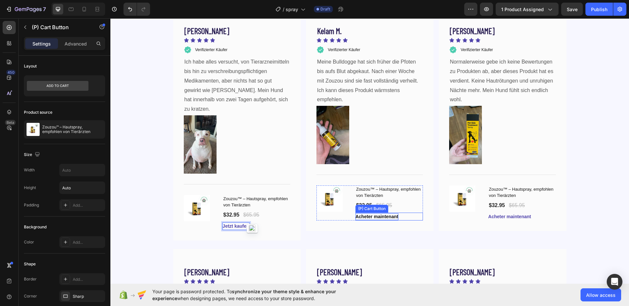
click at [371, 218] on div "Acheter maintenant" at bounding box center [376, 216] width 43 height 7
click at [511, 216] on div "Acheter maintenant" at bounding box center [509, 216] width 43 height 7
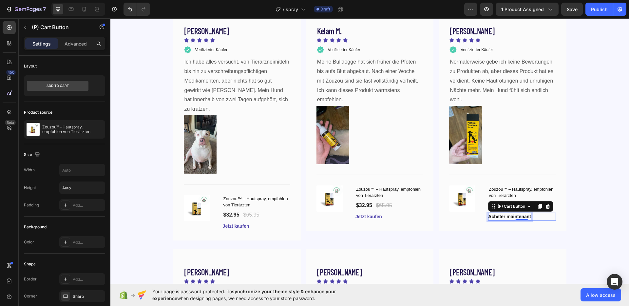
click at [511, 216] on div "Acheter maintenant" at bounding box center [509, 216] width 43 height 7
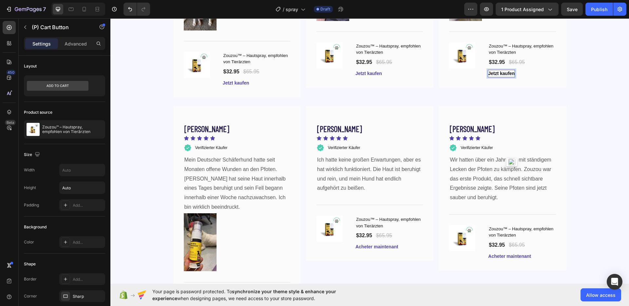
scroll to position [1596, 0]
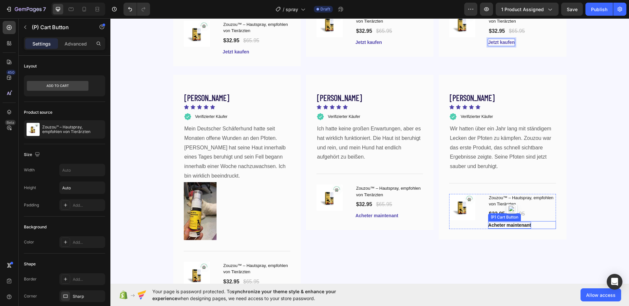
click at [501, 222] on div "Acheter maintenant" at bounding box center [509, 225] width 43 height 7
click at [501, 222] on p "Acheter maintenant" at bounding box center [509, 225] width 43 height 7
click at [385, 211] on div "Acheter maintenant (P) Cart Button" at bounding box center [388, 215] width 67 height 8
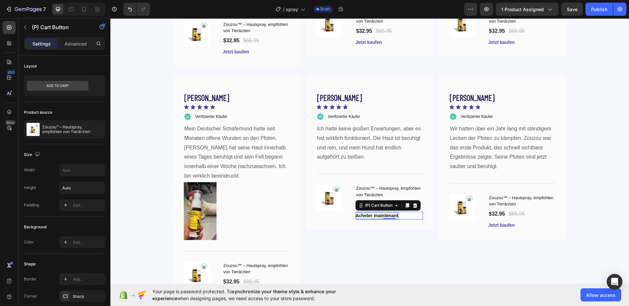
click at [386, 217] on div "0" at bounding box center [389, 219] width 7 height 5
click at [383, 212] on div "Acheter maintenant" at bounding box center [376, 215] width 43 height 7
click at [383, 212] on p "Acheter maintenant" at bounding box center [376, 215] width 43 height 7
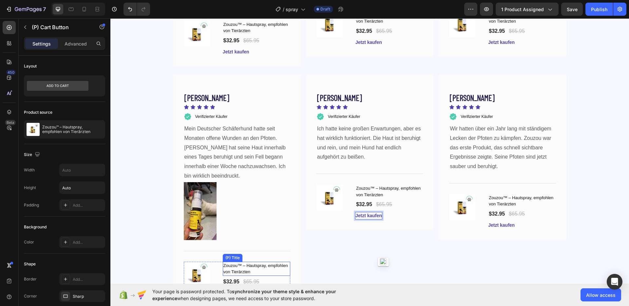
scroll to position [1767, 0]
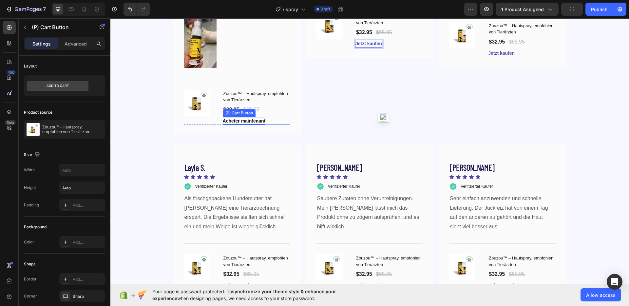
click at [246, 118] on div "Acheter maintenant" at bounding box center [244, 121] width 43 height 7
click at [246, 118] on p "Acheter maintenant" at bounding box center [244, 121] width 43 height 7
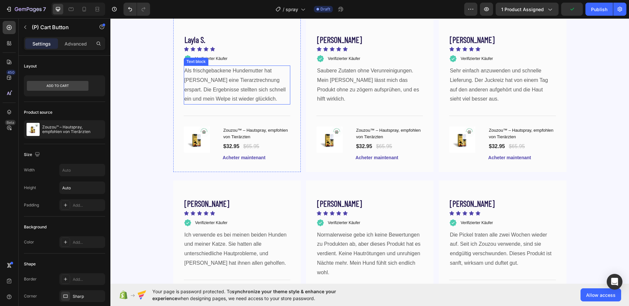
scroll to position [1919, 0]
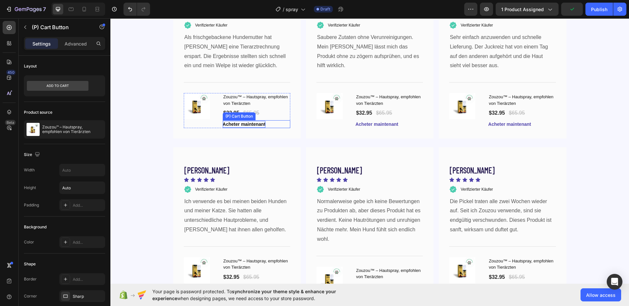
click at [243, 125] on div "Acheter maintenant" at bounding box center [244, 124] width 43 height 7
click at [243, 125] on p "Acheter maintenant" at bounding box center [244, 124] width 43 height 7
click at [367, 121] on div "Acheter maintenant" at bounding box center [376, 124] width 43 height 7
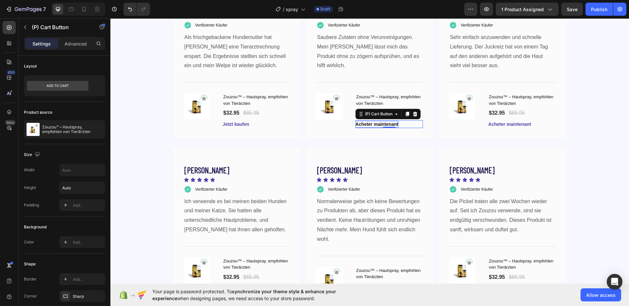
click at [367, 121] on div "Acheter maintenant" at bounding box center [376, 124] width 43 height 7
click at [367, 121] on p "Acheter maintenant" at bounding box center [376, 124] width 43 height 7
click at [522, 124] on div "Acheter maintenant" at bounding box center [509, 124] width 43 height 7
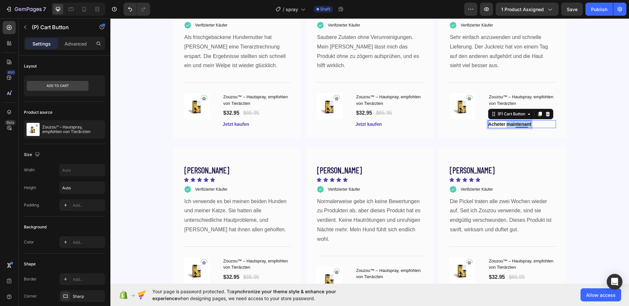
click at [522, 124] on div "Acheter maintenant" at bounding box center [509, 124] width 43 height 7
click at [522, 124] on p "Acheter maintenant" at bounding box center [509, 124] width 43 height 7
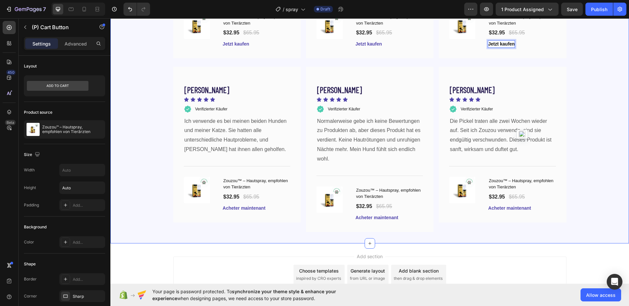
scroll to position [2003, 0]
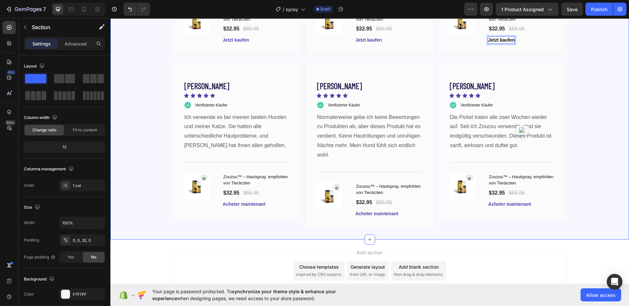
click at [595, 155] on div "layla s. Heading Icon Icon Icon Icon Icon Icon List Verifizierter Käufer Item L…" at bounding box center [369, 64] width 518 height 330
click at [520, 204] on div "Acheter maintenant" at bounding box center [509, 204] width 43 height 7
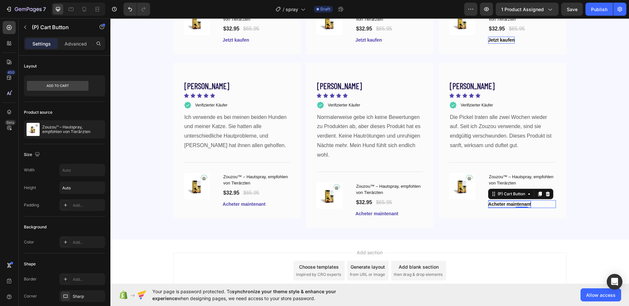
click at [520, 204] on div "Acheter maintenant" at bounding box center [509, 204] width 43 height 7
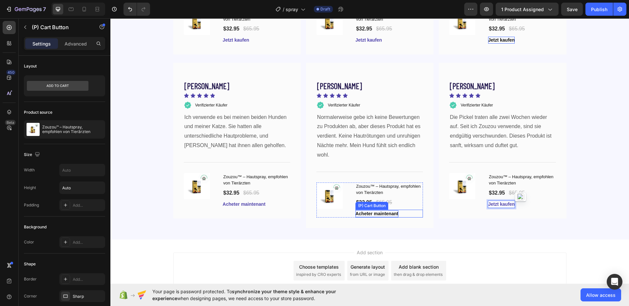
click at [383, 214] on div "Acheter maintenant" at bounding box center [376, 213] width 43 height 7
click at [383, 214] on p "Acheter maintenant" at bounding box center [376, 213] width 43 height 7
click at [243, 204] on div "Acheter maintenant" at bounding box center [244, 204] width 43 height 7
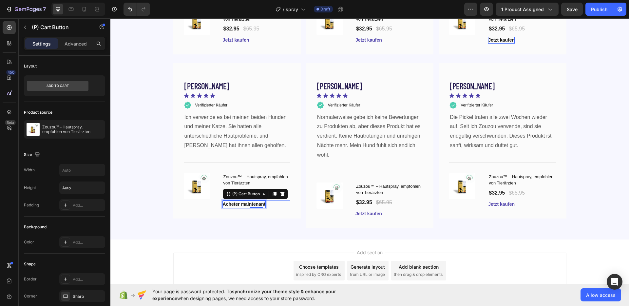
click at [243, 204] on div "Acheter maintenant" at bounding box center [244, 204] width 43 height 7
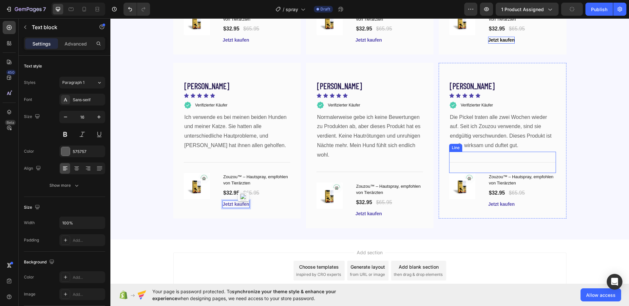
click at [520, 129] on p "Die Pickel traten alle zwei Wochen wieder auf. Seit ich Zouzou verwende, sind s…" at bounding box center [501, 132] width 105 height 38
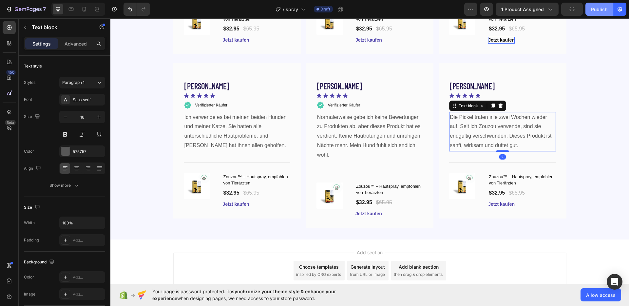
click at [598, 15] on button "Publish" at bounding box center [598, 9] width 27 height 13
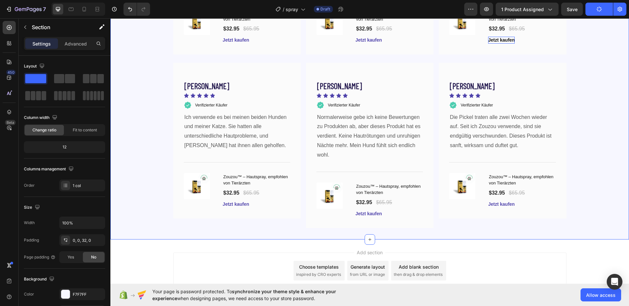
click at [581, 91] on div "layla s. Heading Icon Icon Icon Icon Icon Icon List Verifizierter Käufer Item L…" at bounding box center [369, 64] width 518 height 330
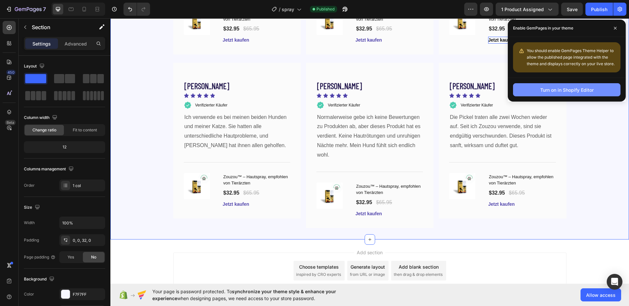
click at [591, 89] on div "Turn on in Shopify Editor" at bounding box center [566, 89] width 53 height 7
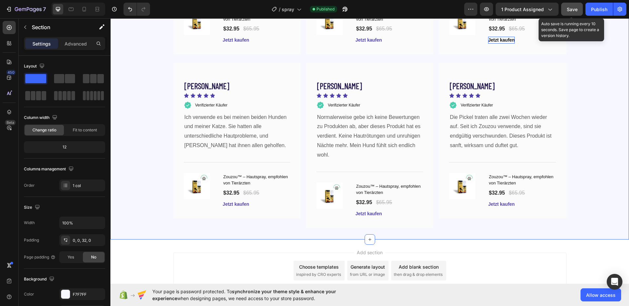
click at [573, 13] on button "Save" at bounding box center [572, 9] width 22 height 13
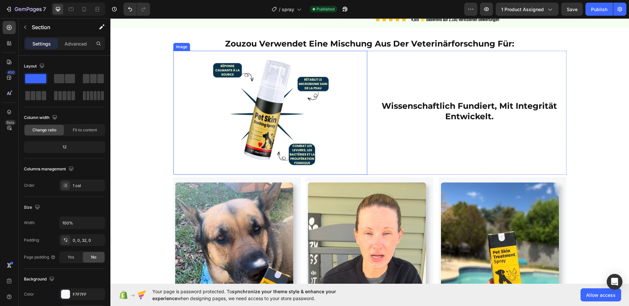
scroll to position [207, 0]
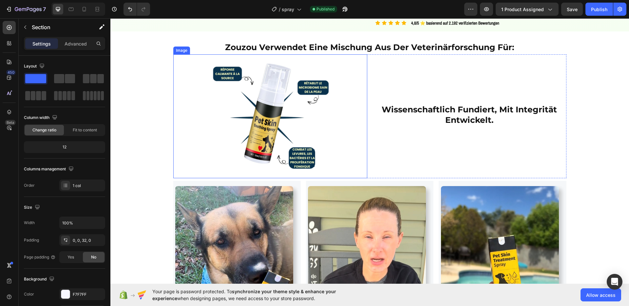
click at [280, 131] on img at bounding box center [270, 116] width 127 height 124
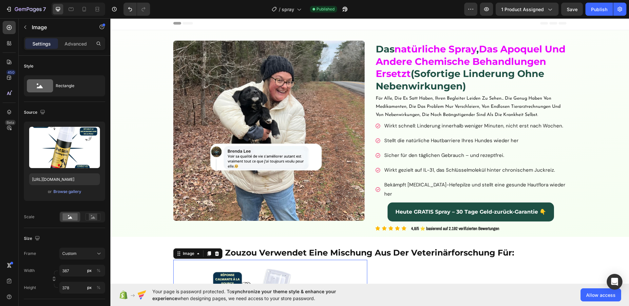
scroll to position [0, 0]
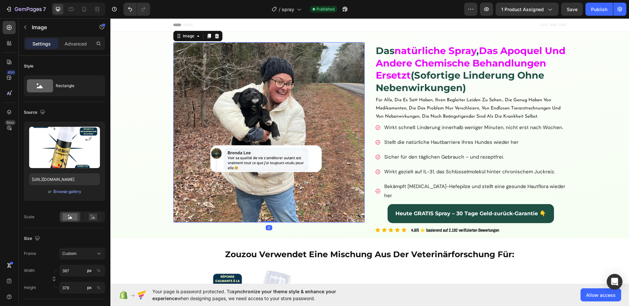
click at [245, 119] on img at bounding box center [268, 132] width 191 height 180
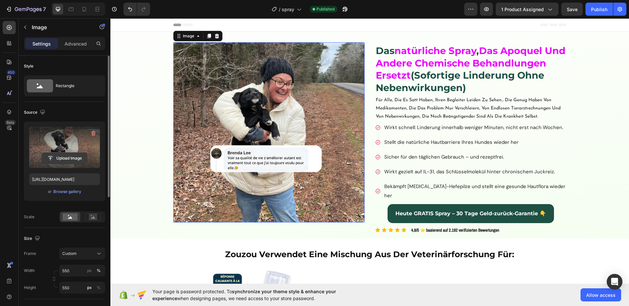
click at [75, 161] on input "file" at bounding box center [64, 158] width 45 height 11
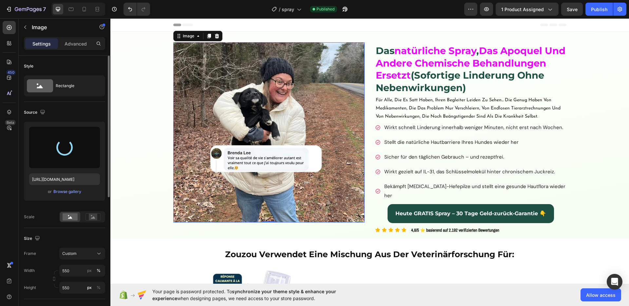
type input "https://cdn.shopify.com/s/files/1/0767/9633/0233/files/gempages_581636535015703…"
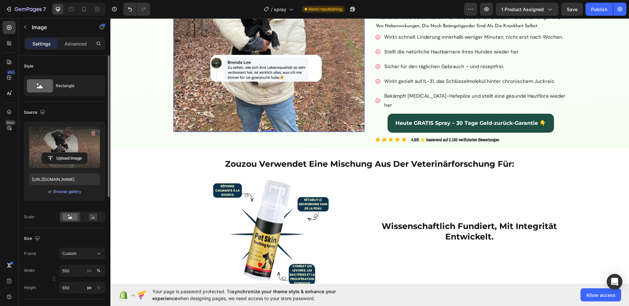
scroll to position [153, 0]
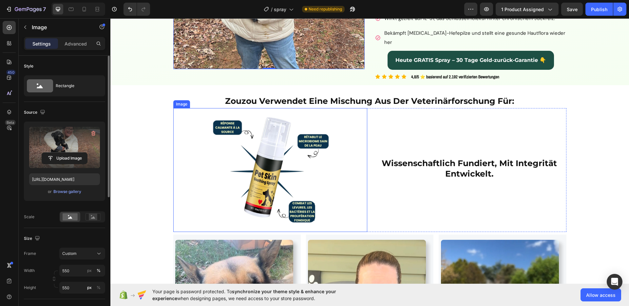
click at [265, 135] on img at bounding box center [270, 170] width 127 height 124
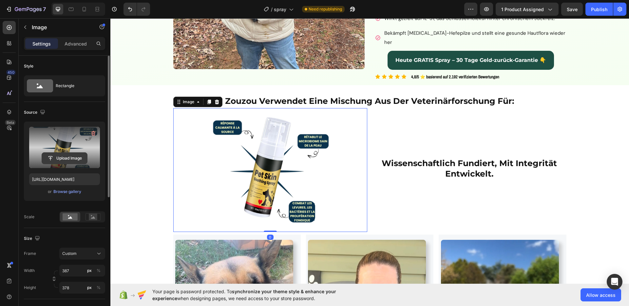
click at [72, 158] on input "file" at bounding box center [64, 158] width 45 height 11
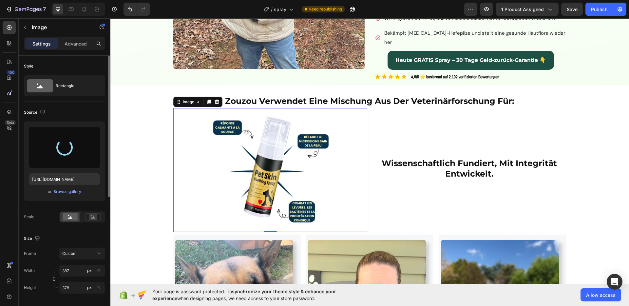
type input "https://cdn.shopify.com/s/files/1/0767/9633/0233/files/gempages_581636535015703…"
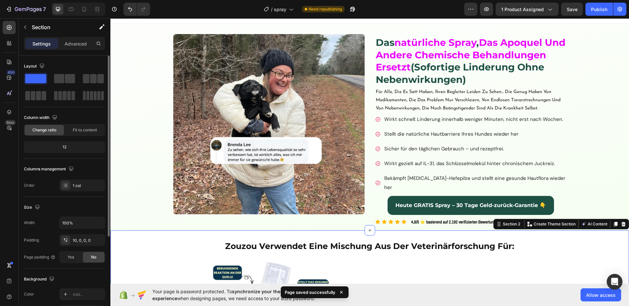
scroll to position [0, 0]
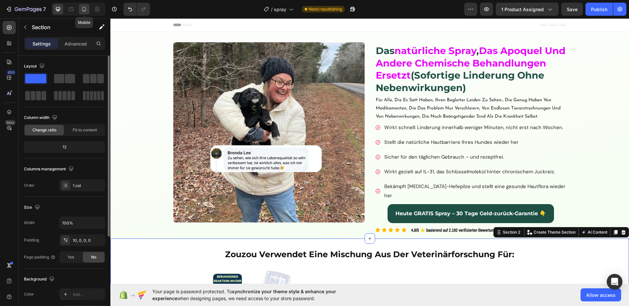
click at [82, 11] on icon at bounding box center [84, 9] width 7 height 7
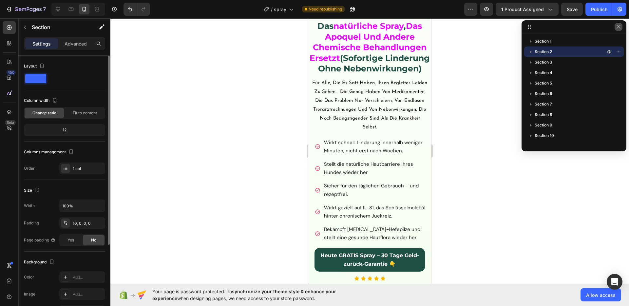
scroll to position [394, 0]
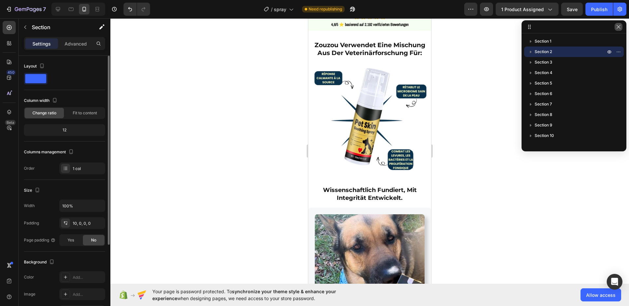
click at [621, 25] on button "button" at bounding box center [618, 27] width 8 height 8
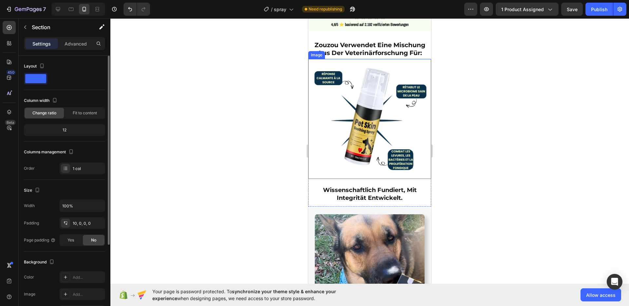
drag, startPoint x: 401, startPoint y: 128, endPoint x: 344, endPoint y: 137, distance: 57.6
click at [401, 128] on img at bounding box center [369, 119] width 123 height 120
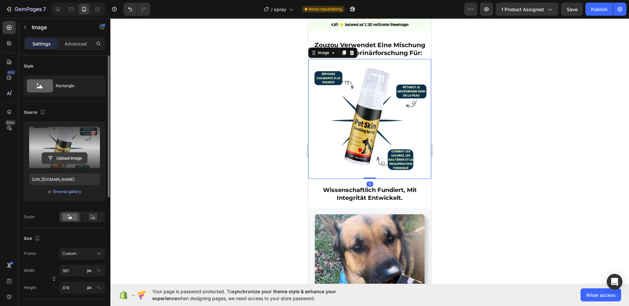
click at [61, 160] on input "file" at bounding box center [64, 158] width 45 height 11
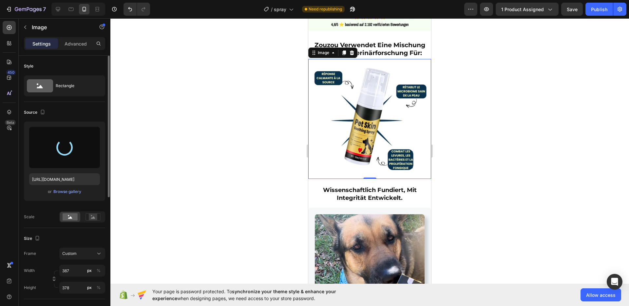
type input "https://cdn.shopify.com/s/files/1/0767/9633/0233/files/gempages_581636535015703…"
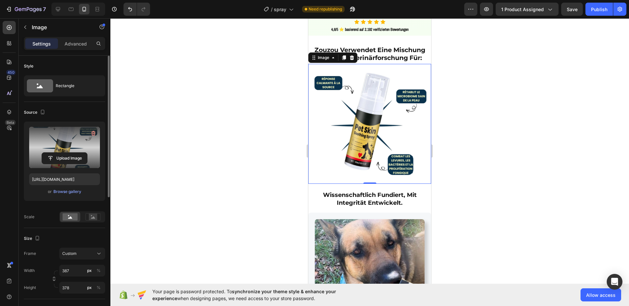
scroll to position [383, 0]
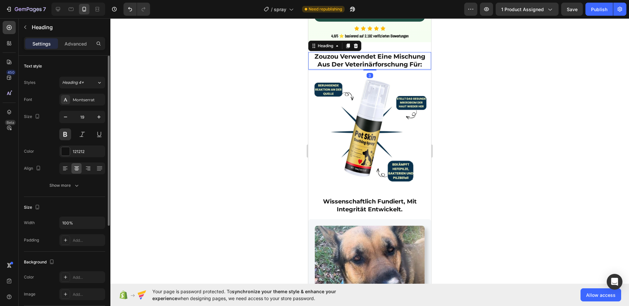
click at [371, 68] on strong "zouzou verwendet eine mischung aus der veterinärforschung für:" at bounding box center [369, 61] width 111 height 16
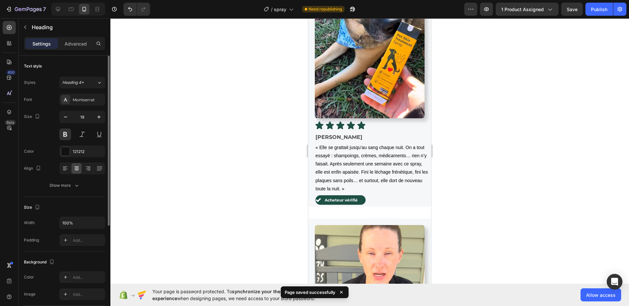
scroll to position [659, 0]
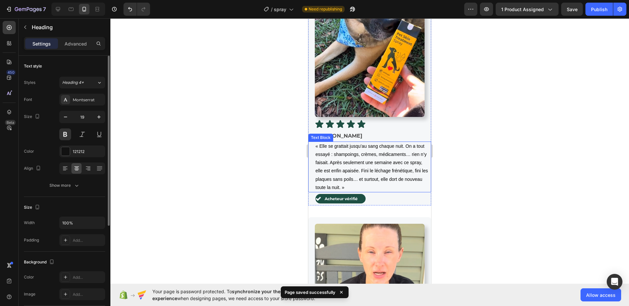
click at [382, 143] on span "« Elle se grattait jusqu’au sang chaque nuit. On a tout essayé : shampoings, cr…" at bounding box center [371, 166] width 112 height 46
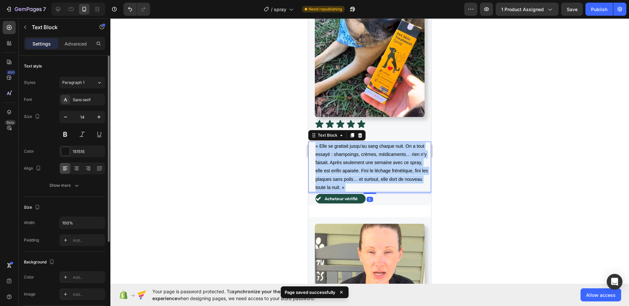
click at [382, 143] on span "« Elle se grattait jusqu’au sang chaque nuit. On a tout essayé : shampoings, cr…" at bounding box center [371, 166] width 112 height 46
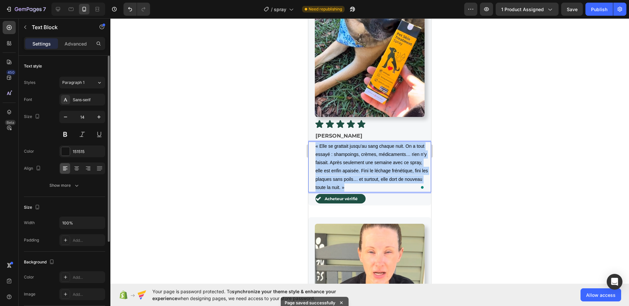
click at [382, 143] on span "« Elle se grattait jusqu’au sang chaque nuit. On a tout essayé : shampoings, cr…" at bounding box center [371, 166] width 112 height 46
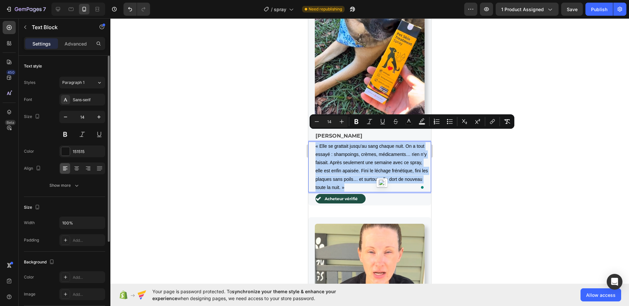
copy span "« Elle se grattait jusqu’au sang chaque nuit. On a tout essayé : shampoings, cr…"
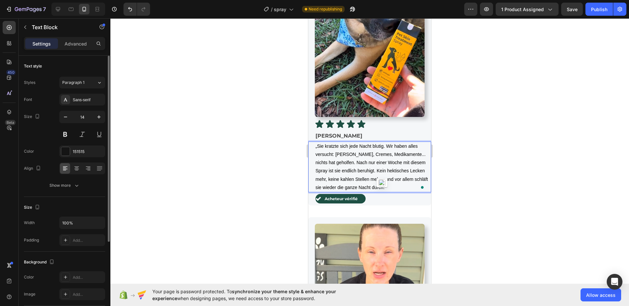
scroll to position [660, 0]
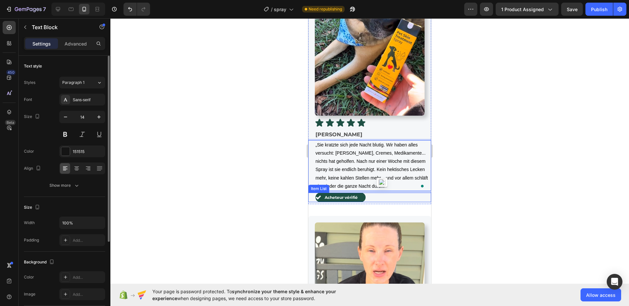
click at [349, 195] on span "Acheteur vérifié" at bounding box center [340, 197] width 33 height 5
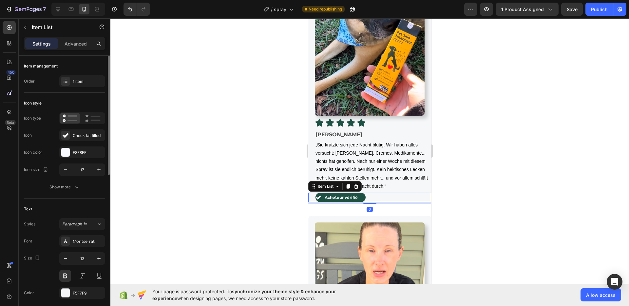
click at [349, 195] on span "Acheteur vérifié" at bounding box center [340, 197] width 33 height 5
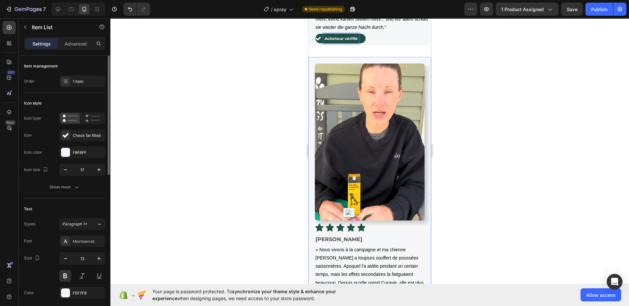
scroll to position [902, 0]
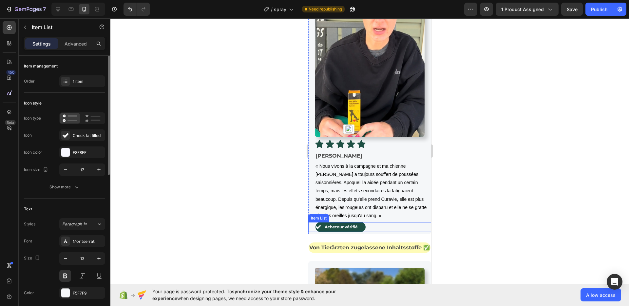
click at [334, 224] on span "Acheteur vérifié" at bounding box center [340, 226] width 33 height 5
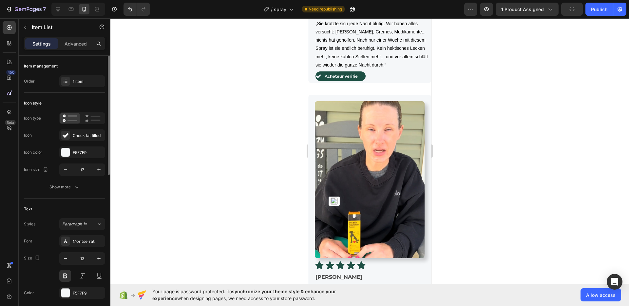
scroll to position [781, 0]
click at [349, 74] on span "Acheteur vérifié" at bounding box center [340, 76] width 33 height 5
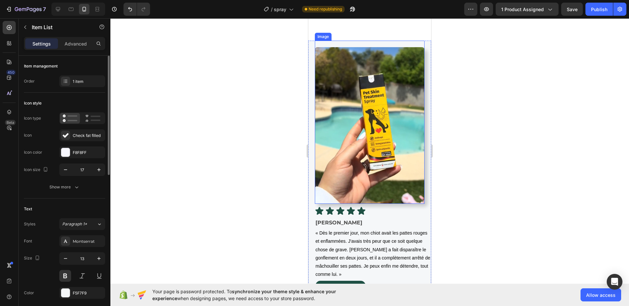
scroll to position [1257, 0]
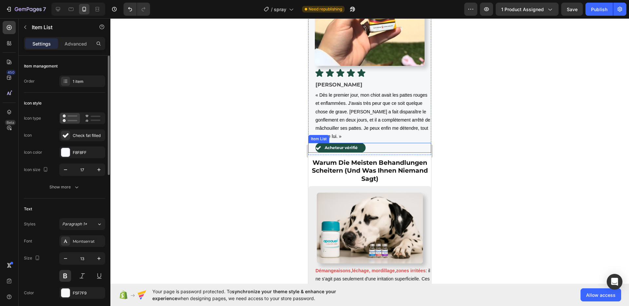
click at [340, 144] on p "Acheteur vérifié" at bounding box center [340, 148] width 33 height 8
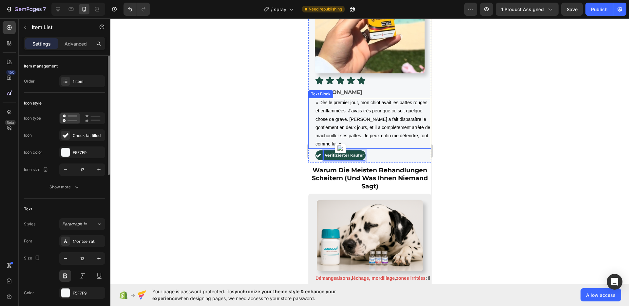
scroll to position [1198, 0]
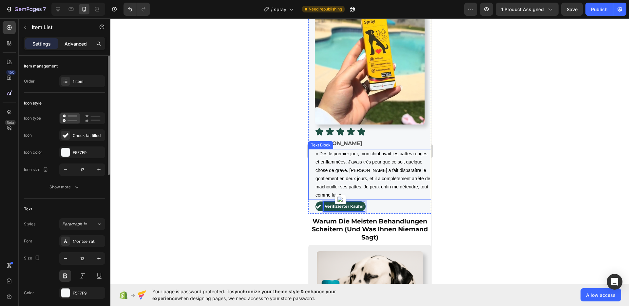
click at [81, 41] on p "Advanced" at bounding box center [75, 43] width 22 height 7
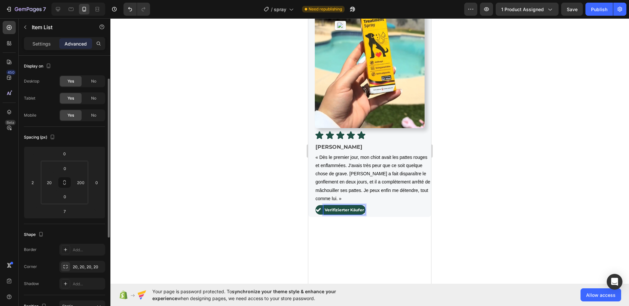
type input "100%"
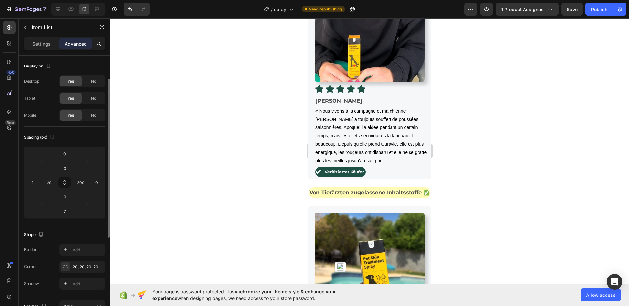
scroll to position [116, 0]
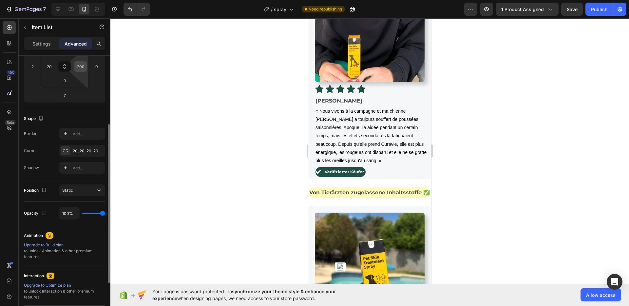
click at [83, 69] on input "200" at bounding box center [81, 67] width 10 height 10
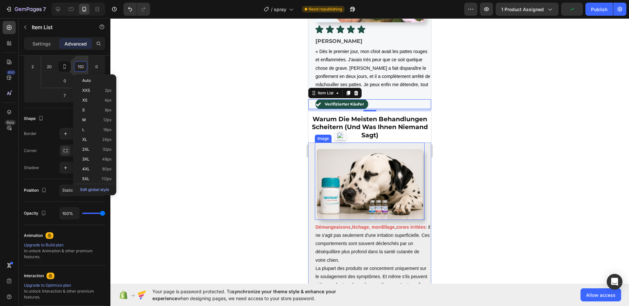
scroll to position [1288, 0]
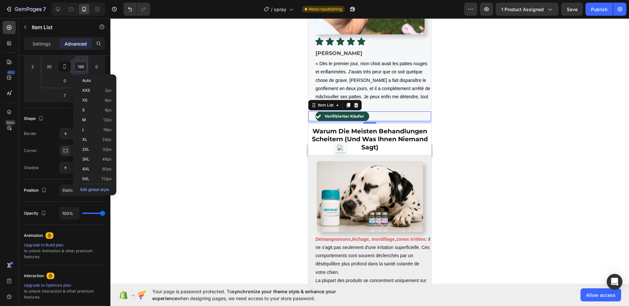
type input "187"
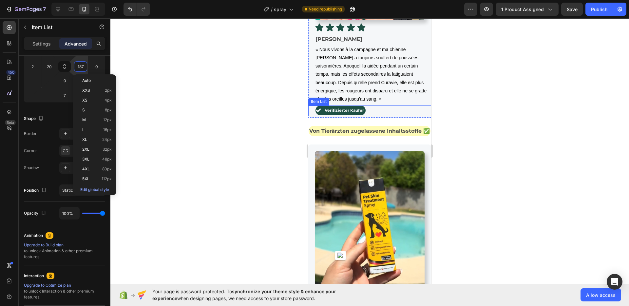
scroll to position [994, 0]
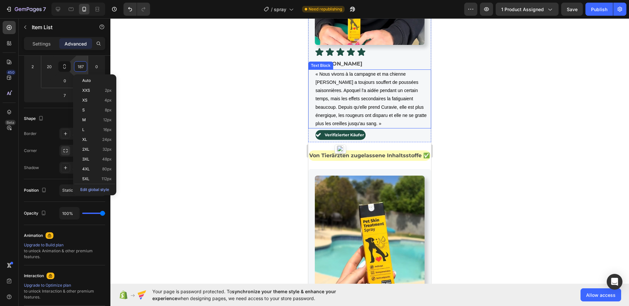
click at [355, 131] on p "Verifizierter Käufer" at bounding box center [343, 135] width 39 height 8
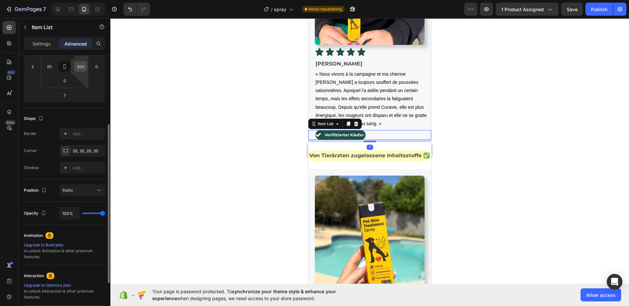
click at [77, 63] on input "200" at bounding box center [81, 67] width 10 height 10
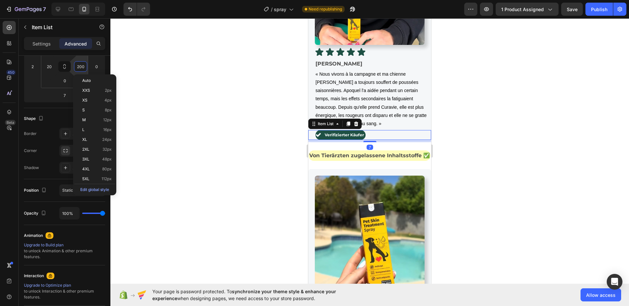
paste input "187"
type input "187"
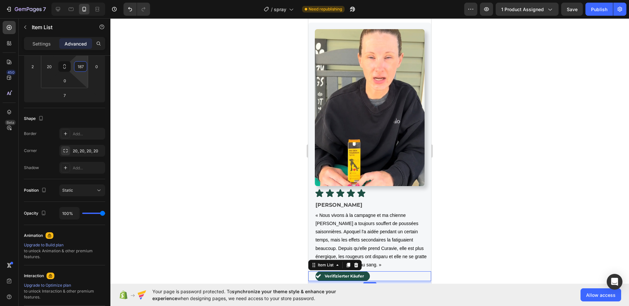
scroll to position [780, 0]
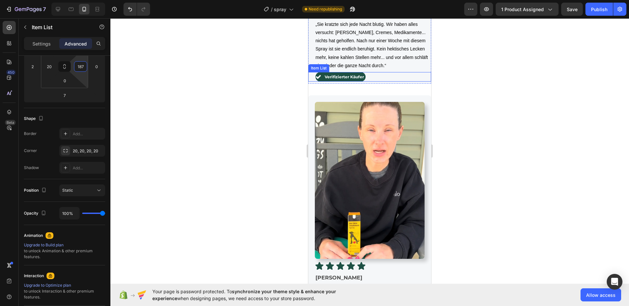
click at [339, 73] on p "Verifizierter Käufer" at bounding box center [343, 77] width 39 height 8
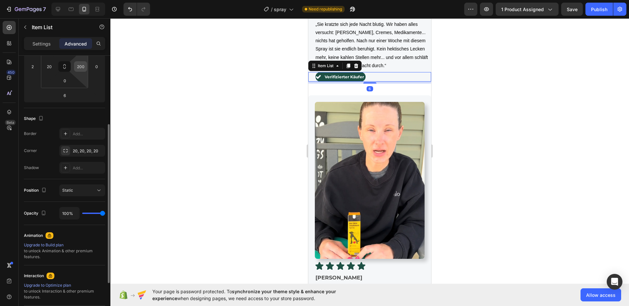
click at [82, 71] on input "200" at bounding box center [81, 67] width 10 height 10
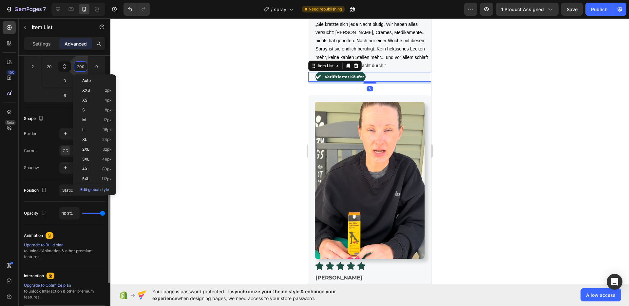
paste input "187"
type input "187"
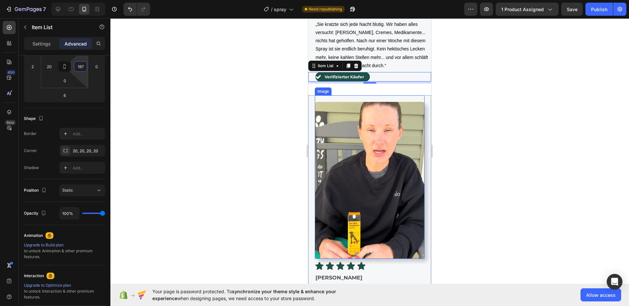
click at [268, 88] on div at bounding box center [369, 161] width 518 height 287
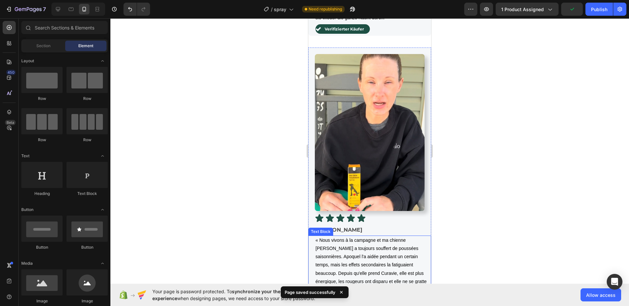
scroll to position [936, 0]
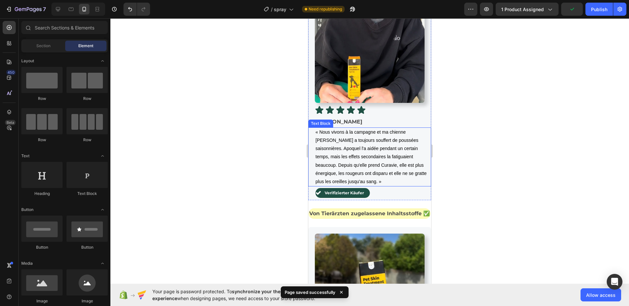
click at [362, 130] on span "« Nous vivons à la campagne et ma chienne berger a toujours souffert de poussée…" at bounding box center [370, 156] width 111 height 55
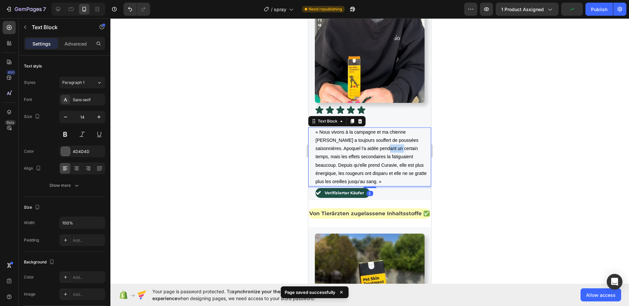
click at [362, 130] on span "« Nous vivons à la campagne et ma chienne berger a toujours souffert de poussée…" at bounding box center [370, 156] width 111 height 55
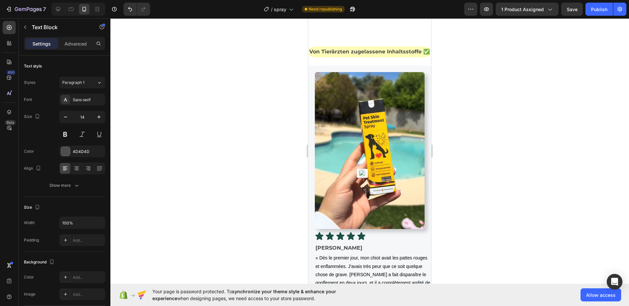
scroll to position [1122, 0]
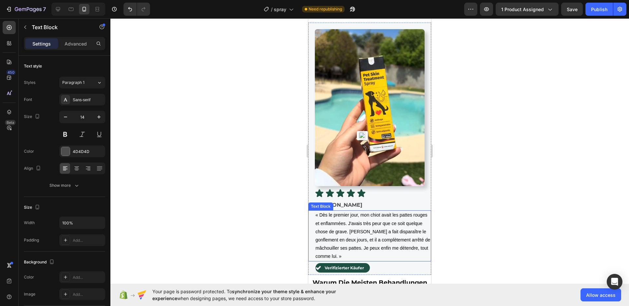
click at [379, 240] on span "« Dès le premier jour, mon chiot avait les pattes rouges et enflammées. J'avais…" at bounding box center [372, 235] width 115 height 46
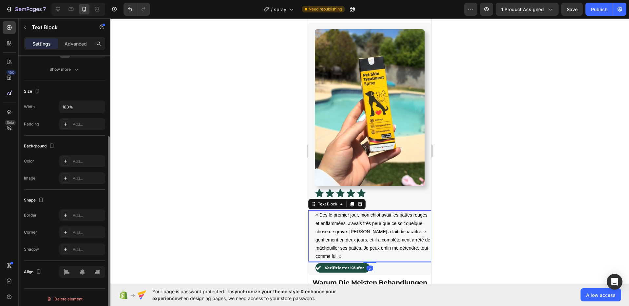
click at [379, 240] on span "« Dès le premier jour, mon chiot avait les pattes rouges et enflammées. J'avais…" at bounding box center [372, 235] width 115 height 46
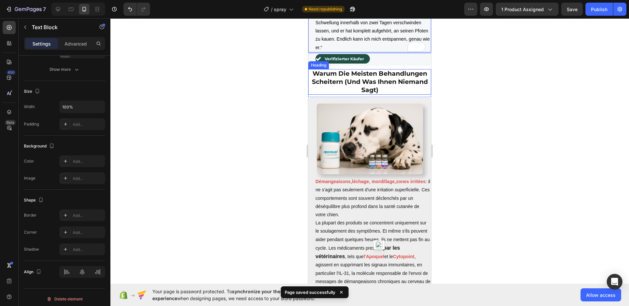
scroll to position [1372, 0]
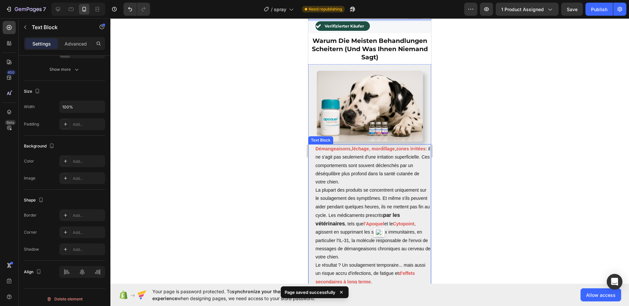
click at [374, 175] on p "Démangeaisons , léchage, mordillage , zones irritées : il ne s'agit pas seuleme…" at bounding box center [372, 165] width 115 height 41
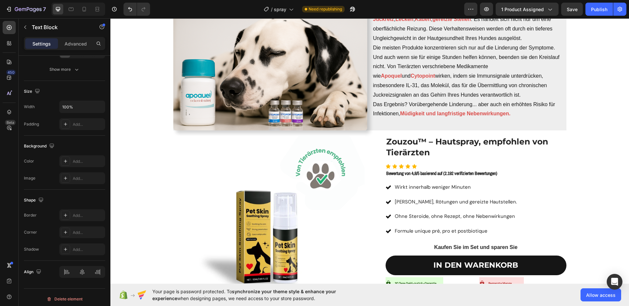
scroll to position [1138, 0]
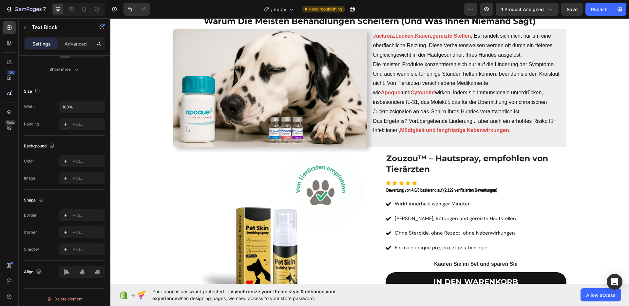
click at [451, 136] on p "Das Ergebnis? Vorübergehende Linderung... aber auch ein erhöhtes Risiko für Inf…" at bounding box center [469, 126] width 192 height 19
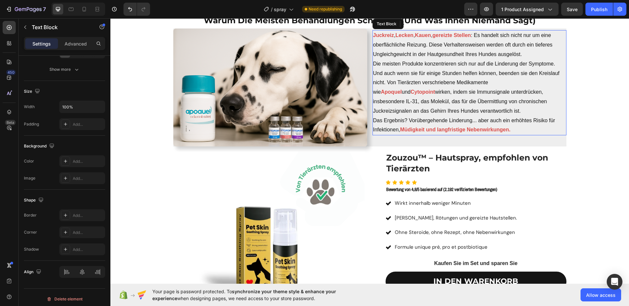
click at [451, 276] on strong "IN DEN WARENKORB" at bounding box center [475, 281] width 85 height 10
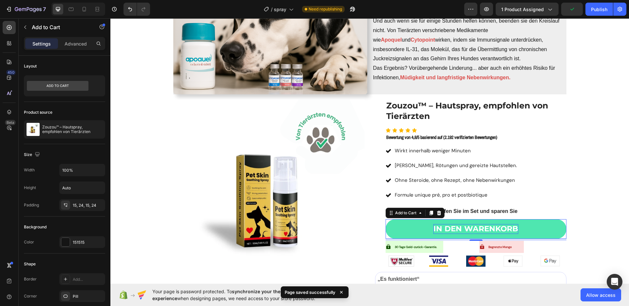
scroll to position [976, 0]
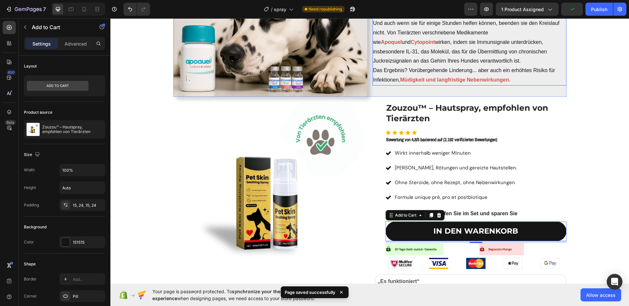
click at [431, 73] on p "Das Ergebnis? Vorübergehende Linderung... aber auch ein erhöhtes Risiko für Inf…" at bounding box center [469, 75] width 192 height 19
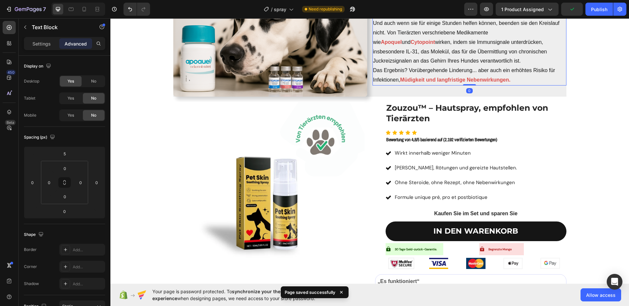
click at [431, 73] on p "Das Ergebnis? Vorübergehende Linderung... aber auch ein erhöhtes Risiko für Inf…" at bounding box center [469, 75] width 192 height 19
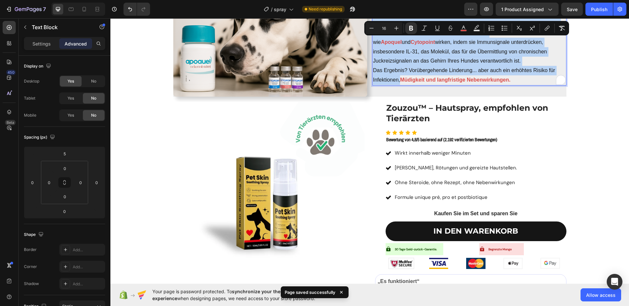
copy div "Juckreiz , Lecken , Kauen , gereizte Stellen : Es handelt sich nicht nur um ein…"
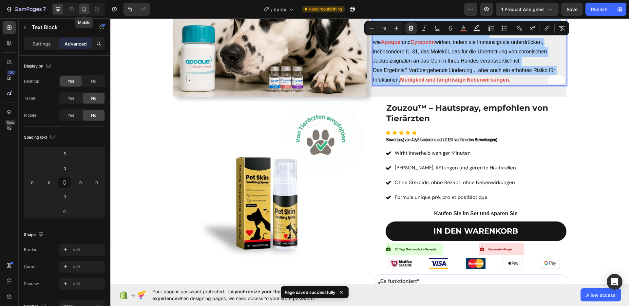
click at [85, 9] on icon at bounding box center [84, 9] width 4 height 5
type input "0"
type input "5"
type input "20"
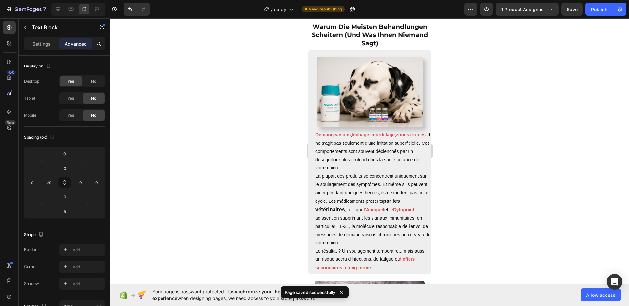
scroll to position [1187, 0]
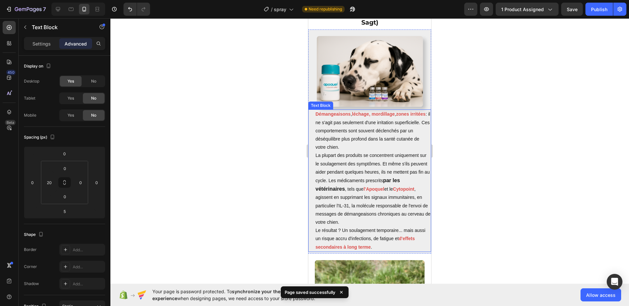
click at [373, 156] on p "La plupart des produits se concentrent uniquement sur le soulagement des symptô…" at bounding box center [372, 188] width 115 height 75
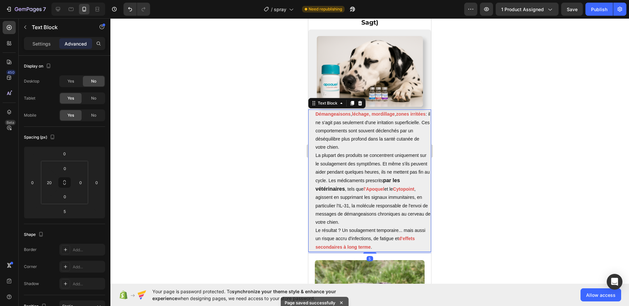
click at [373, 156] on p "La plupart des produits se concentrent uniquement sur le soulagement des symptô…" at bounding box center [372, 188] width 115 height 75
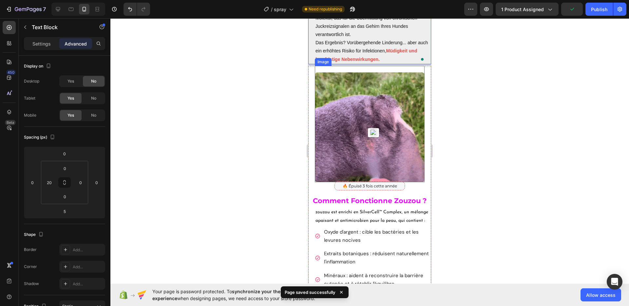
scroll to position [1378, 0]
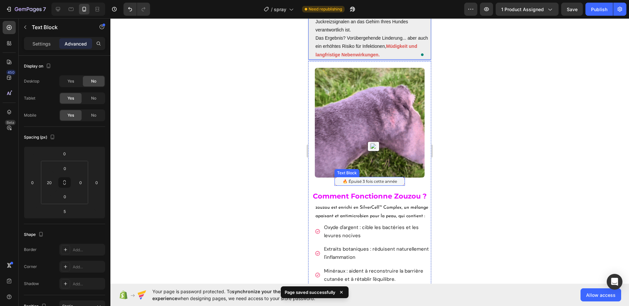
click at [381, 179] on span "🔥 Épuisé 3 fois cette année" at bounding box center [369, 181] width 54 height 5
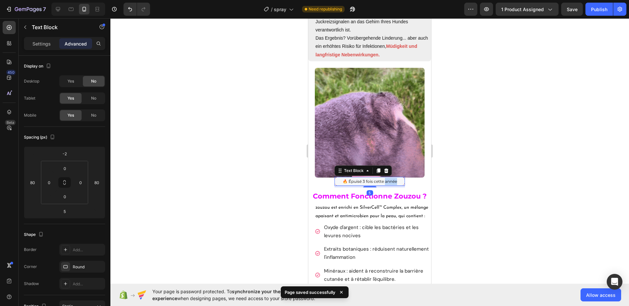
click at [381, 179] on span "🔥 Épuisé 3 fois cette année" at bounding box center [369, 181] width 54 height 5
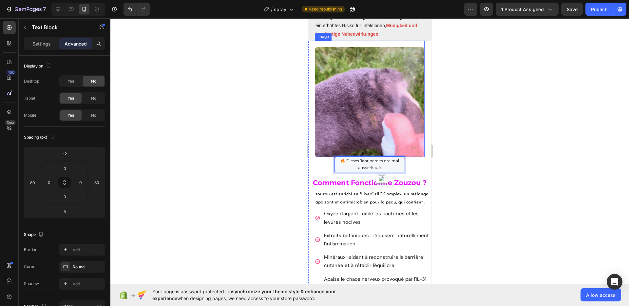
scroll to position [1414, 0]
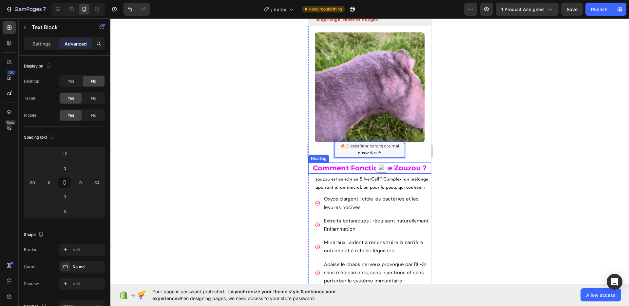
click at [332, 164] on strong "comment fonctionne zouzou ?" at bounding box center [370, 168] width 114 height 8
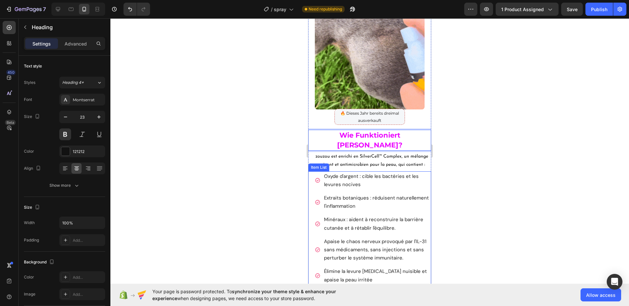
scroll to position [1450, 0]
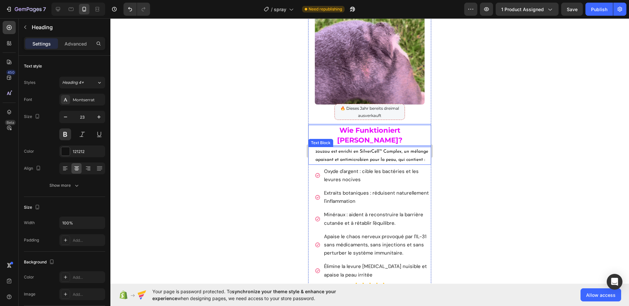
click at [375, 149] on span "zouzou est enrichi en SilverCell™ Complex, un mélange apaisant et antimicrobien…" at bounding box center [371, 155] width 113 height 13
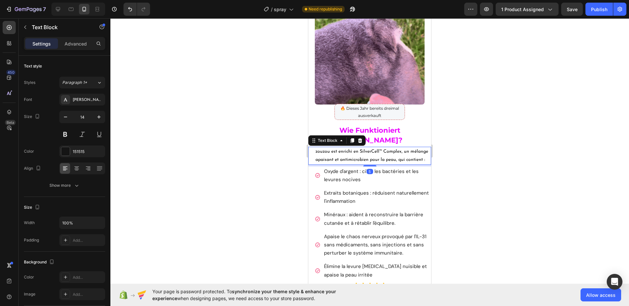
click at [375, 149] on span "zouzou est enrichi en SilverCell™ Complex, un mélange apaisant et antimicrobien…" at bounding box center [371, 155] width 113 height 13
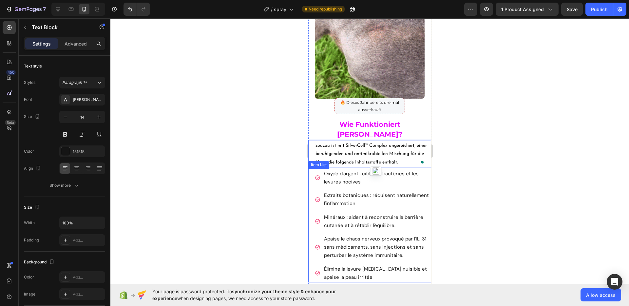
scroll to position [1527, 0]
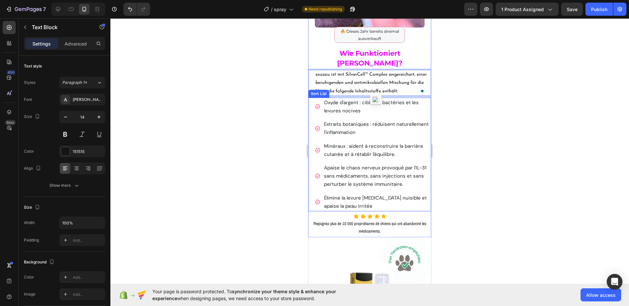
click at [352, 99] on span "Oxyde d'argent : cible les bactéries et les levures nocives" at bounding box center [371, 106] width 95 height 15
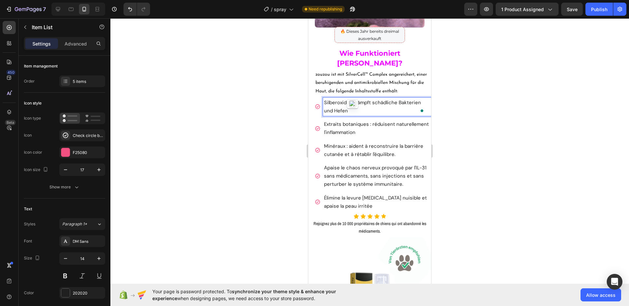
click at [357, 121] on span "Extraits botaniques : réduisent naturellement l'inflammation" at bounding box center [376, 128] width 105 height 15
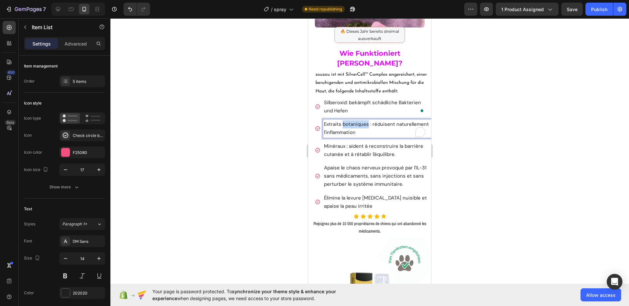
click at [357, 121] on span "Extraits botaniques : réduisent naturellement l'inflammation" at bounding box center [376, 128] width 105 height 15
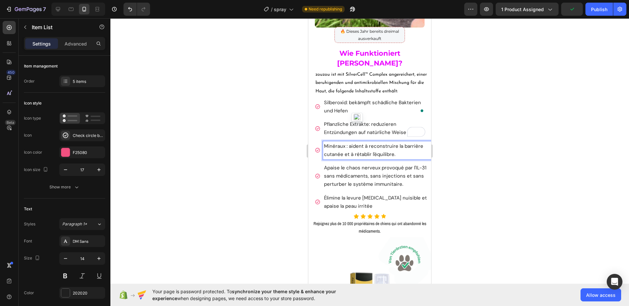
click at [340, 143] on span "Minéraux : aident à reconstruire la barrière cutanée et à rétablir l'équilibre." at bounding box center [373, 150] width 99 height 15
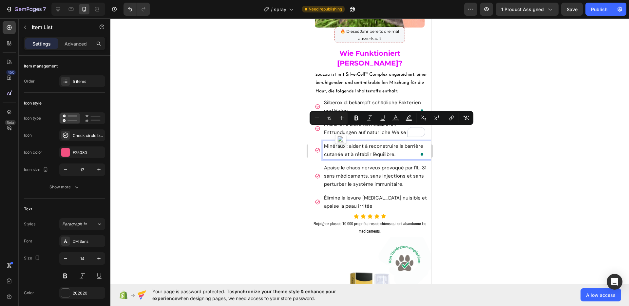
scroll to position [1527, 0]
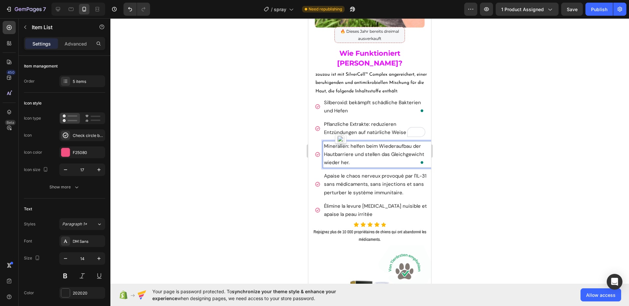
click at [370, 171] on div "Apaise le chaos nerveux provoqué par l'IL-31 sans médicaments, sans injections …" at bounding box center [377, 184] width 108 height 27
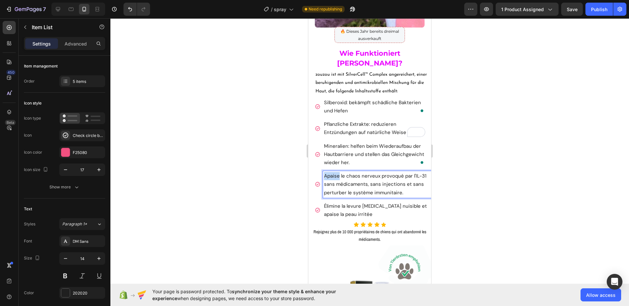
click at [370, 171] on div "Apaise le chaos nerveux provoqué par l'IL-31 sans médicaments, sans injections …" at bounding box center [377, 184] width 108 height 27
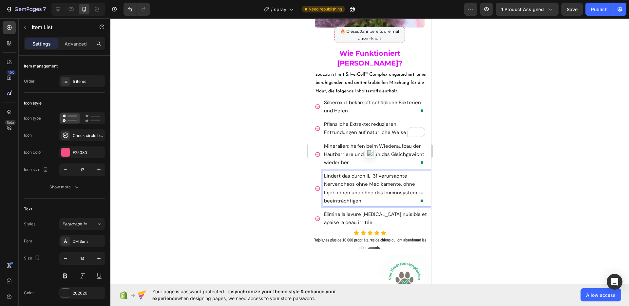
click at [351, 211] on span "Élimine la levure [MEDICAL_DATA] nuisible et apaise la peau irritée" at bounding box center [375, 218] width 103 height 15
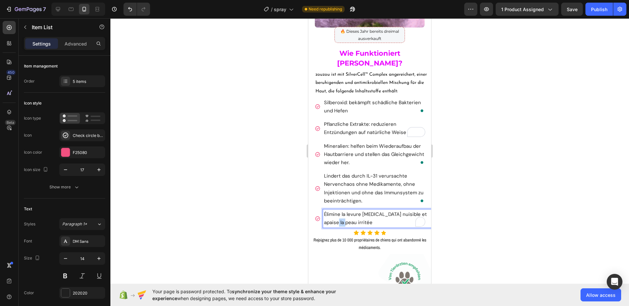
click at [351, 211] on span "Élimine la levure [MEDICAL_DATA] nuisible et apaise la peau irritée" at bounding box center [375, 218] width 103 height 15
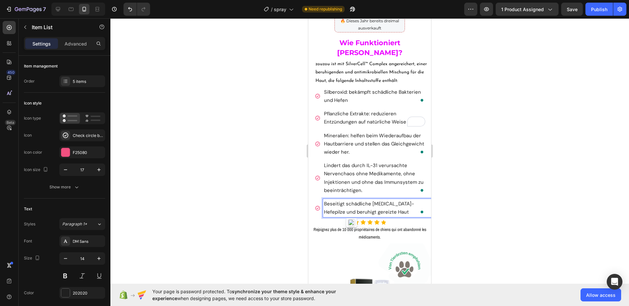
scroll to position [1568, 0]
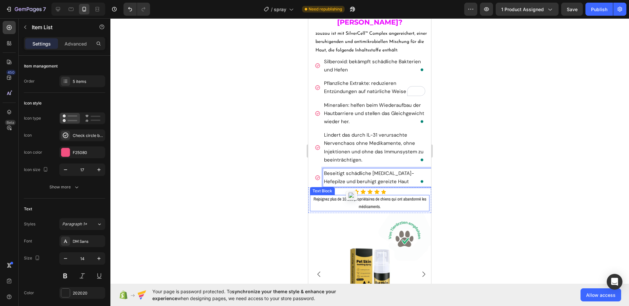
click at [363, 196] on span "Rejoignez plus de 10 000 propriétaires de chiens qui ont abandonné les médicame…" at bounding box center [369, 202] width 113 height 13
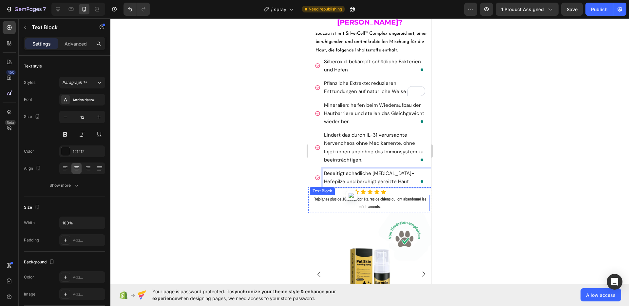
click at [363, 196] on span "Rejoignez plus de 10 000 propriétaires de chiens qui ont abandonné les médicame…" at bounding box center [369, 202] width 113 height 13
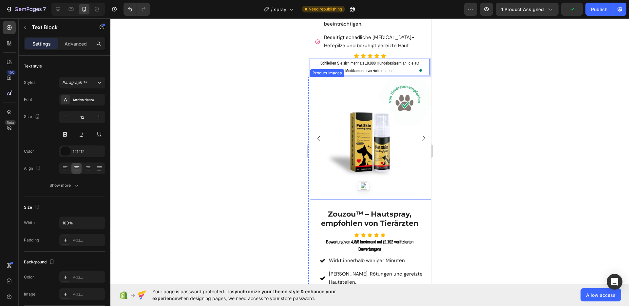
scroll to position [1713, 0]
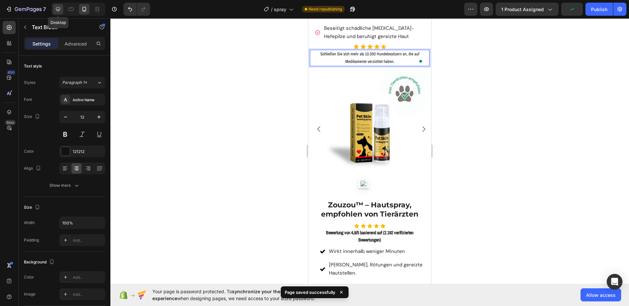
drag, startPoint x: 61, startPoint y: 10, endPoint x: 60, endPoint y: 35, distance: 24.9
click at [61, 10] on div at bounding box center [58, 9] width 10 height 10
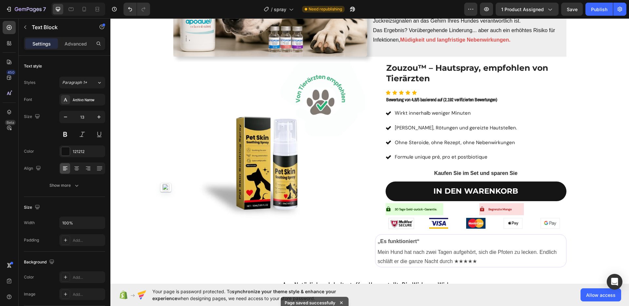
scroll to position [987, 0]
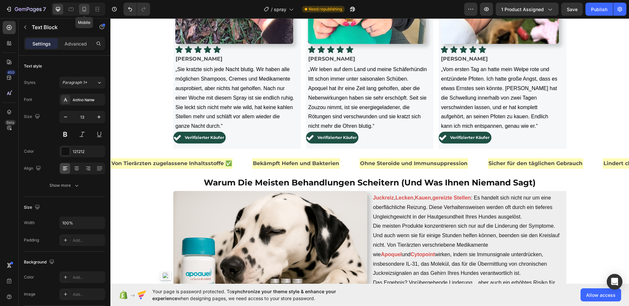
click at [80, 8] on div at bounding box center [84, 9] width 10 height 10
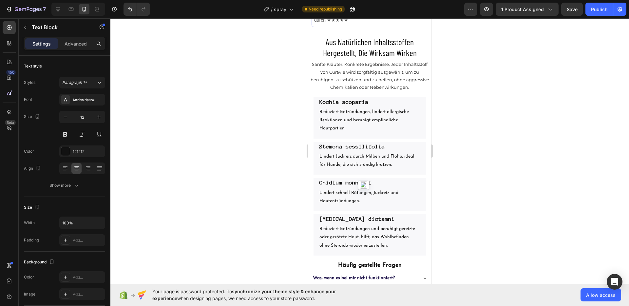
scroll to position [2363, 0]
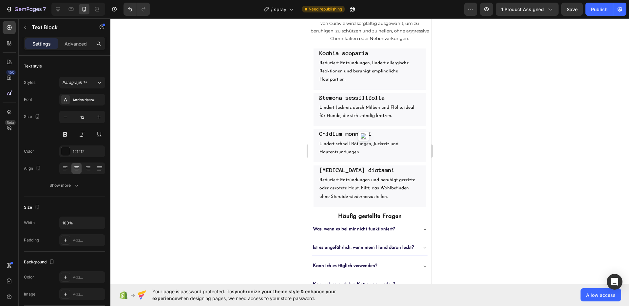
click at [588, 17] on div "7 / spray Need republishing Preview 1 product assigned Save Publish" at bounding box center [314, 9] width 629 height 19
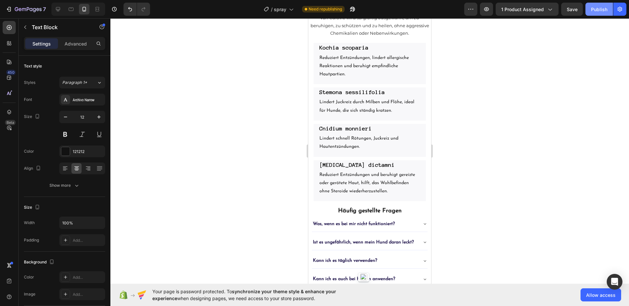
scroll to position [2592, 0]
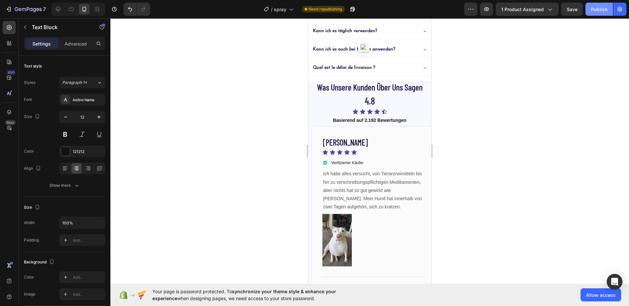
click at [591, 14] on button "Publish" at bounding box center [598, 9] width 27 height 13
click at [55, 9] on icon at bounding box center [58, 9] width 7 height 7
type input "13"
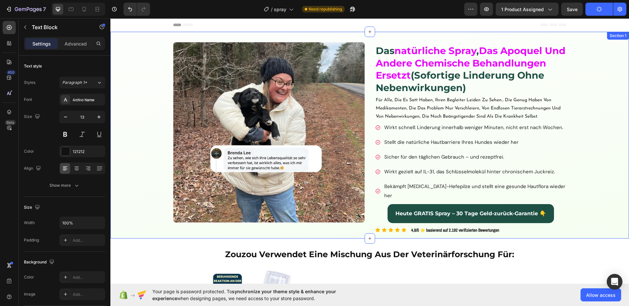
click at [591, 80] on div "Image das natürliche spray , das apoquel und andere chemische behandlungen erse…" at bounding box center [369, 140] width 518 height 196
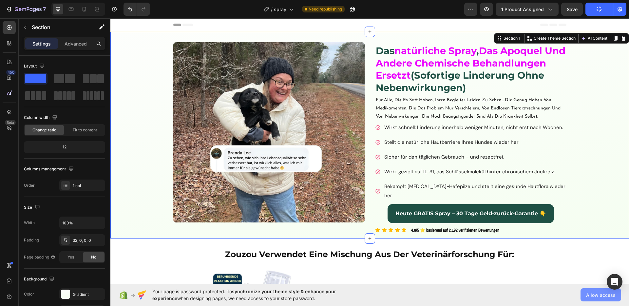
click at [603, 300] on button "Allow access" at bounding box center [600, 294] width 41 height 13
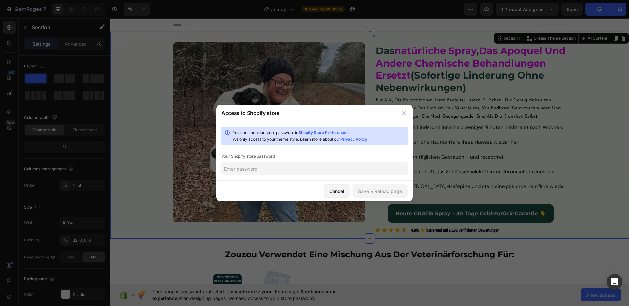
click at [329, 170] on input "text" at bounding box center [314, 168] width 186 height 13
click at [323, 133] on link "Shopify Store Preferences" at bounding box center [323, 132] width 50 height 5
click at [325, 166] on input "text" at bounding box center [314, 168] width 186 height 13
paste input "thaygh"
type input "thaygh"
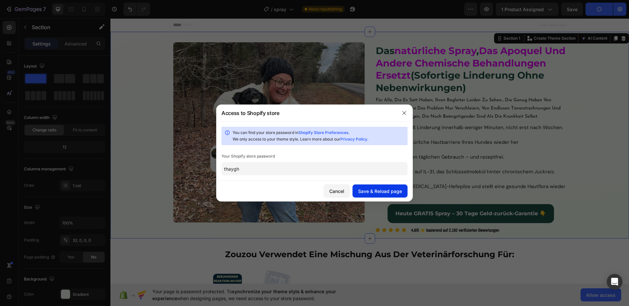
click at [394, 190] on div "Save & Reload page" at bounding box center [380, 191] width 44 height 7
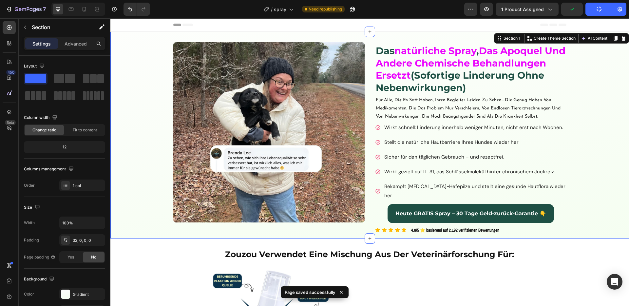
click at [588, 84] on div "Image das natürliche spray , das apoquel und andere chemische behandlungen erse…" at bounding box center [369, 140] width 518 height 196
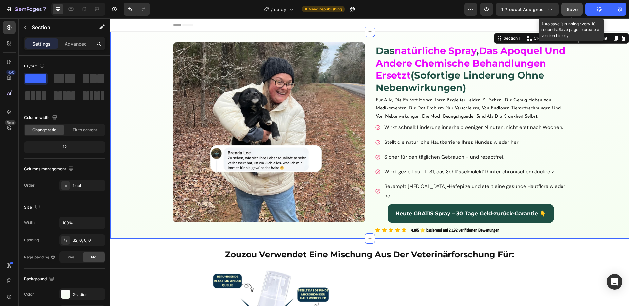
click at [574, 12] on span "Save" at bounding box center [571, 10] width 11 height 6
click at [140, 37] on div "Image das natürliche spray , das apoquel und andere chemische behandlungen erse…" at bounding box center [369, 135] width 518 height 207
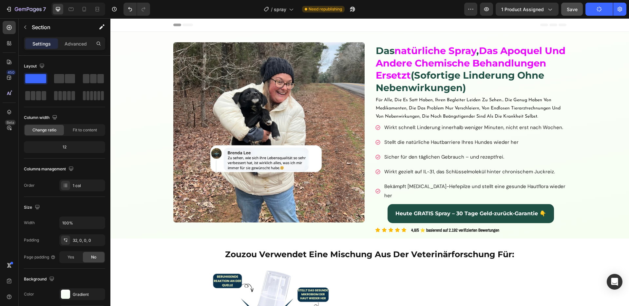
drag, startPoint x: 167, startPoint y: 30, endPoint x: 341, endPoint y: 23, distance: 174.3
click at [167, 30] on div "Header" at bounding box center [369, 24] width 518 height 13
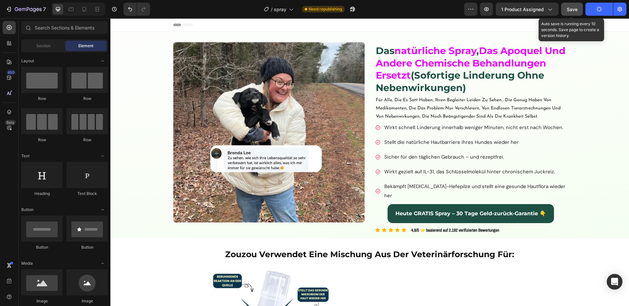
click at [566, 9] on button "Save" at bounding box center [572, 9] width 22 height 13
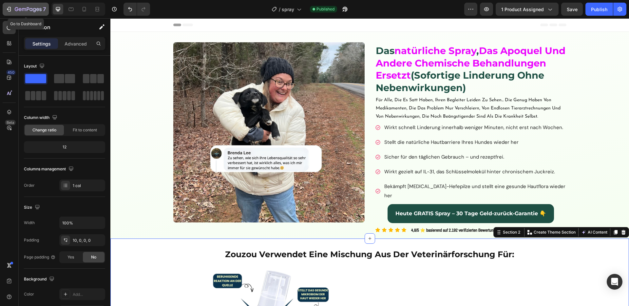
click at [28, 9] on icon "button" at bounding box center [28, 9] width 3 height 4
